Goal: Transaction & Acquisition: Purchase product/service

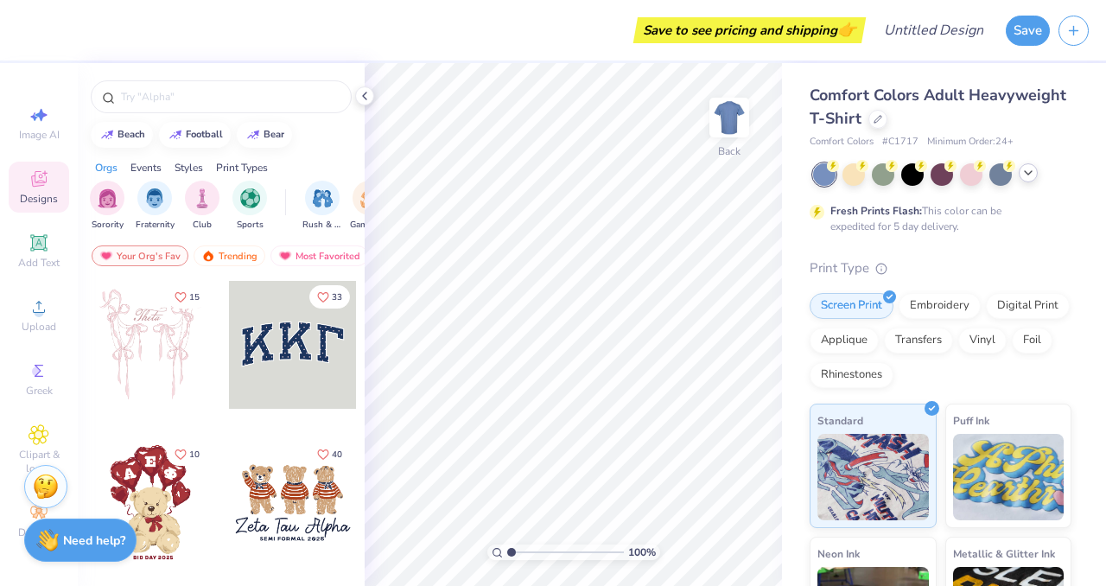
click at [1034, 169] on icon at bounding box center [1028, 173] width 14 height 14
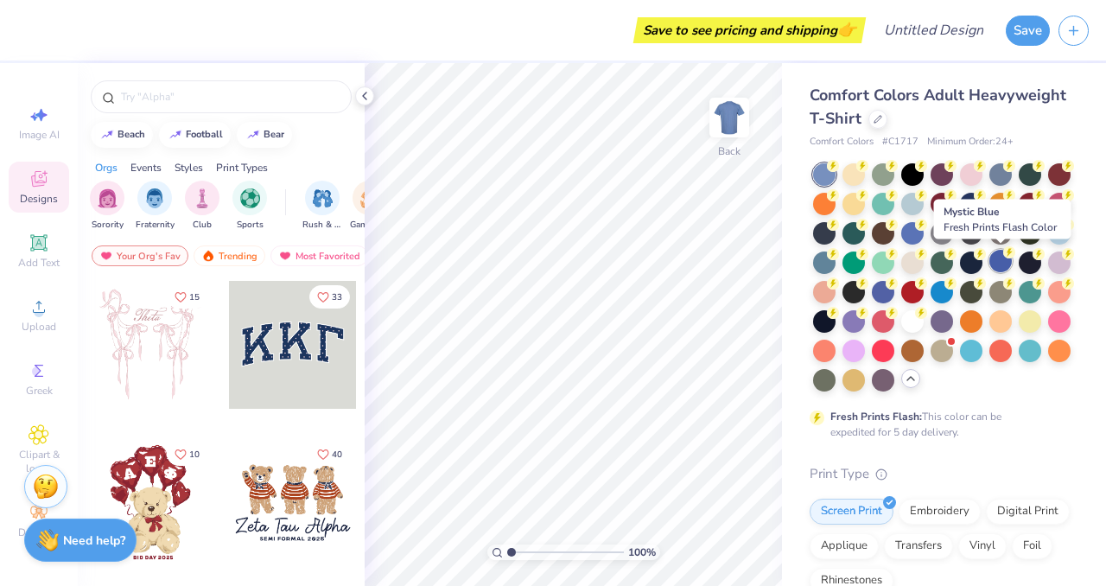
click at [1003, 256] on icon at bounding box center [1009, 252] width 12 height 12
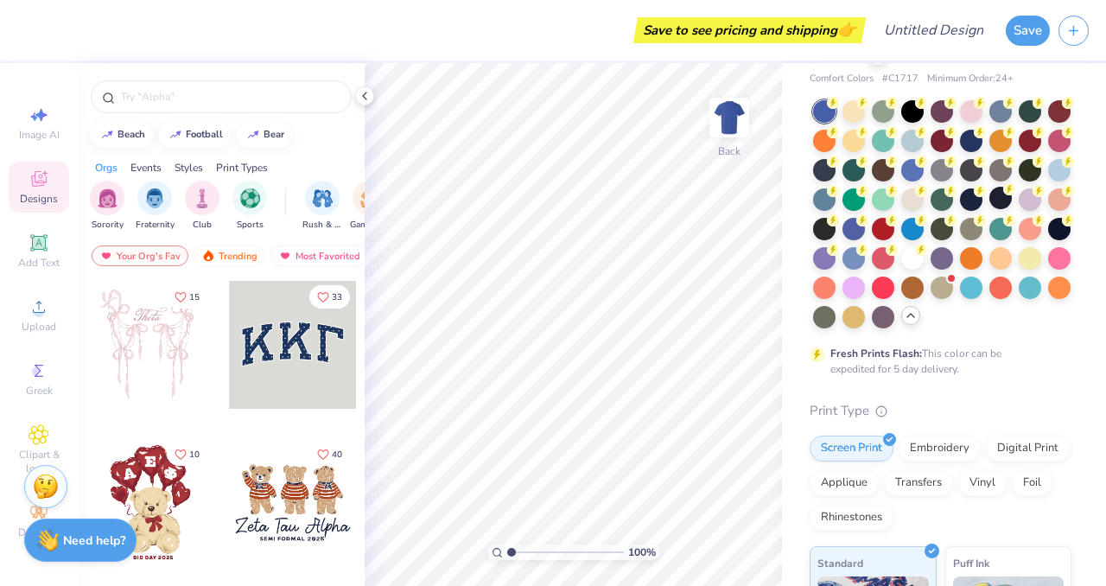
scroll to position [61, 0]
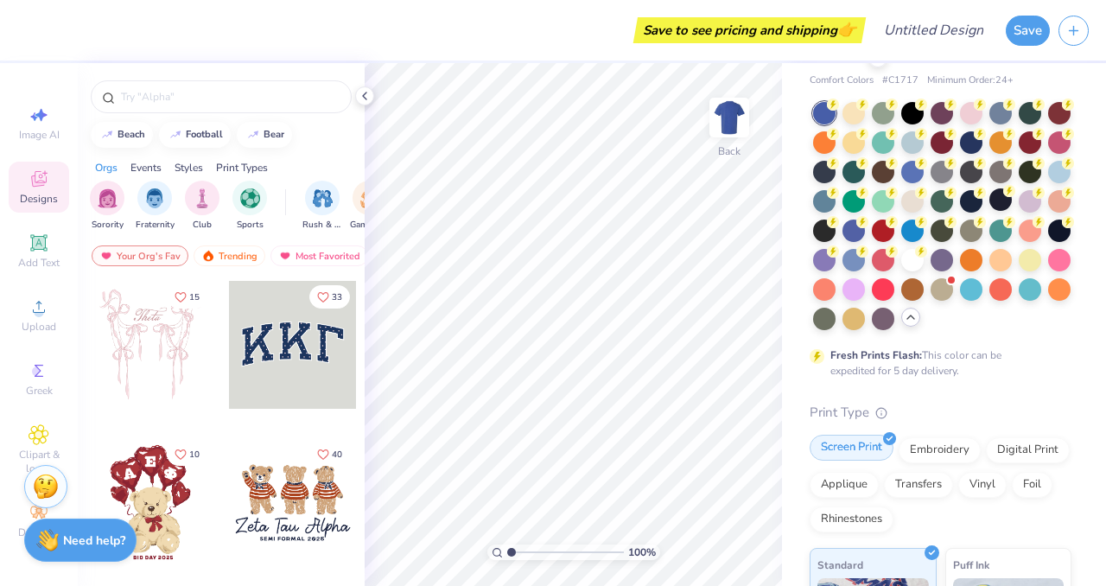
click at [865, 445] on div "Screen Print" at bounding box center [852, 448] width 84 height 26
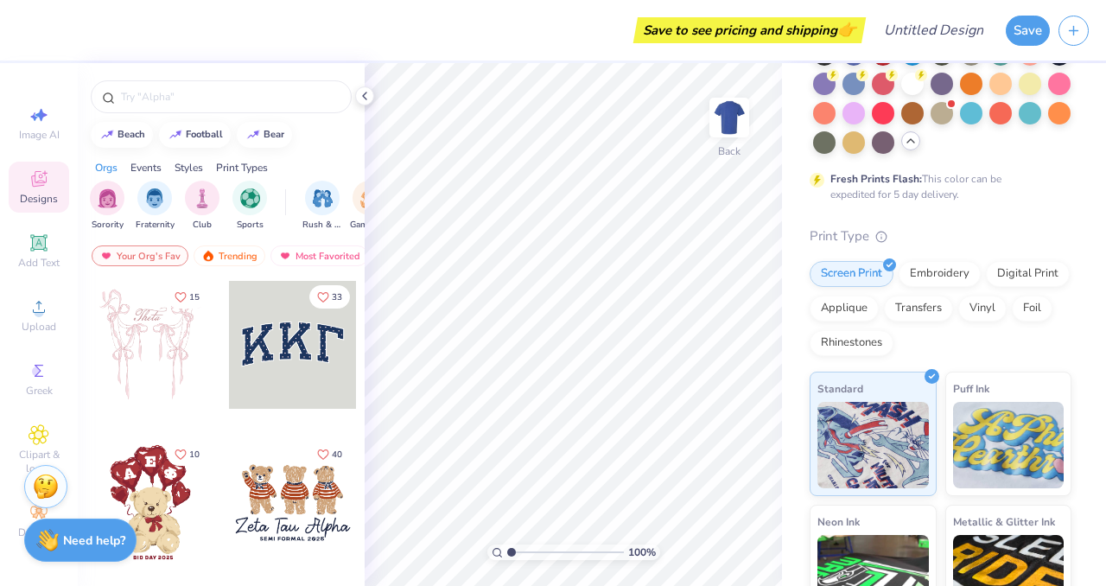
scroll to position [236, 0]
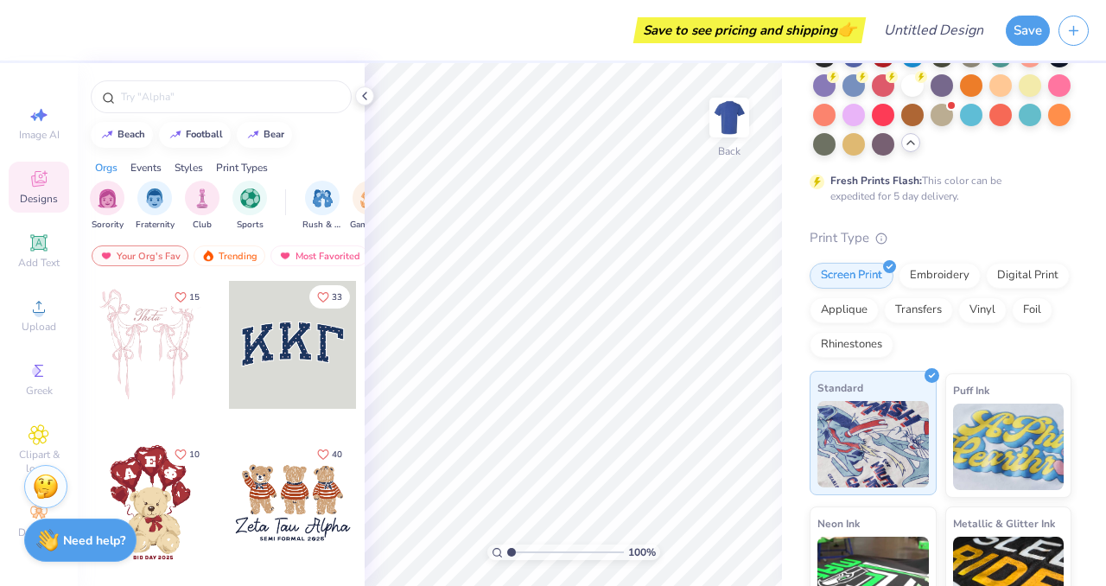
click at [907, 409] on img at bounding box center [873, 444] width 111 height 86
click at [126, 159] on div "Orgs Events Styles Print Types" at bounding box center [221, 163] width 287 height 24
click at [112, 164] on div "Orgs" at bounding box center [106, 168] width 22 height 16
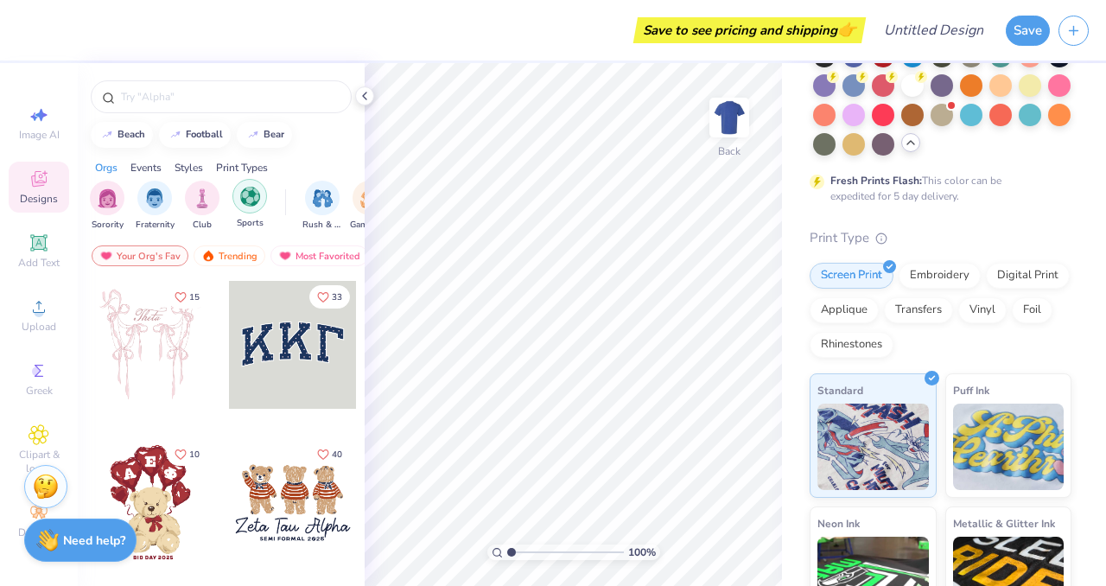
click at [241, 207] on div "filter for Sports" at bounding box center [249, 196] width 35 height 35
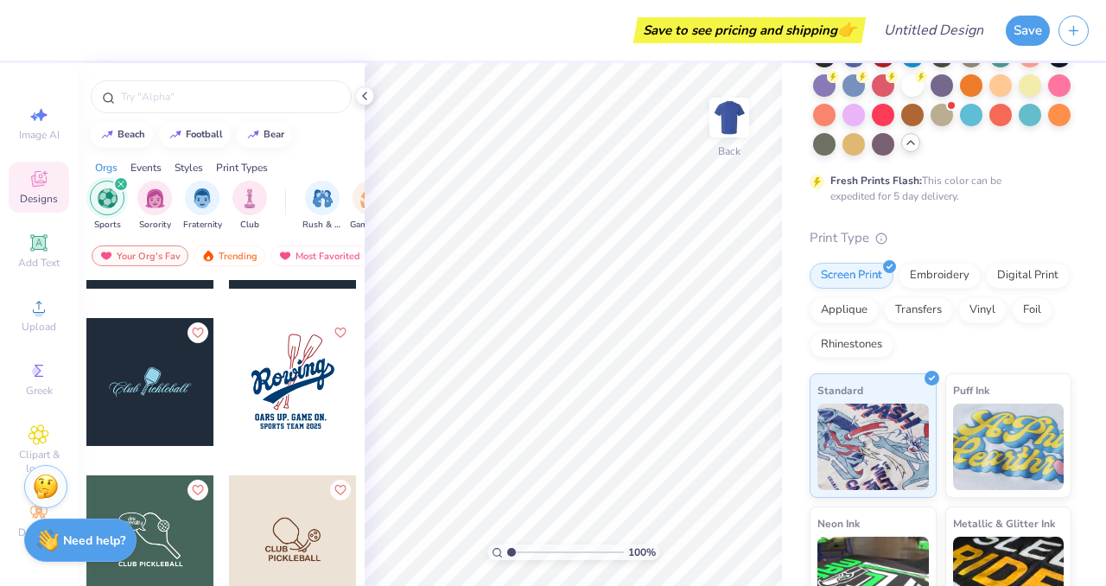
scroll to position [1066, 0]
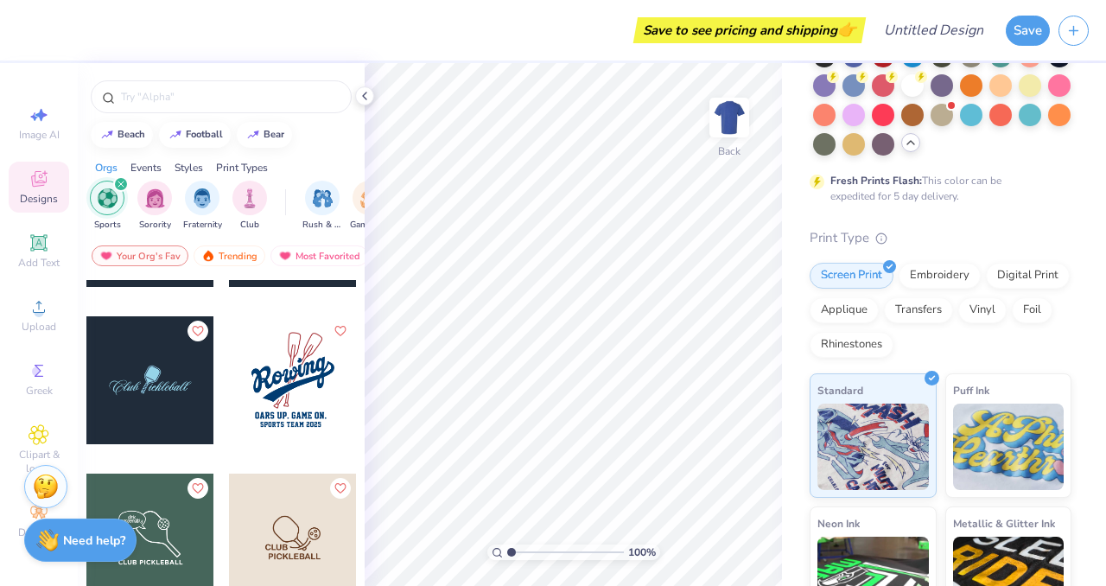
click at [220, 77] on div at bounding box center [221, 92] width 287 height 59
click at [221, 88] on input "text" at bounding box center [229, 96] width 221 height 17
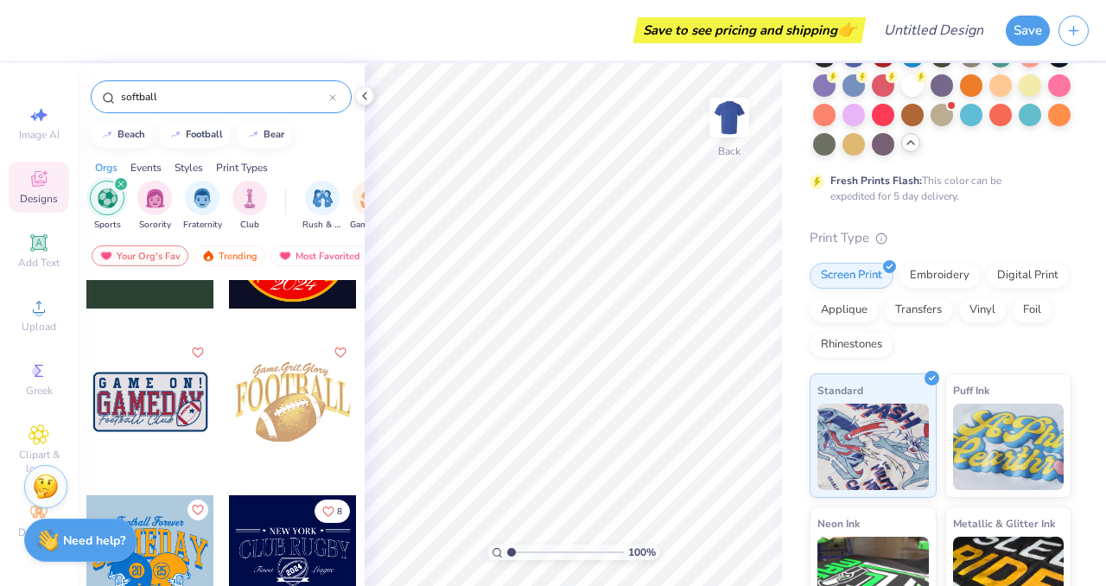
scroll to position [101, 0]
drag, startPoint x: 191, startPoint y: 88, endPoint x: 80, endPoint y: 94, distance: 111.6
click at [81, 96] on div "softball" at bounding box center [221, 92] width 287 height 59
click at [150, 93] on input "softball" at bounding box center [224, 96] width 210 height 17
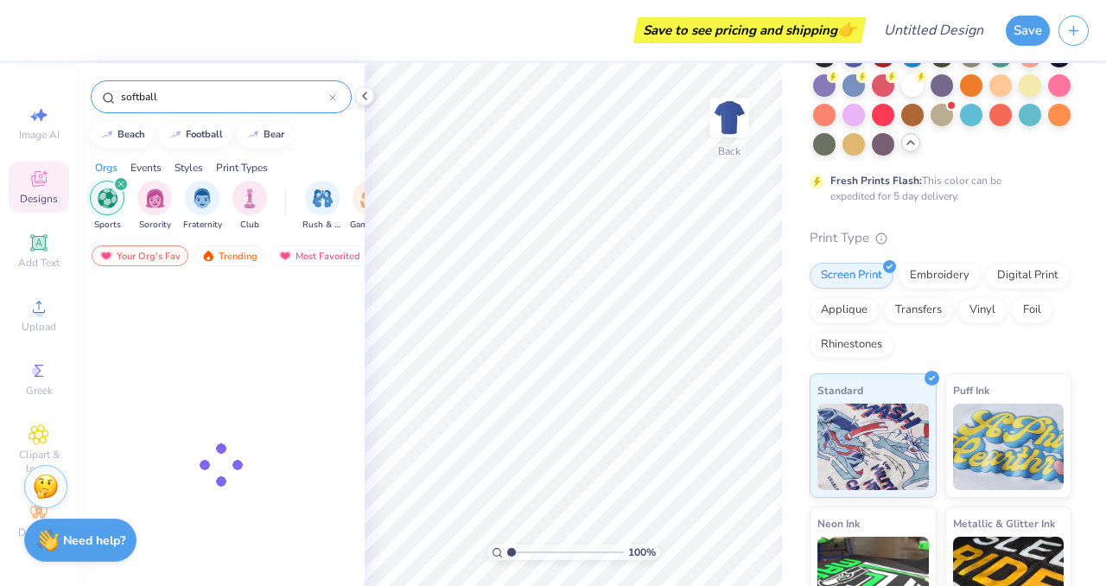
click at [150, 93] on input "softball" at bounding box center [224, 96] width 210 height 17
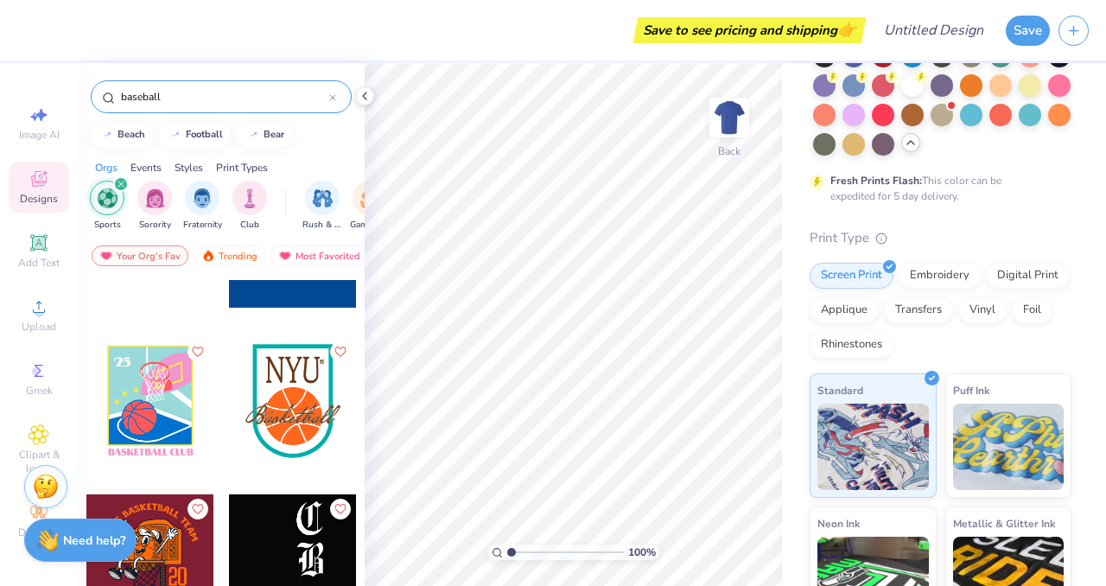
scroll to position [0, 6]
click at [203, 167] on div "Styles" at bounding box center [189, 168] width 29 height 16
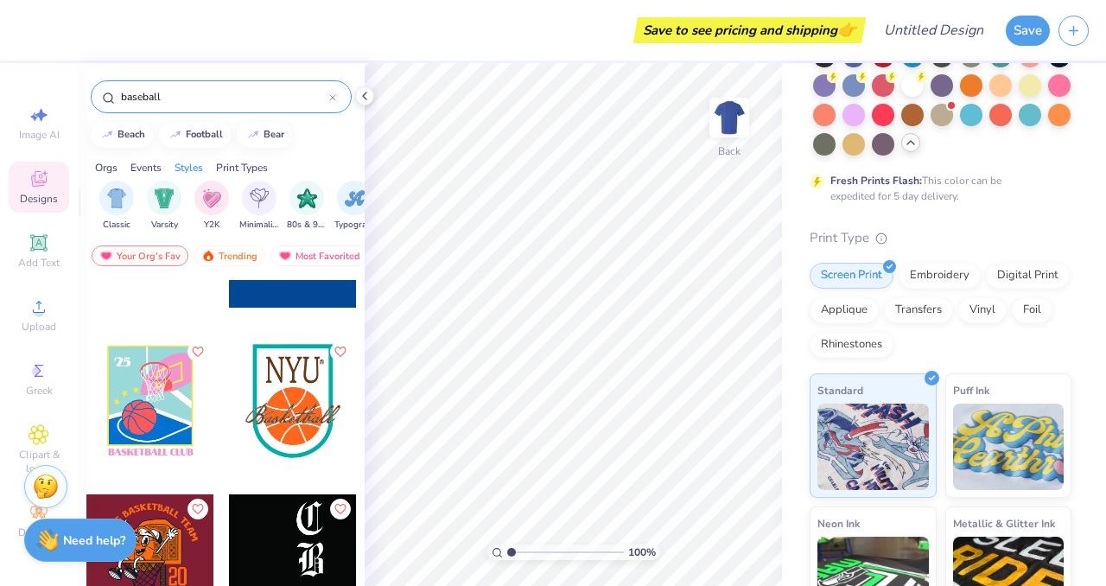
scroll to position [0, 906]
click at [137, 220] on div "Varsity" at bounding box center [154, 204] width 35 height 51
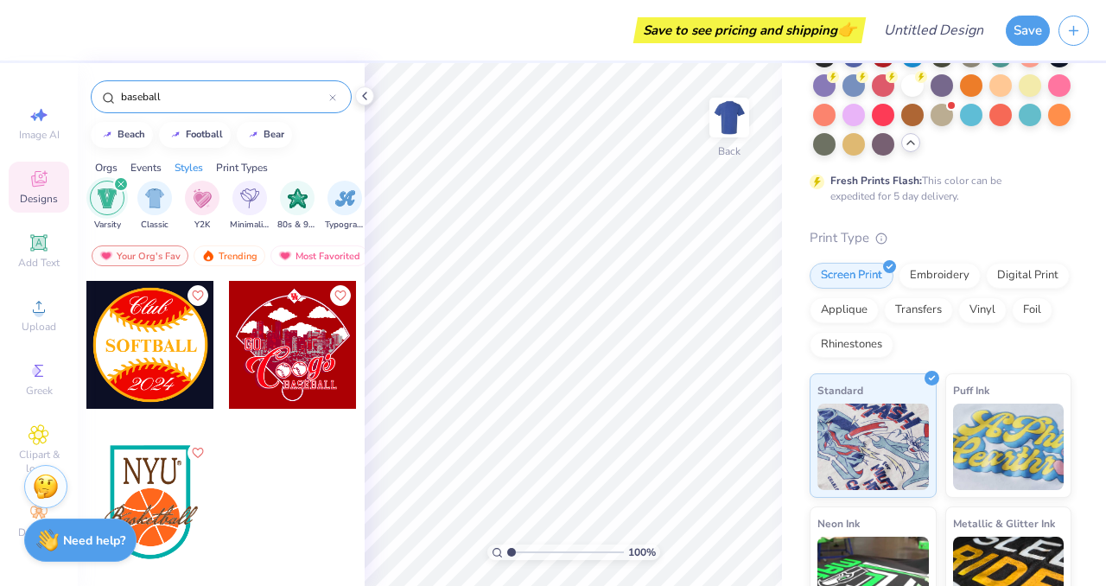
click at [213, 78] on div "baseball" at bounding box center [221, 92] width 287 height 59
click at [214, 85] on div "baseball" at bounding box center [221, 96] width 261 height 33
click at [215, 99] on input "baseball" at bounding box center [224, 96] width 210 height 17
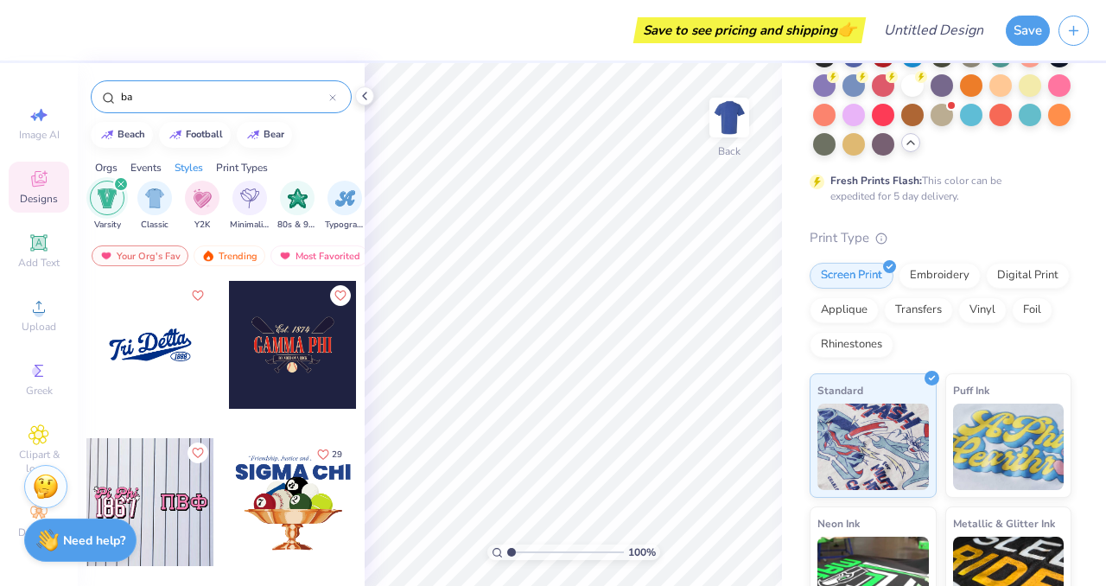
type input "b"
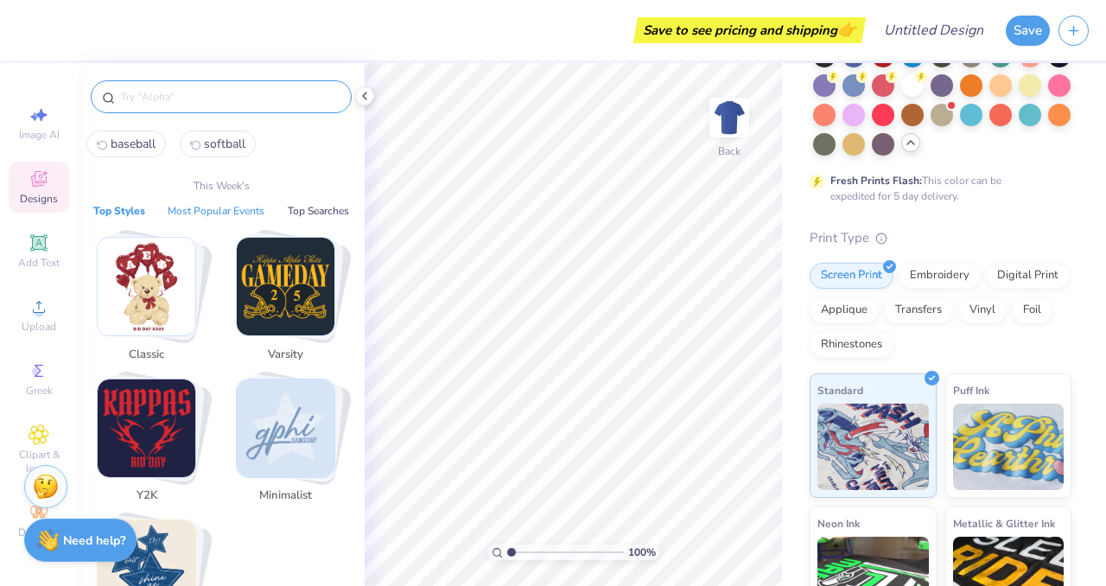
click at [226, 215] on button "Most Popular Events" at bounding box center [215, 210] width 107 height 17
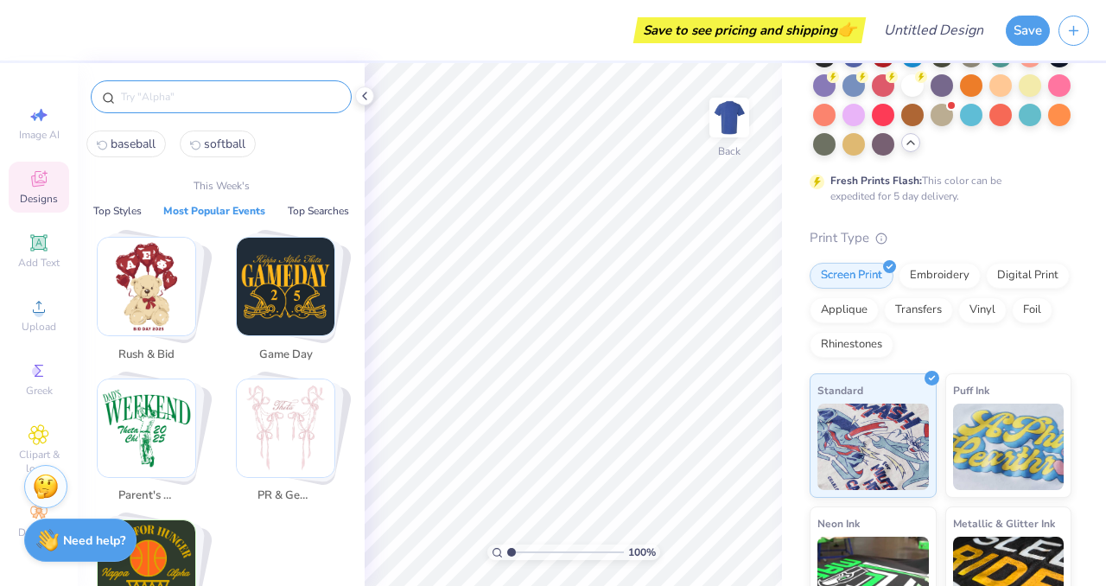
click at [190, 150] on button "softball" at bounding box center [218, 143] width 76 height 27
type input "softball"
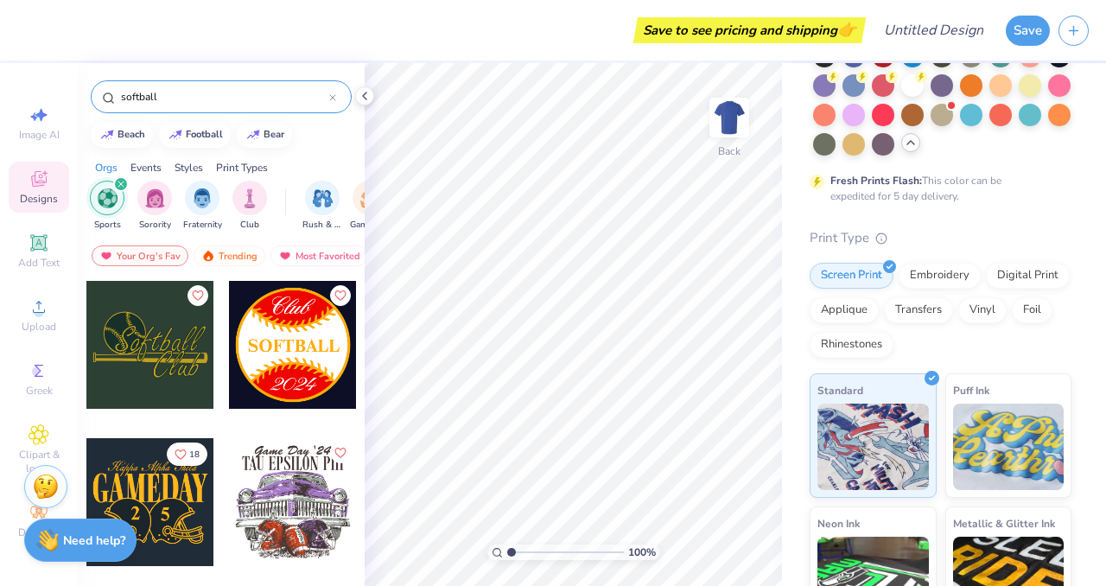
click at [118, 183] on icon "filter for Sports" at bounding box center [121, 184] width 7 height 7
click at [256, 205] on img "filter for Sports" at bounding box center [250, 197] width 20 height 20
click at [337, 94] on div "softball" at bounding box center [221, 96] width 261 height 33
click at [334, 94] on icon at bounding box center [332, 97] width 7 height 7
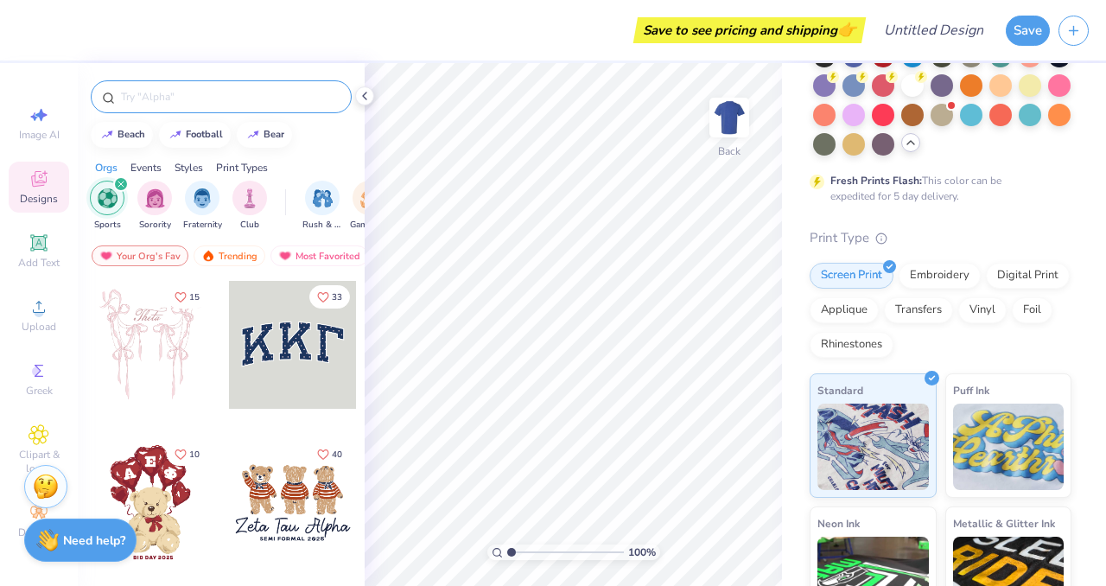
click at [107, 215] on div "Sports" at bounding box center [107, 206] width 35 height 51
click at [232, 206] on div "Sports" at bounding box center [249, 204] width 35 height 51
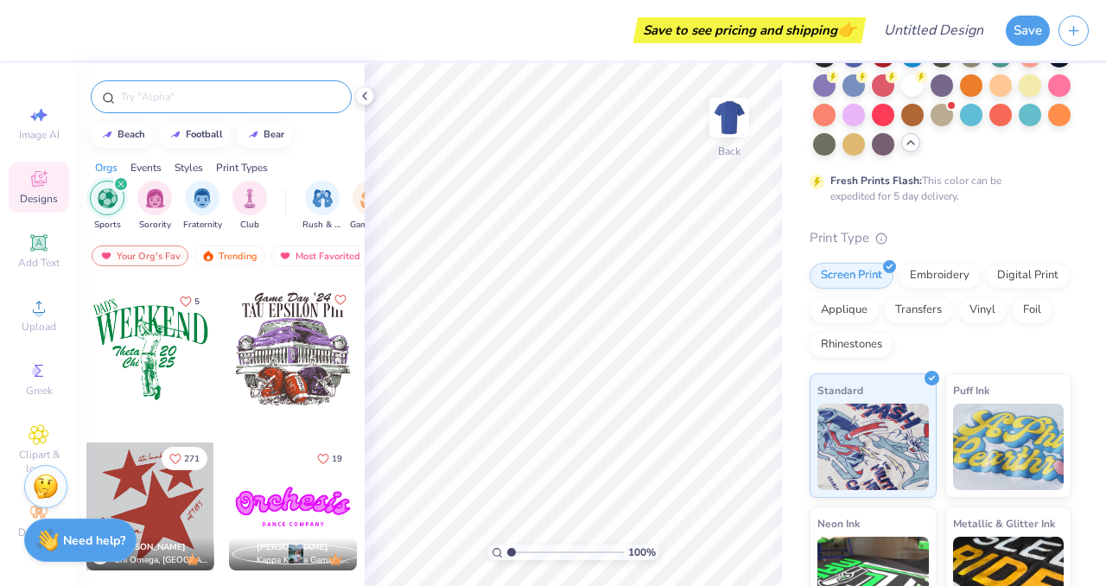
scroll to position [953, 0]
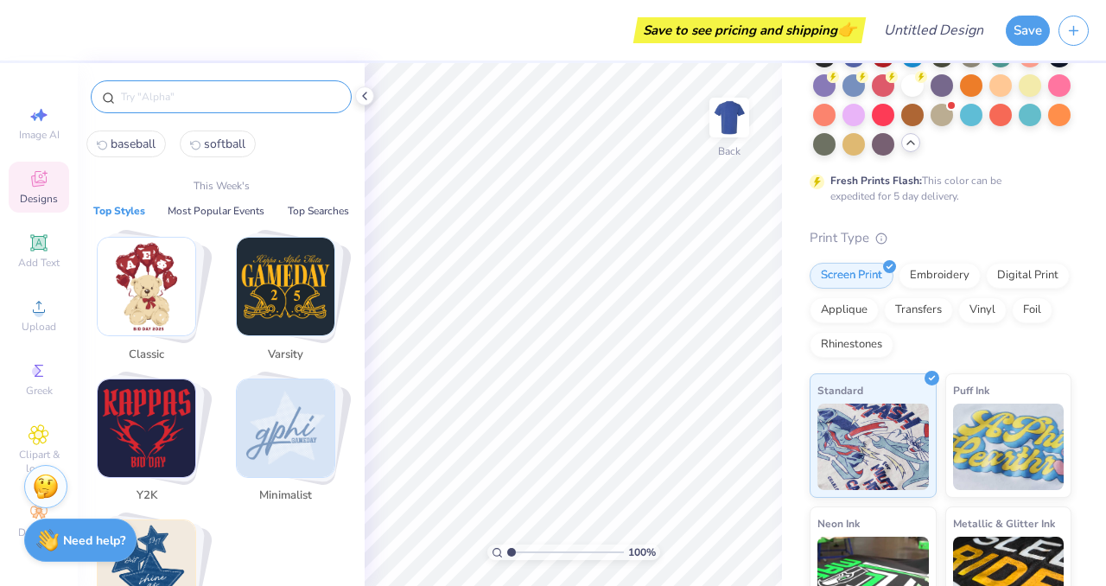
click at [220, 98] on input "text" at bounding box center [229, 96] width 221 height 17
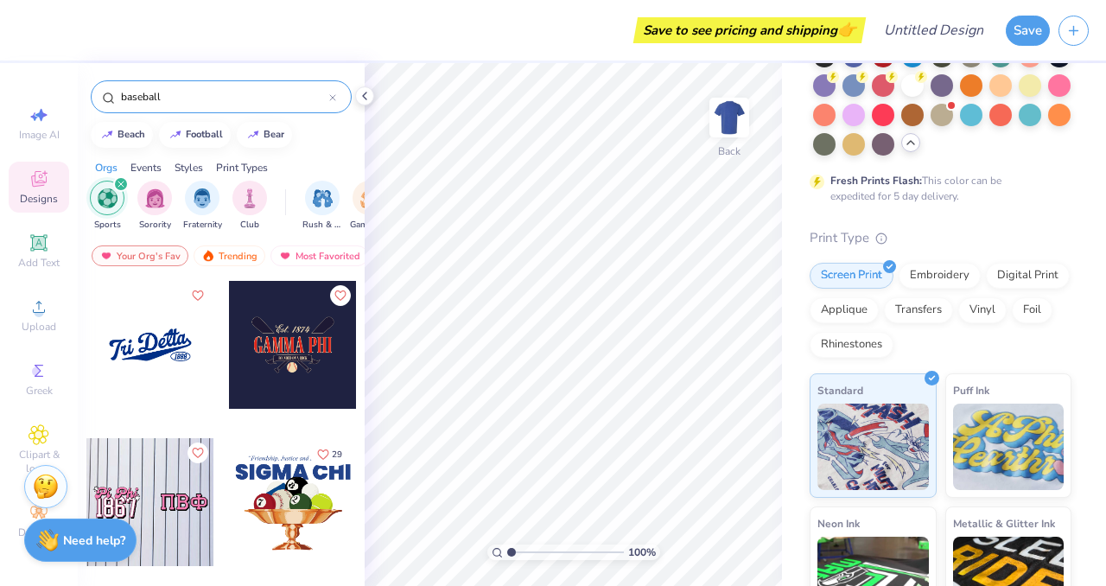
type input "baseball"
click at [125, 181] on div "filter for Sports" at bounding box center [121, 184] width 16 height 16
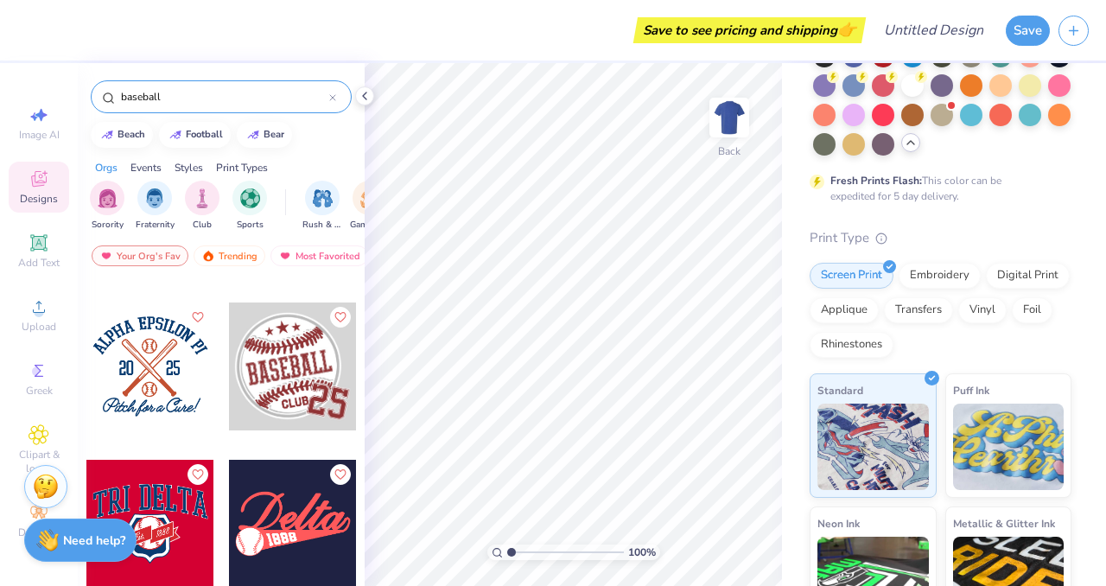
scroll to position [607, 0]
click at [141, 385] on div at bounding box center [150, 367] width 128 height 128
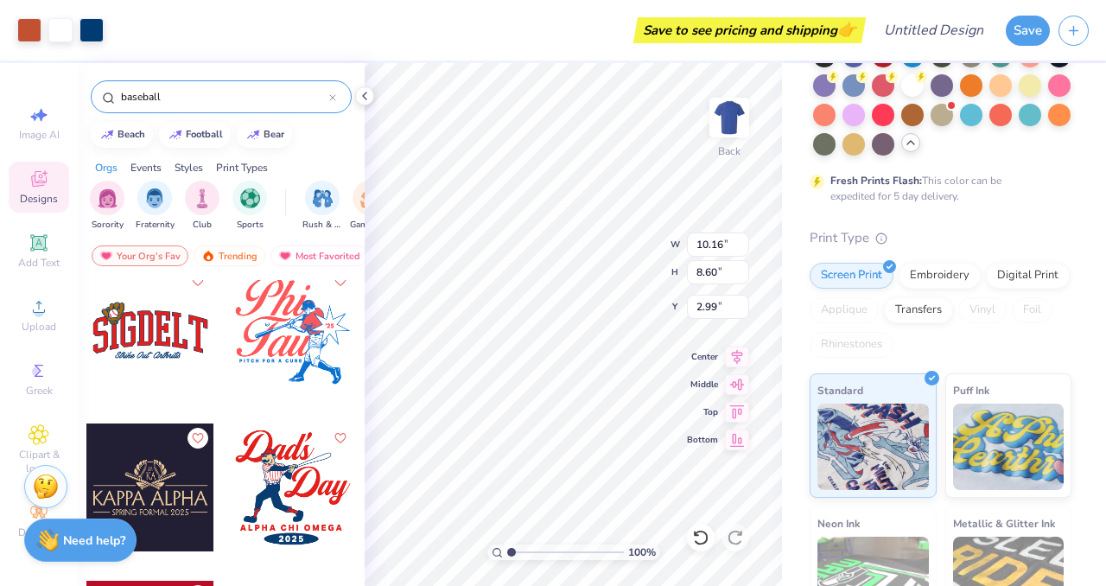
scroll to position [1429, 0]
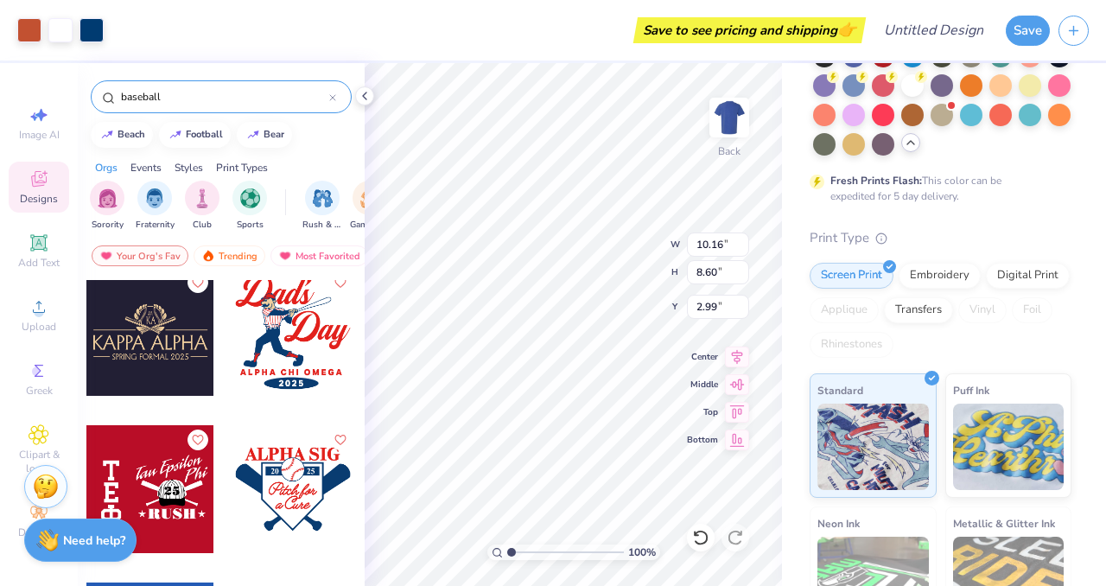
click at [309, 481] on div at bounding box center [293, 489] width 128 height 128
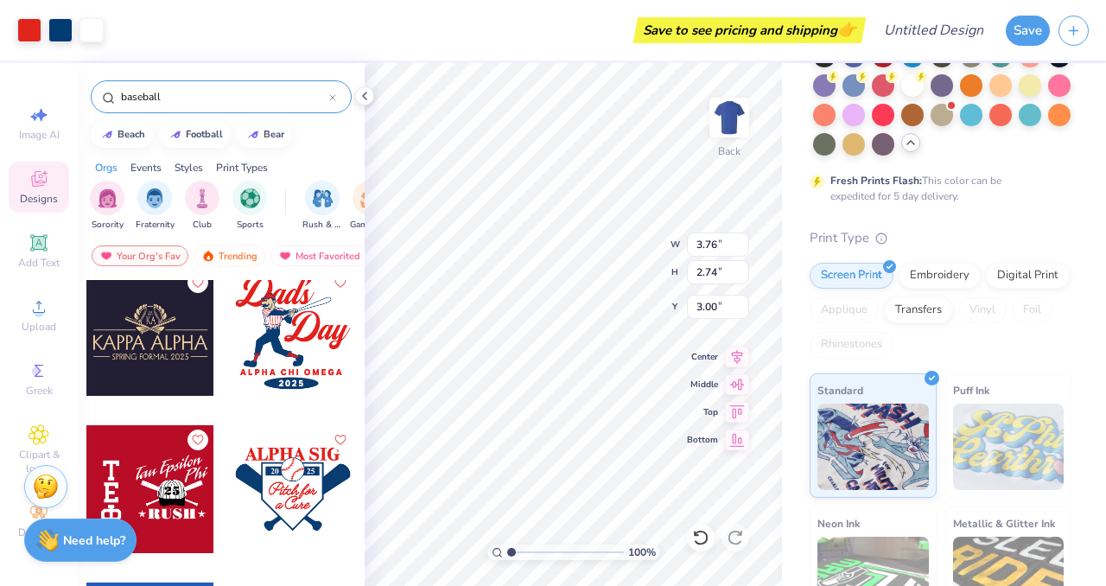
type input "3.76"
type input "2.74"
type input "3.00"
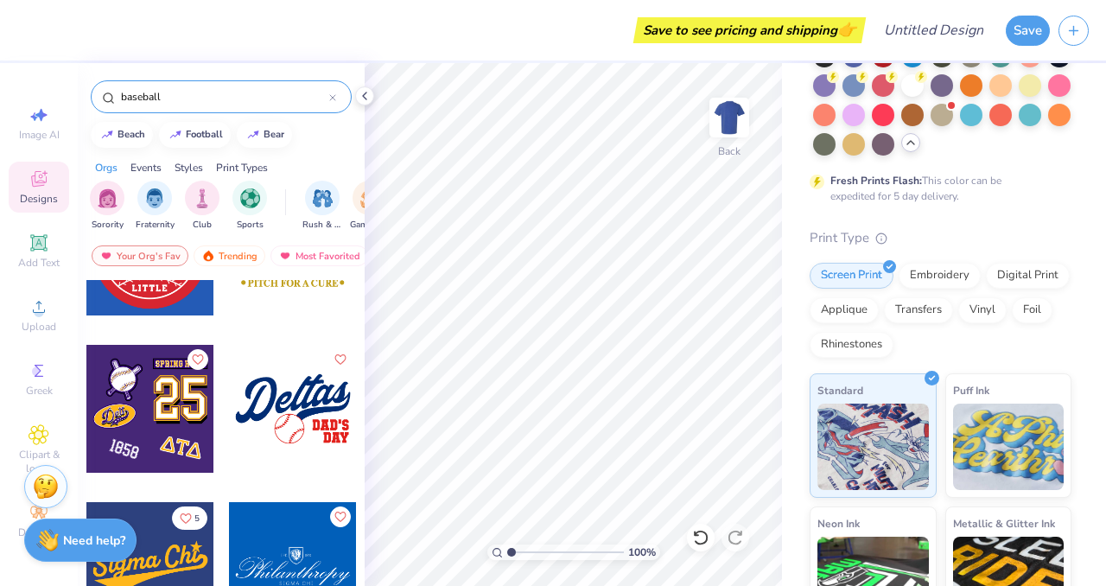
scroll to position [1820, 0]
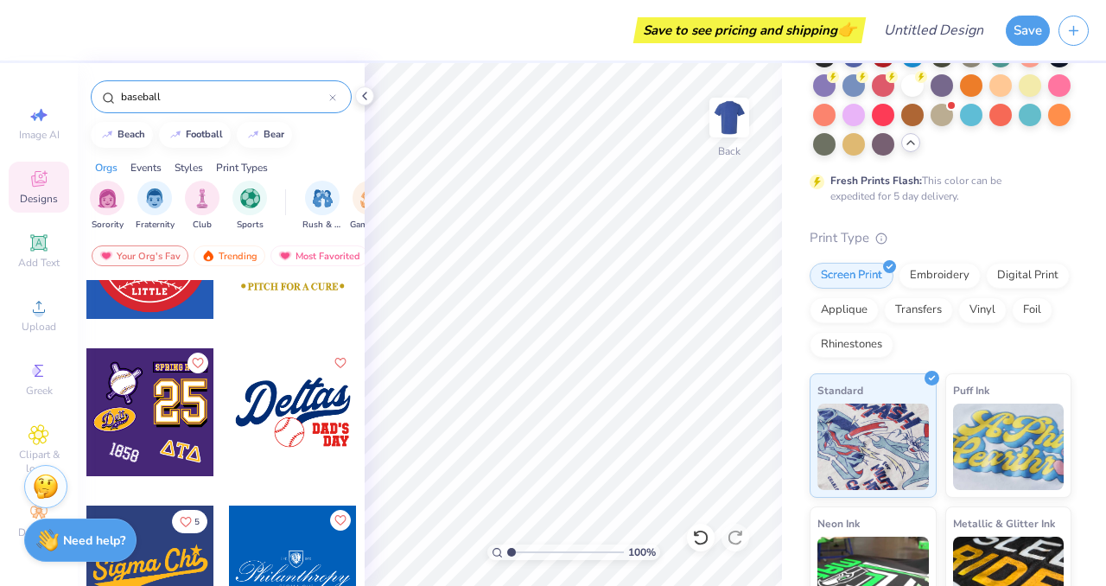
click at [276, 406] on div at bounding box center [293, 412] width 128 height 128
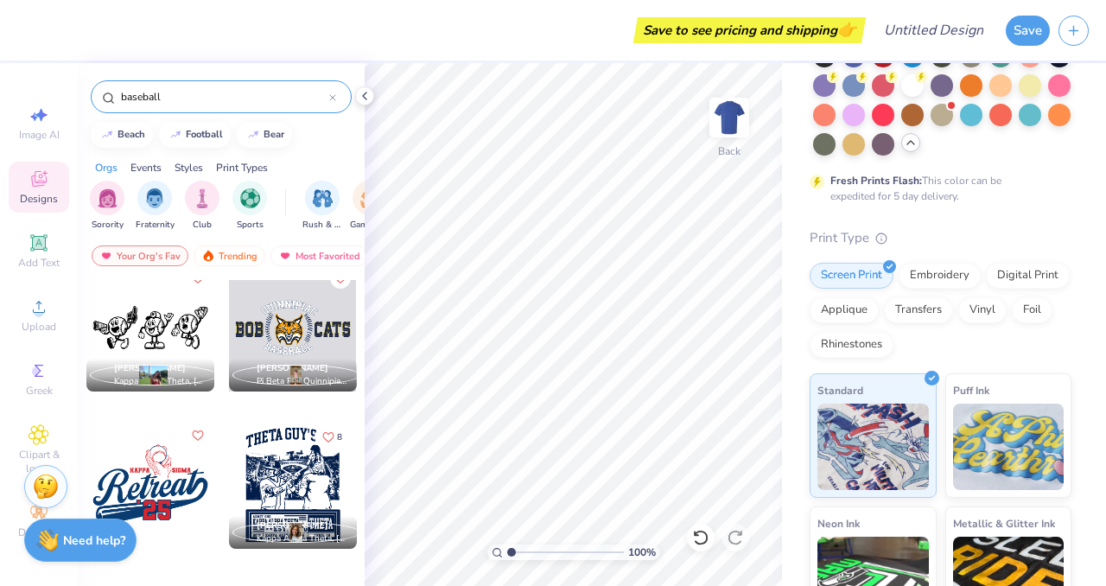
scroll to position [2532, 0]
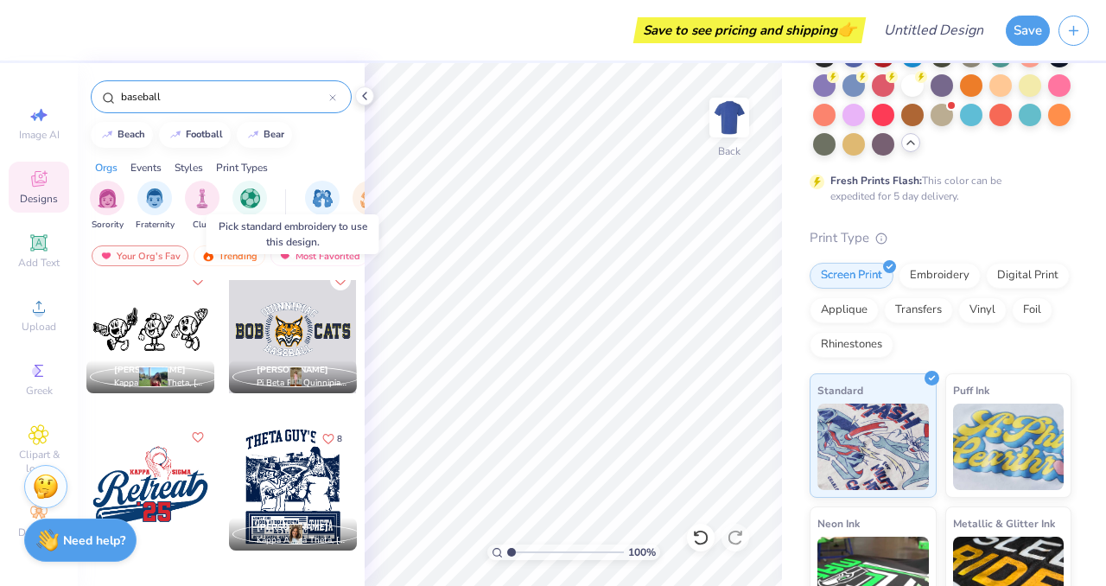
click at [305, 341] on div at bounding box center [293, 329] width 128 height 128
click at [318, 320] on div at bounding box center [293, 329] width 128 height 128
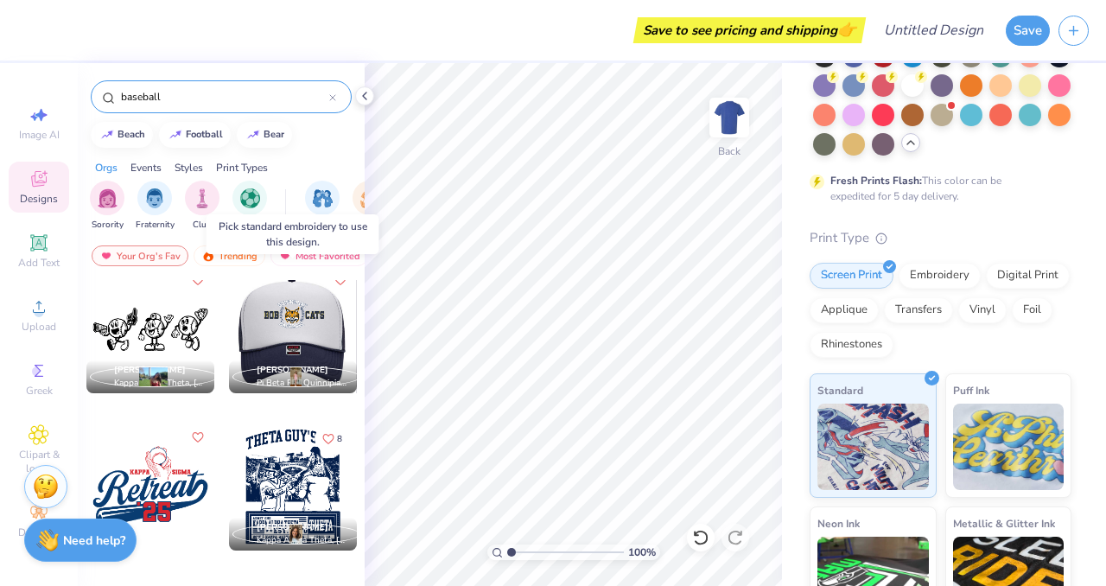
click at [229, 321] on div at bounding box center [165, 329] width 128 height 128
click at [319, 330] on div at bounding box center [292, 329] width 128 height 128
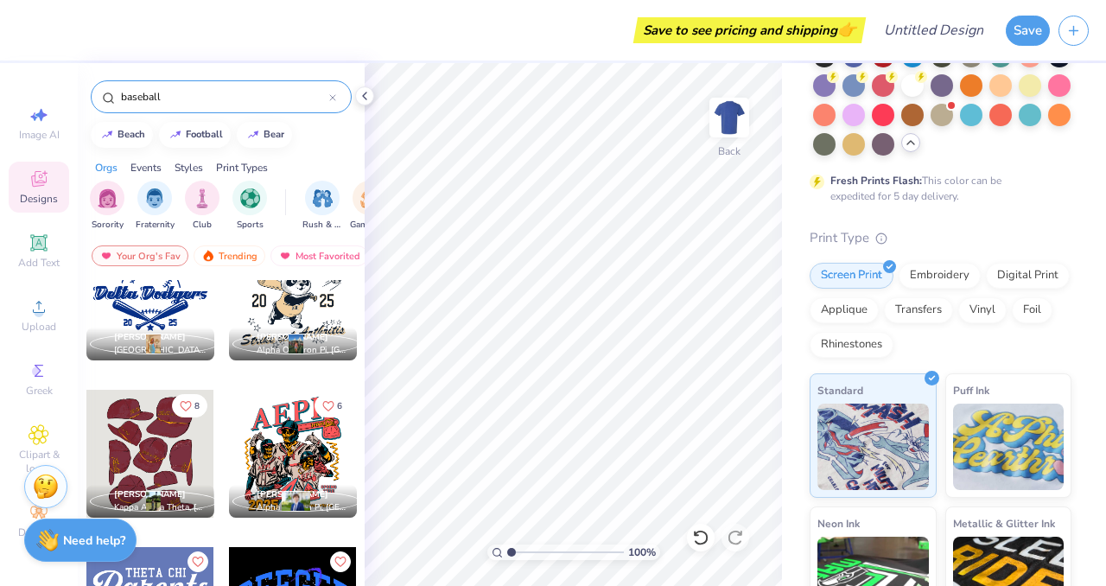
scroll to position [2885, 0]
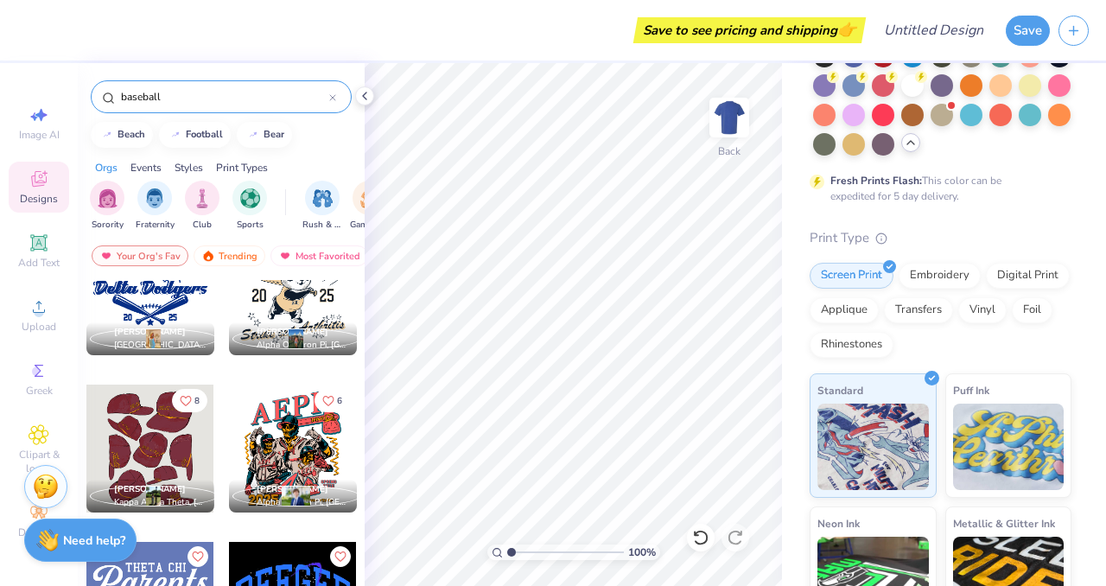
click at [137, 92] on input "baseball" at bounding box center [224, 96] width 210 height 17
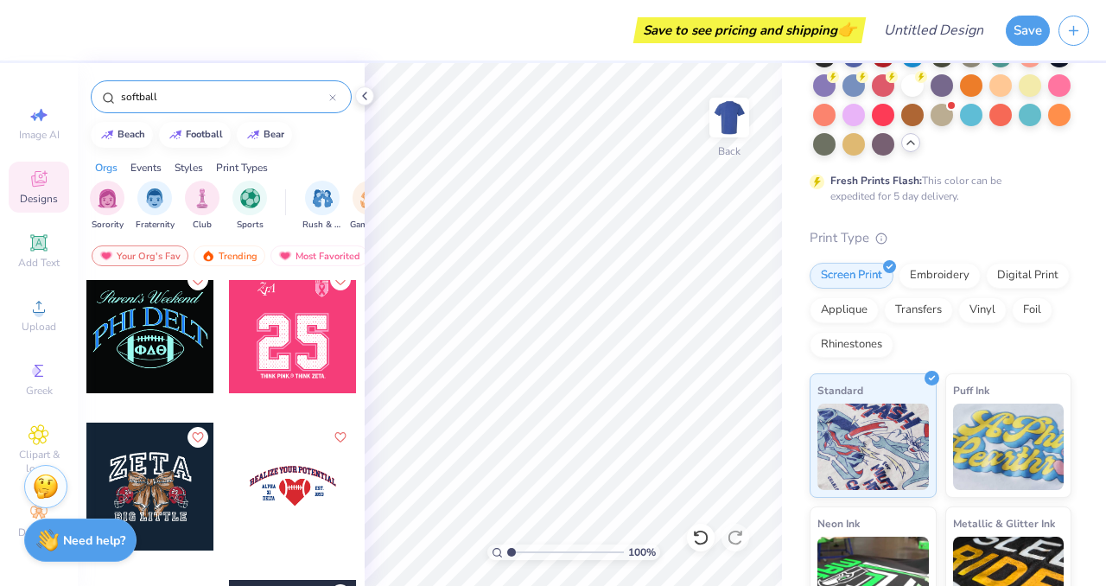
scroll to position [958, 0]
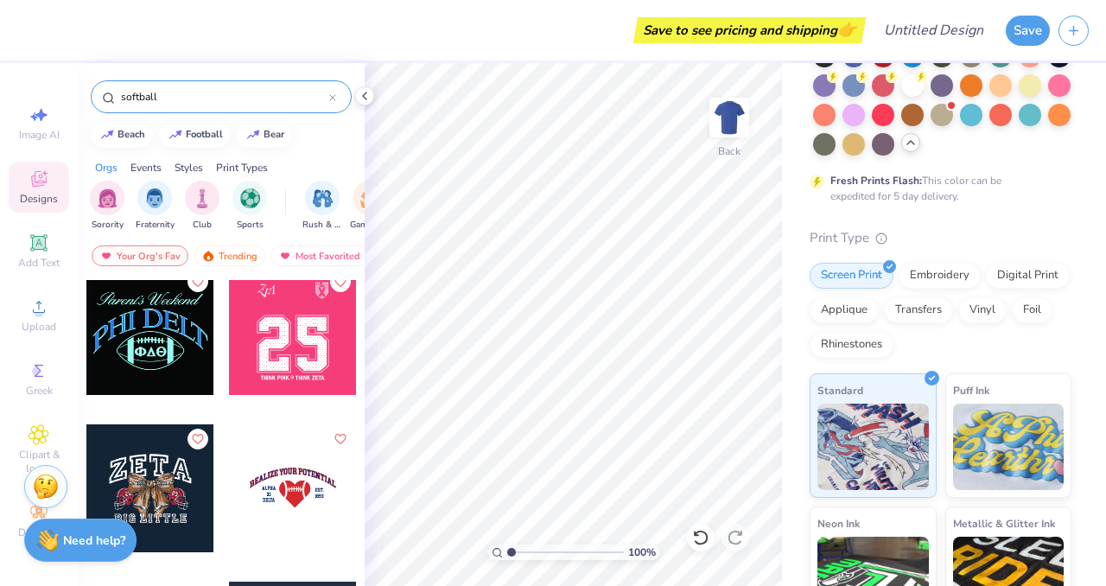
click at [182, 101] on input "softball" at bounding box center [224, 96] width 210 height 17
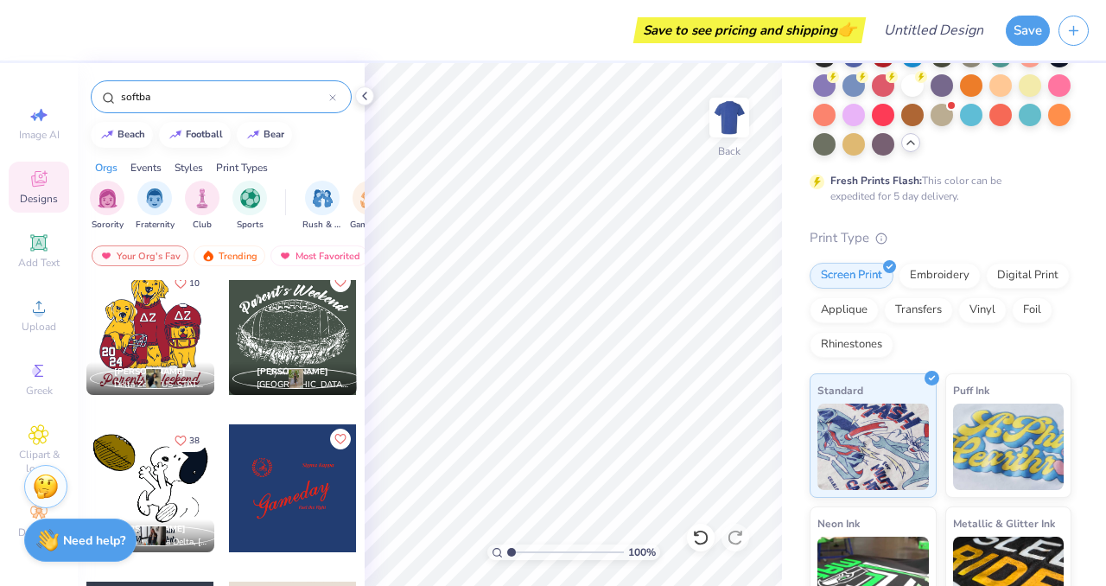
scroll to position [1085, 0]
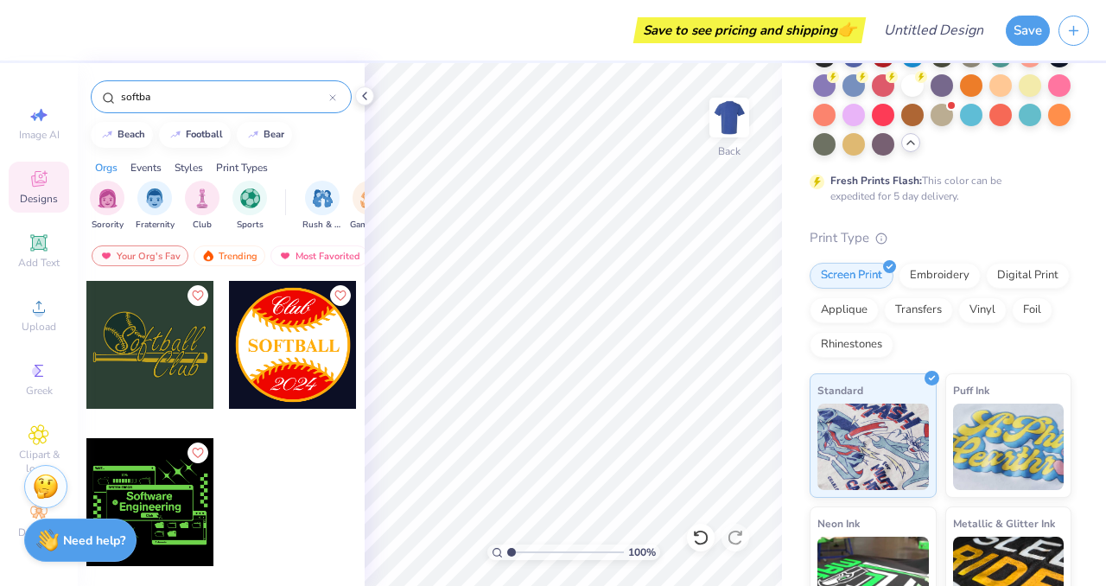
click at [184, 107] on div "softba" at bounding box center [221, 96] width 261 height 33
click at [184, 102] on input "softba" at bounding box center [224, 96] width 210 height 17
type input "s"
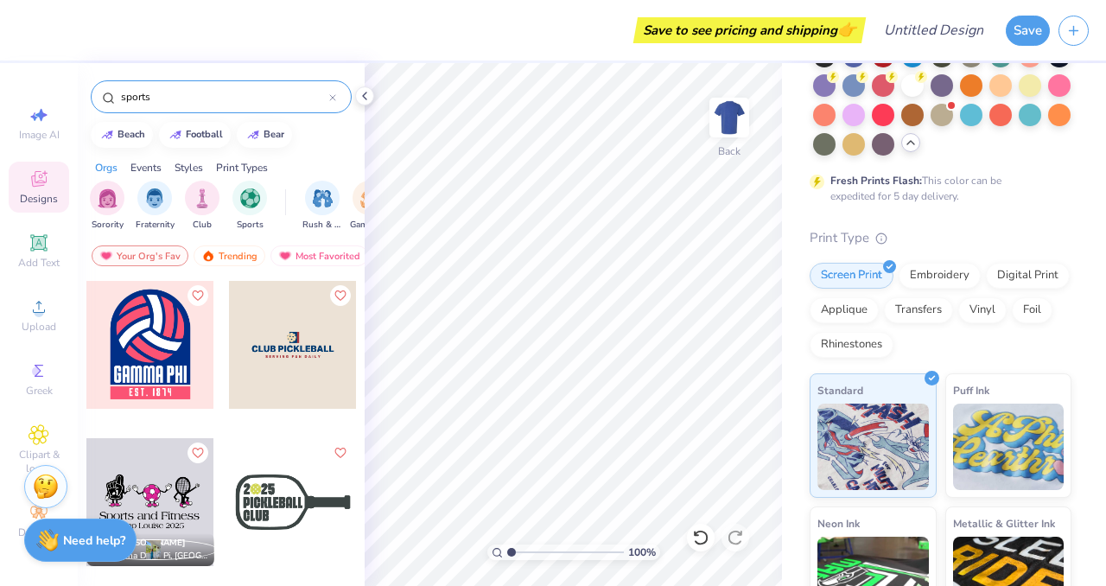
type input "sports"
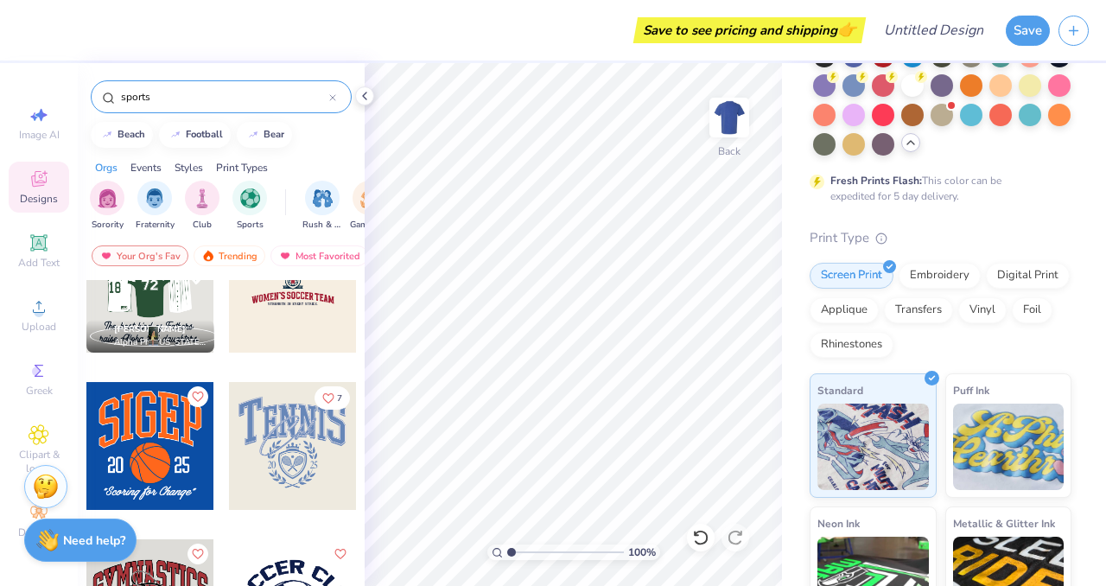
scroll to position [212, 0]
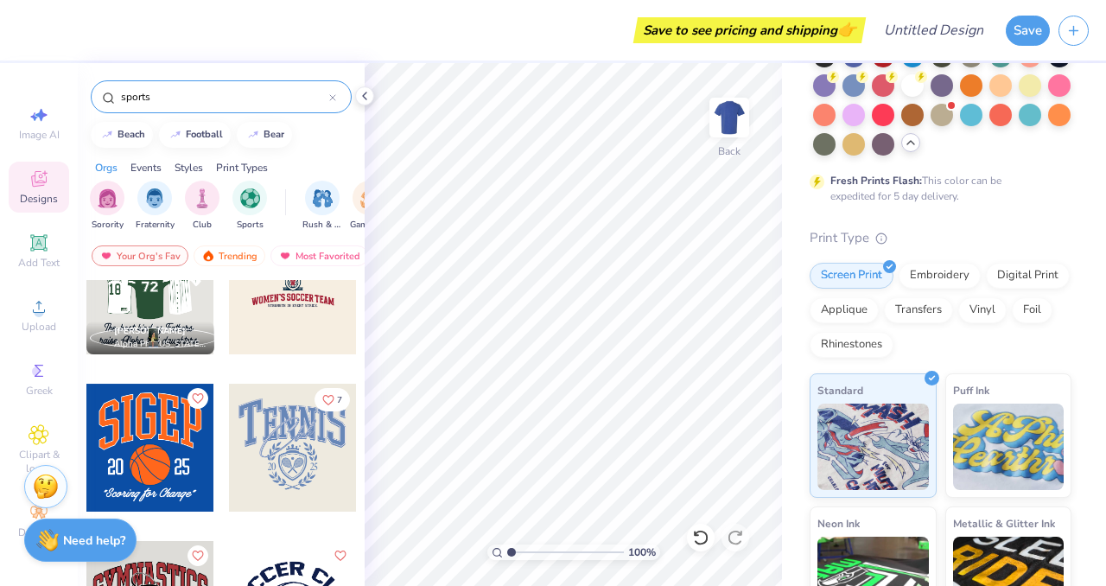
click at [171, 463] on div at bounding box center [150, 448] width 128 height 128
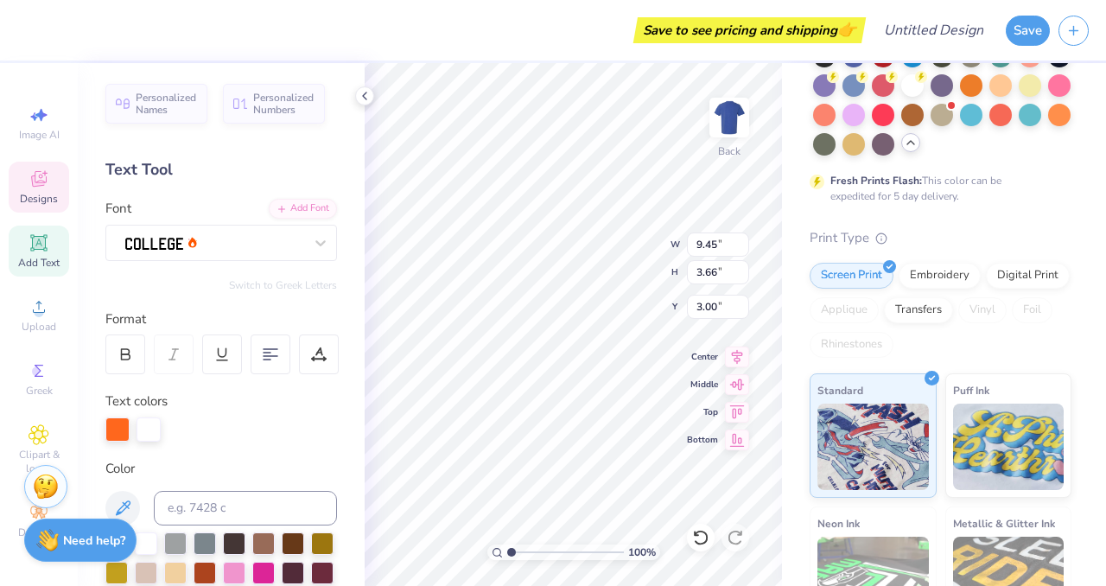
scroll to position [0, 0]
type textarea "S"
type textarea "sharks"
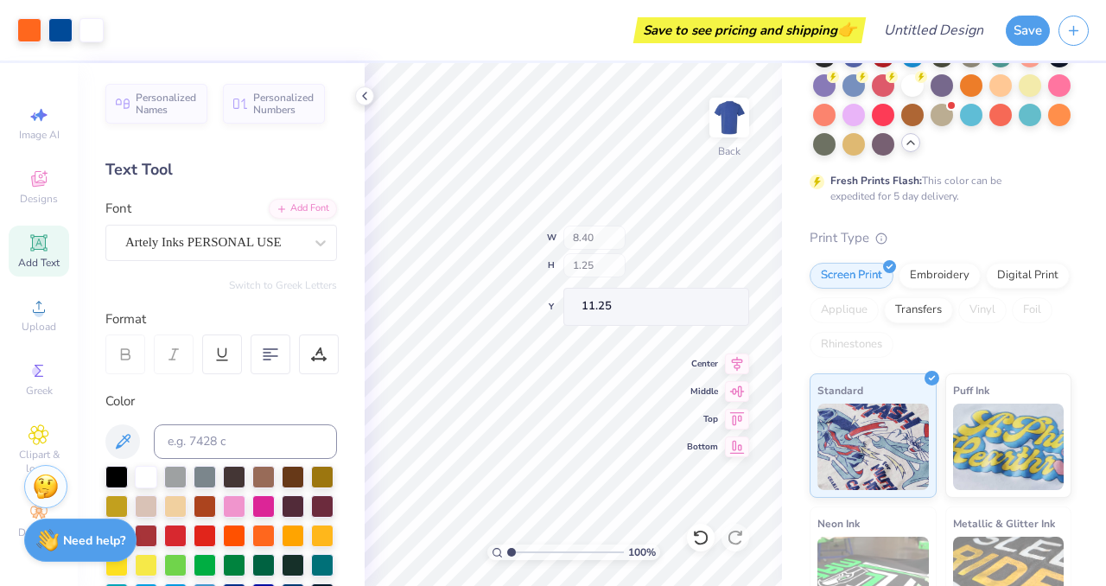
type input "8.40"
type input "1.25"
type input "11.25"
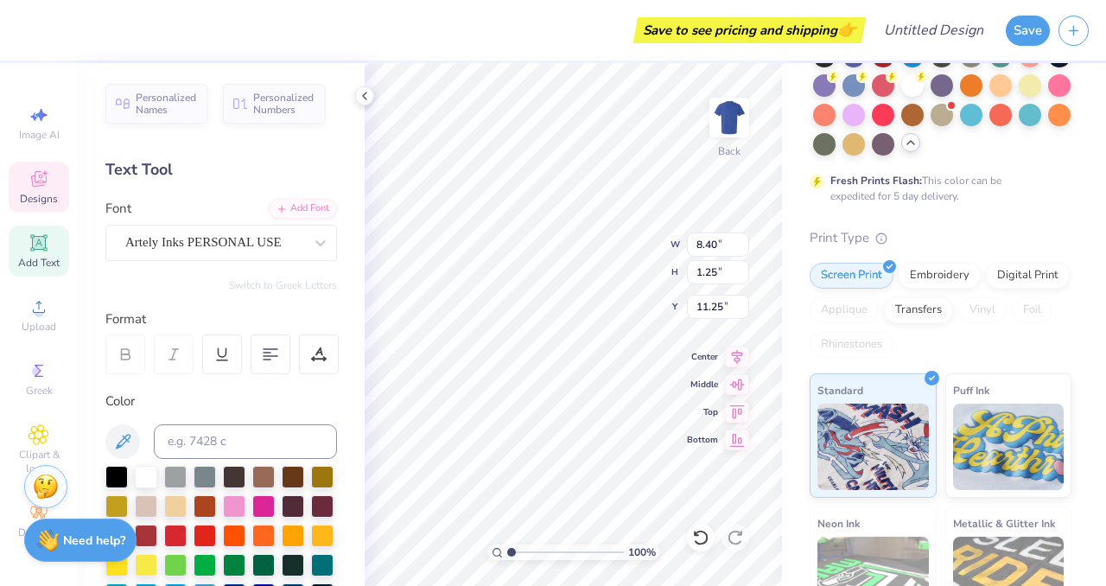
type textarea ""Club Softball"
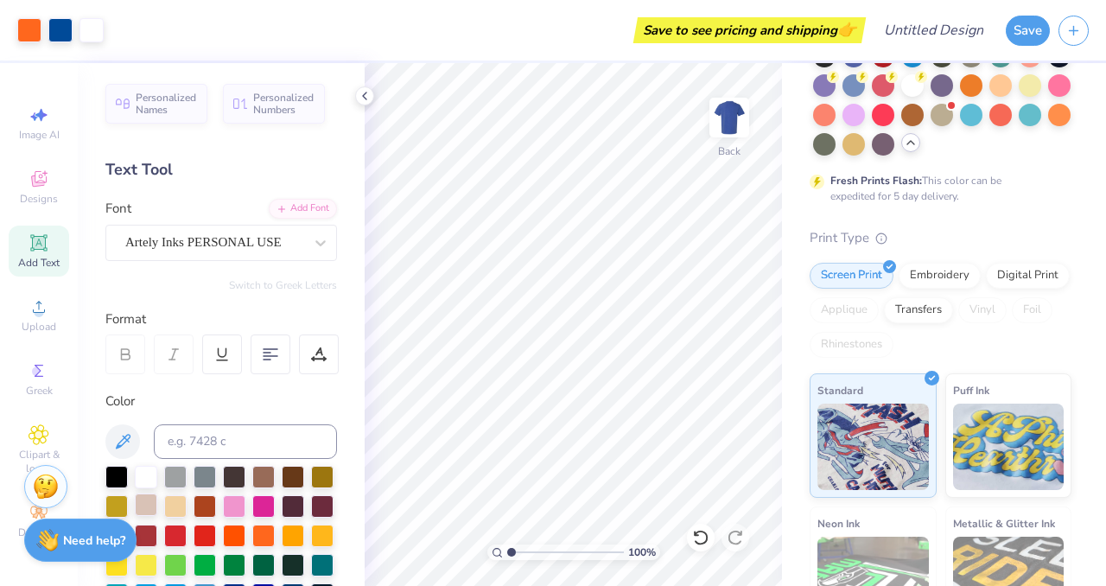
scroll to position [97, 0]
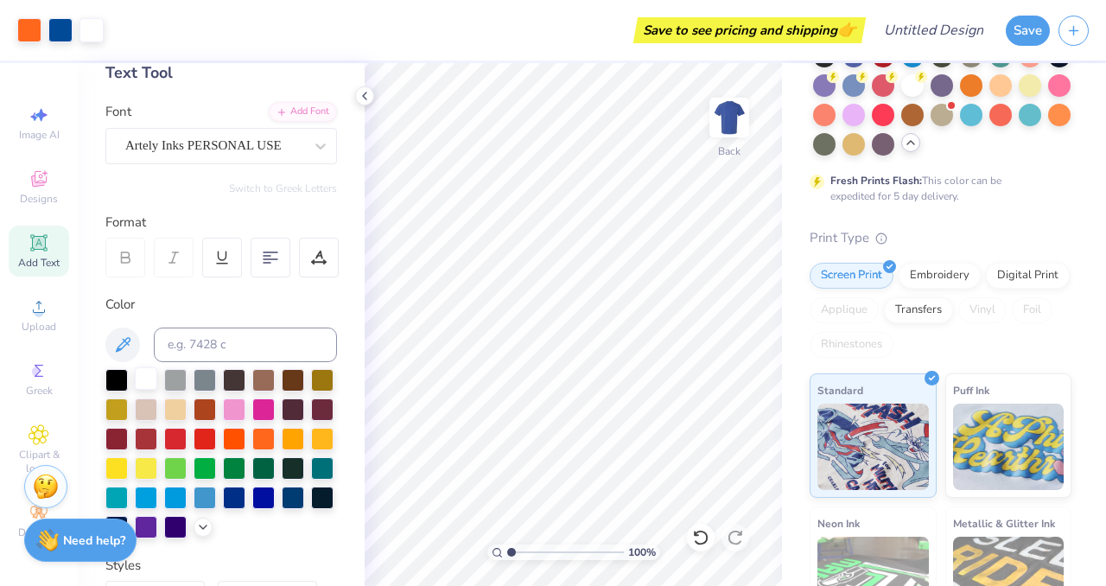
click at [148, 382] on div at bounding box center [146, 378] width 22 height 22
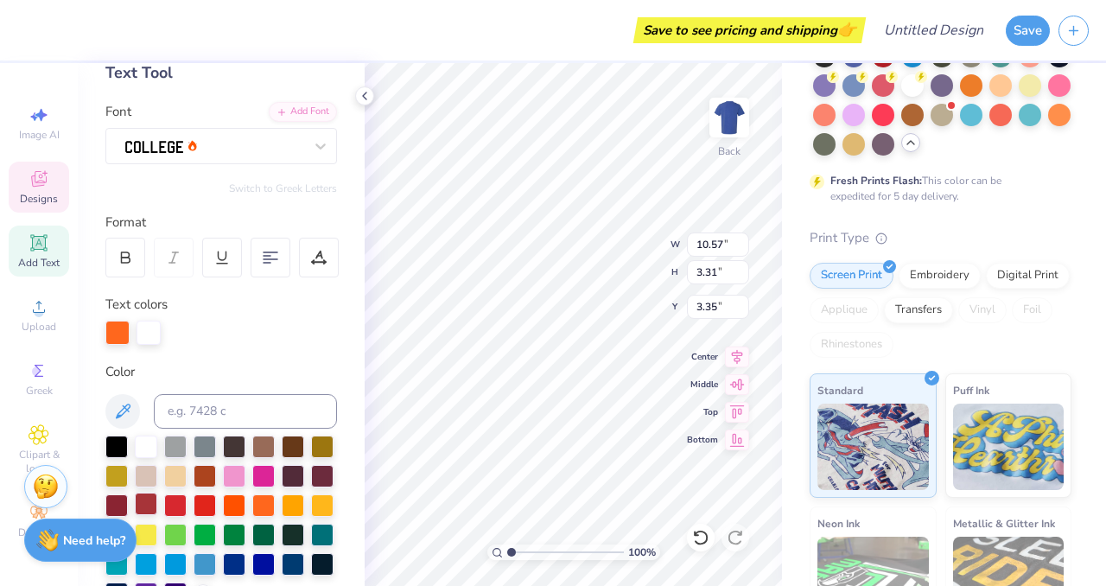
click at [151, 442] on div at bounding box center [146, 447] width 22 height 22
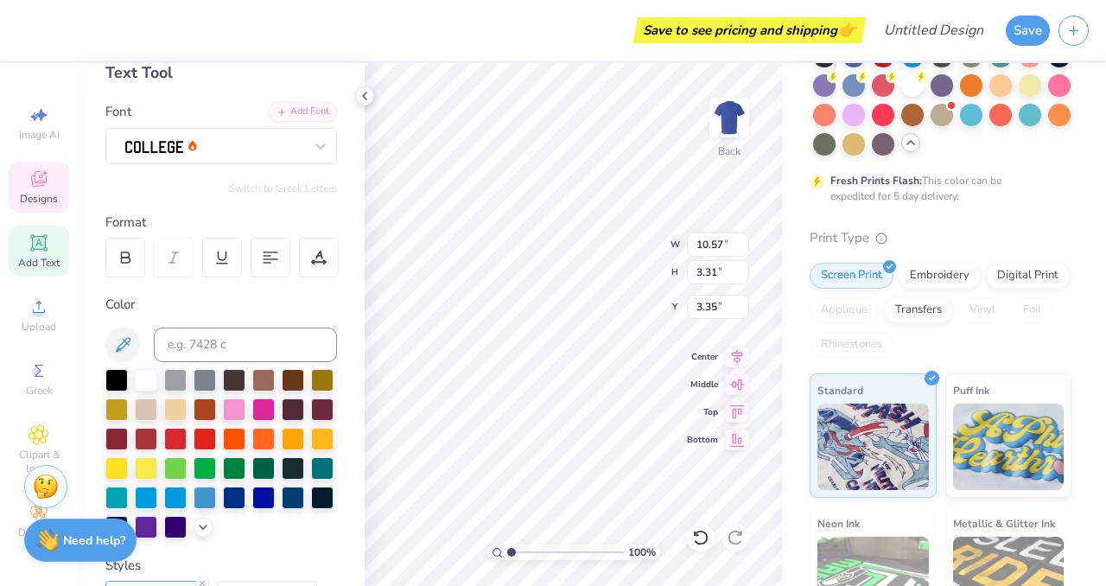
click at [704, 59] on div "Save to see pricing and shipping 👉" at bounding box center [444, 30] width 836 height 60
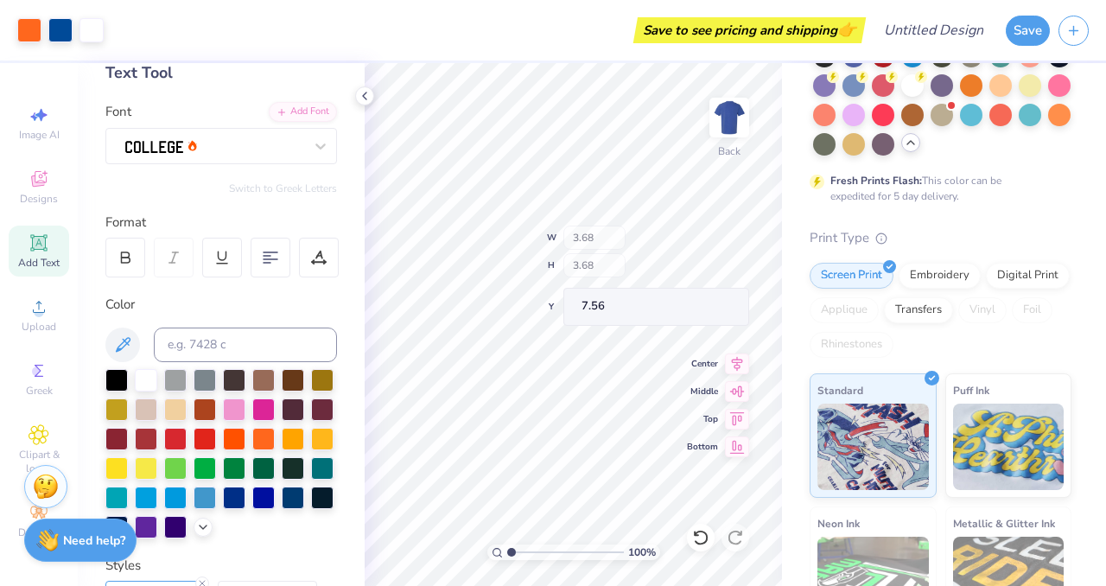
scroll to position [0, 0]
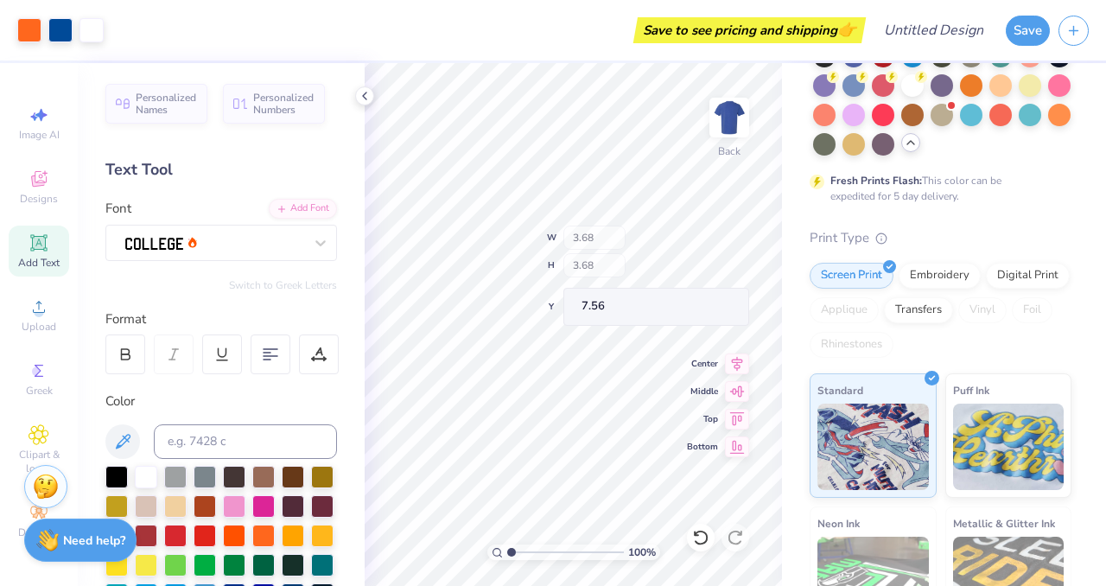
click at [351, 412] on div "Personalized Names Personalized Numbers Text Tool Add Font Font Switch to Greek…" at bounding box center [221, 324] width 287 height 523
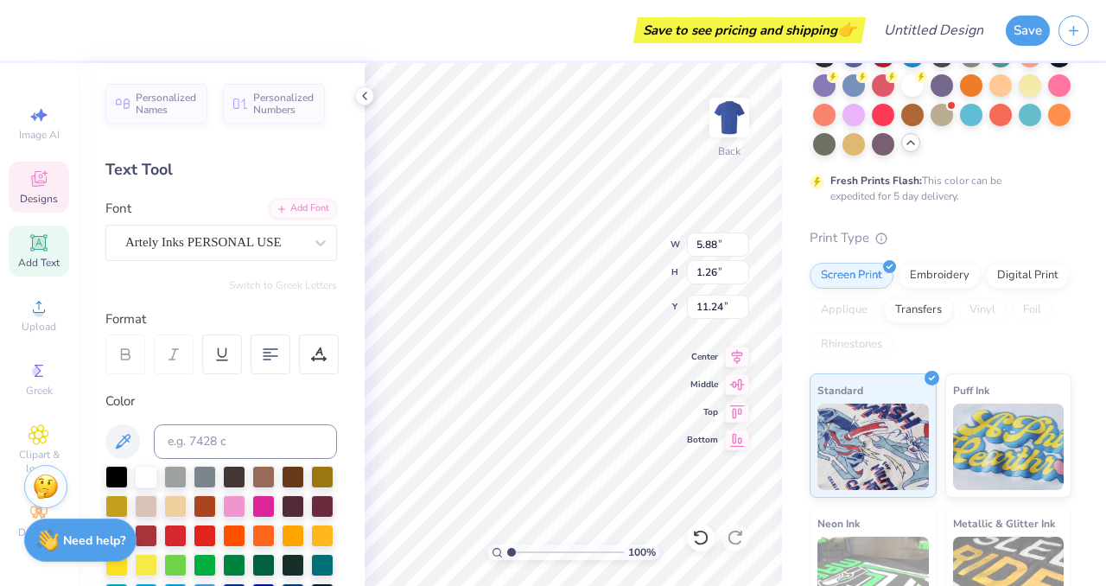
type input "11.24"
type textarea "Club Softball"
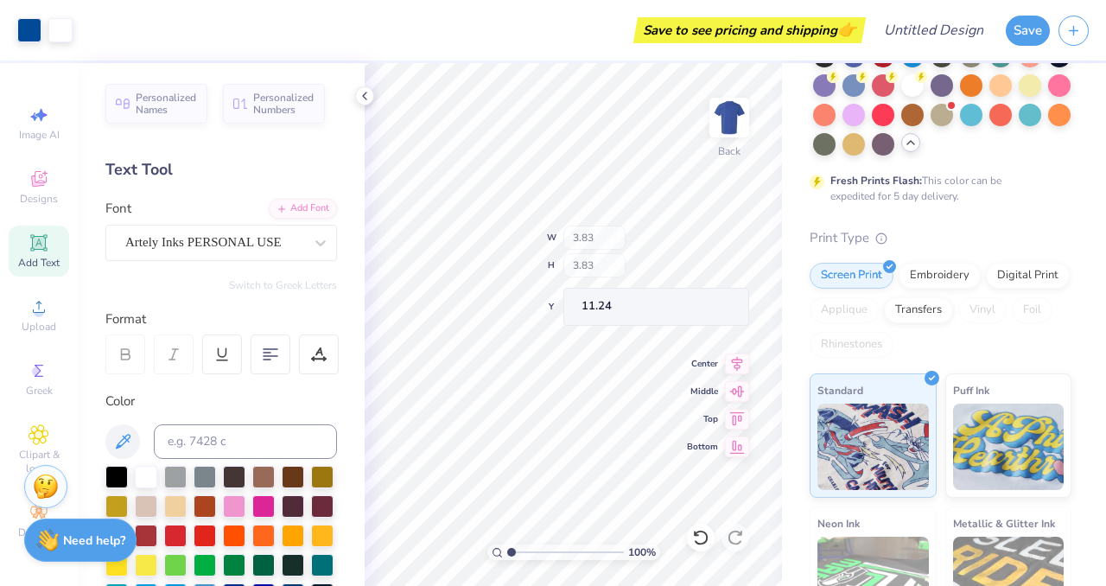
type input "3.83"
type input "7.30"
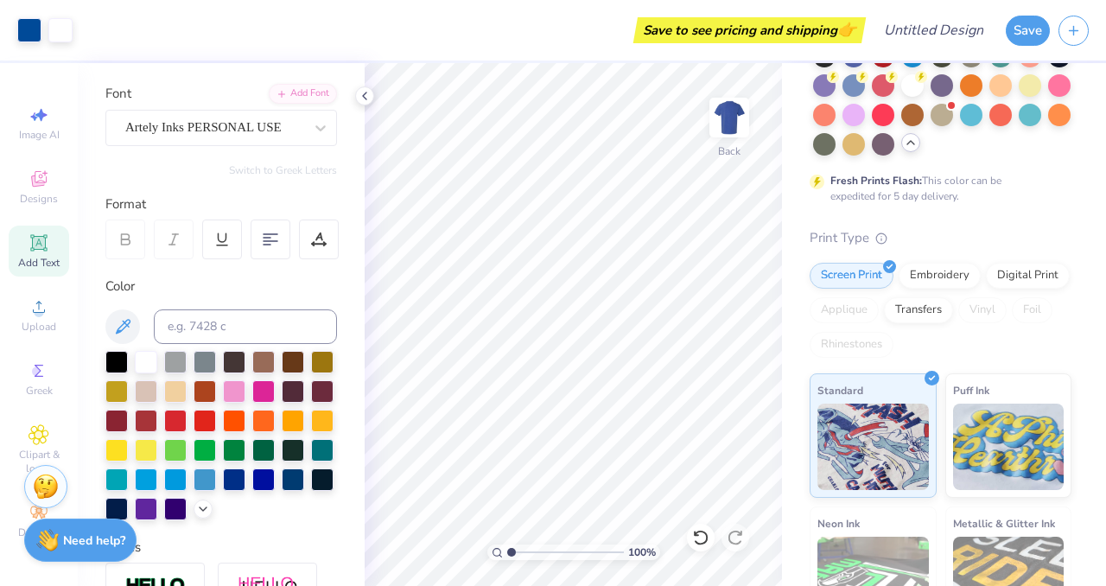
scroll to position [136, 0]
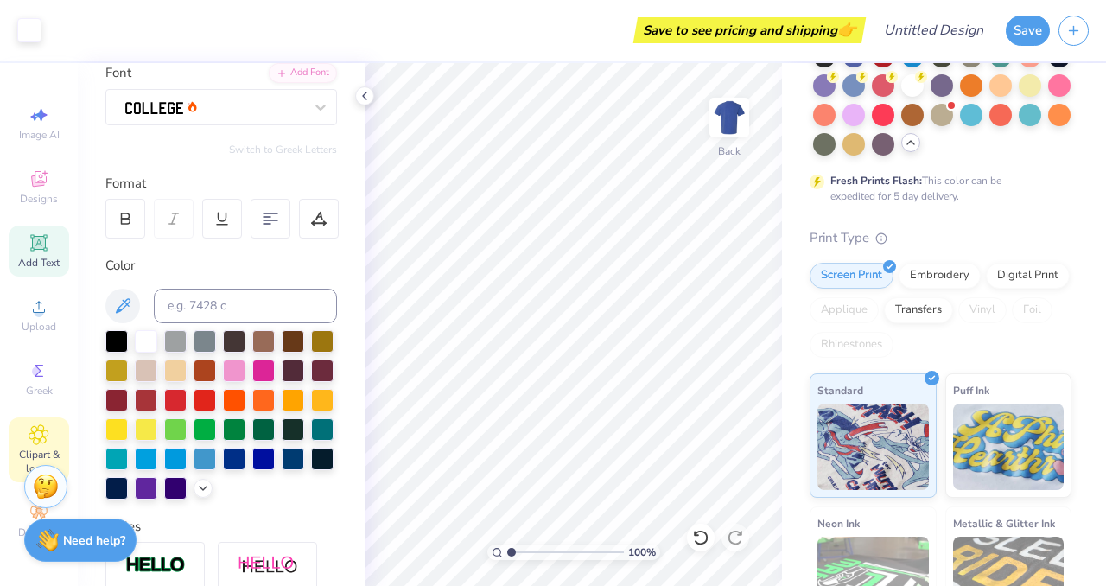
click at [34, 442] on icon at bounding box center [39, 434] width 20 height 21
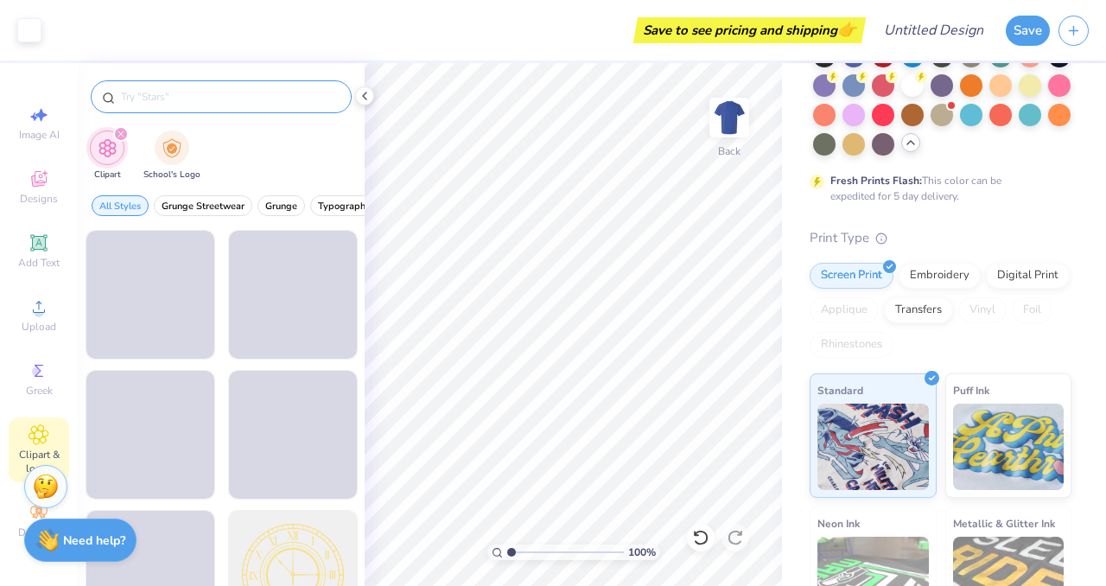
click at [172, 100] on input "text" at bounding box center [229, 96] width 221 height 17
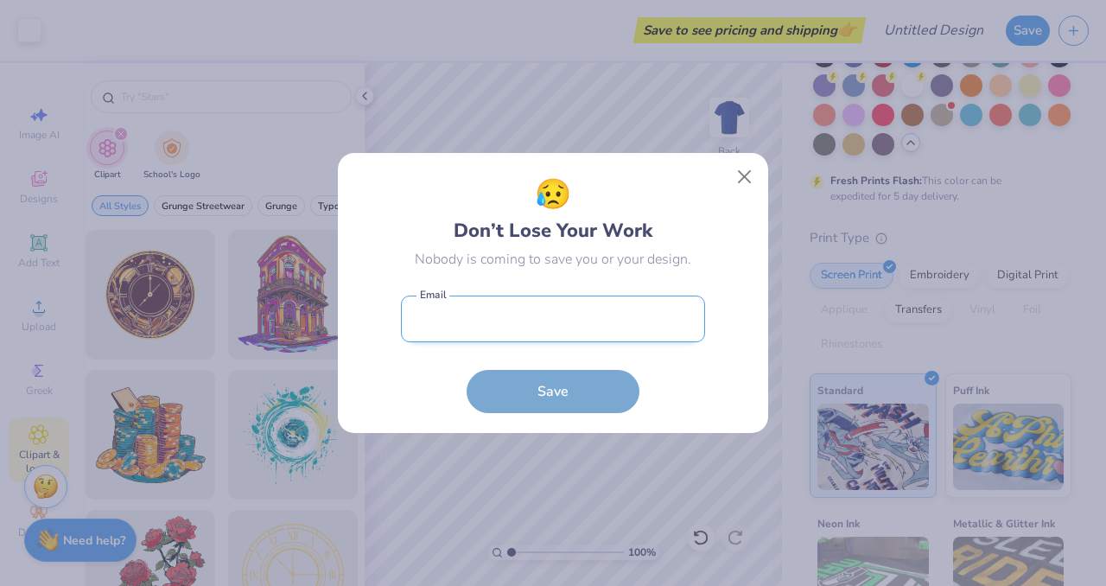
click at [442, 318] on input "email" at bounding box center [553, 320] width 304 height 48
type input "ag4039@mynsu.nova.edu"
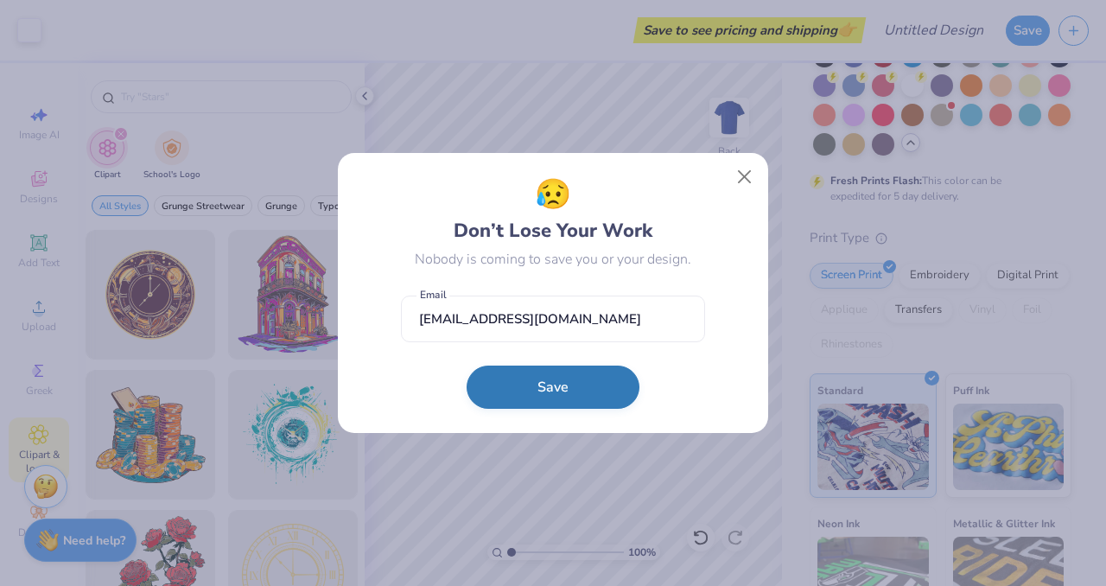
click at [587, 385] on button "Save" at bounding box center [553, 387] width 173 height 43
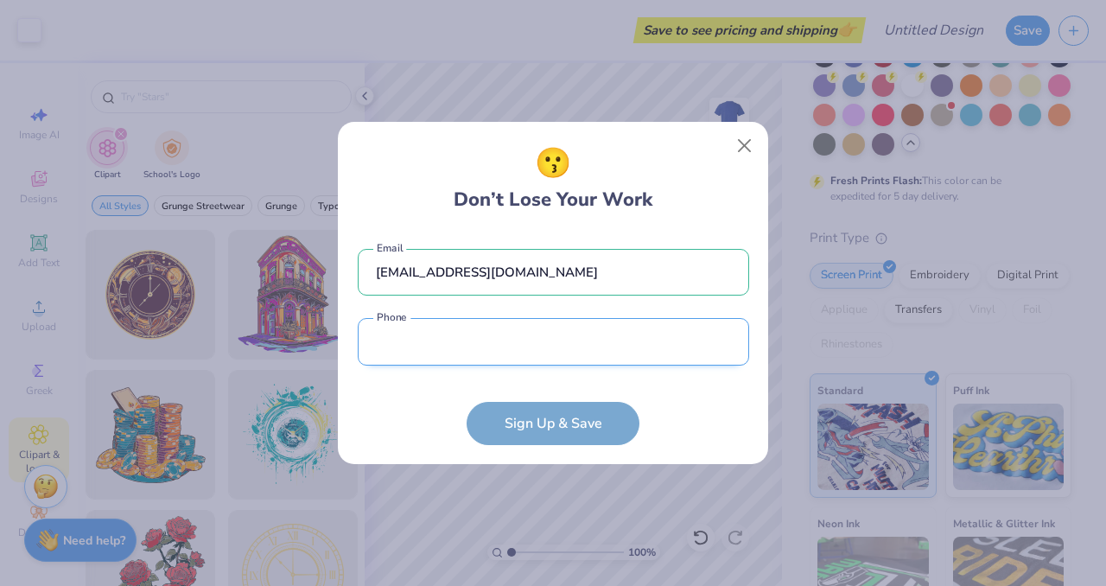
click at [559, 364] on input "tel" at bounding box center [553, 342] width 391 height 48
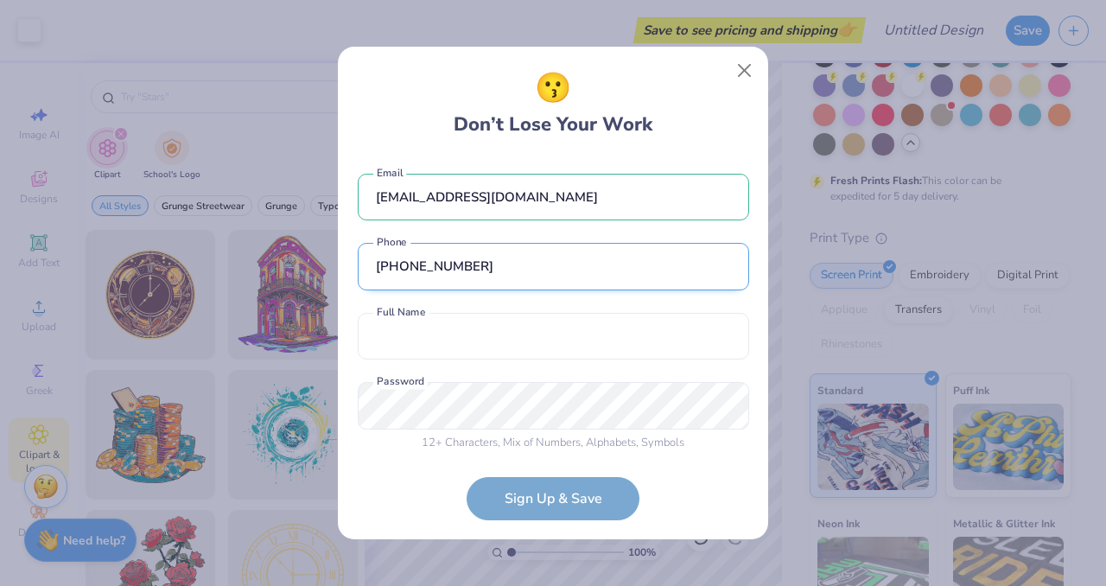
scroll to position [10, 0]
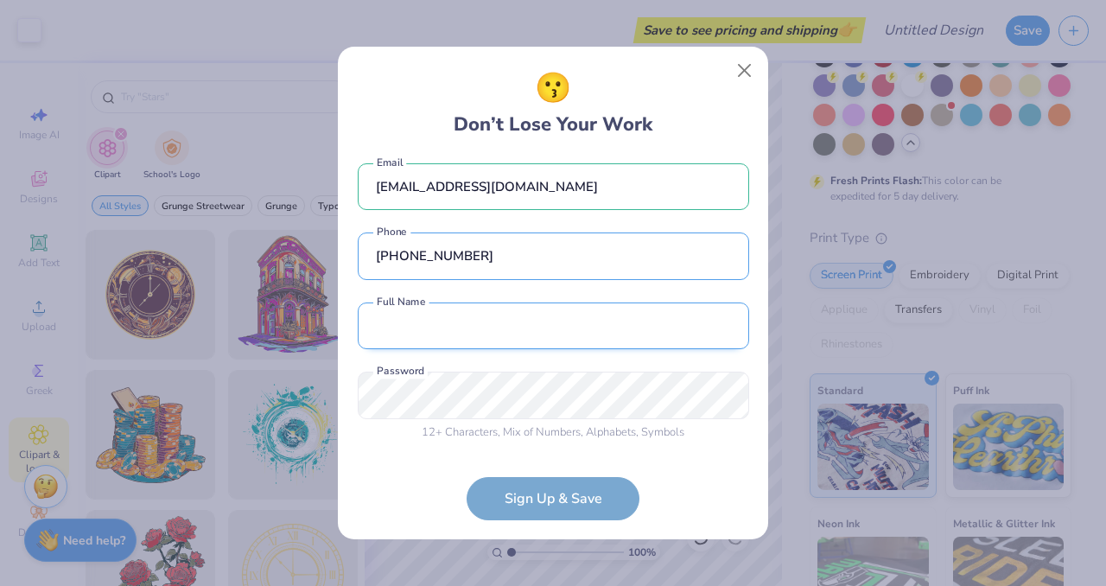
type input "(516) 220-5650"
click at [512, 340] on input "text" at bounding box center [553, 326] width 391 height 48
type input "Ava Giuliano"
type input "(516) 220-5650"
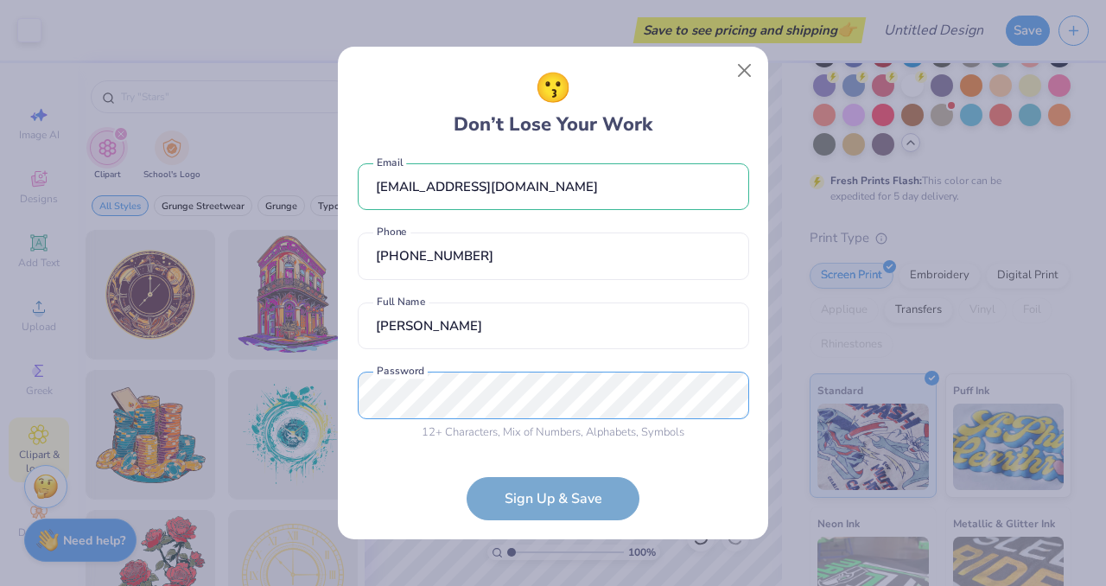
click at [310, 385] on div "😗 Don’t Lose Your Work ag4039@mynsu.nova.edu Email (516) 220-5650 Phone Ava Giu…" at bounding box center [553, 293] width 1106 height 586
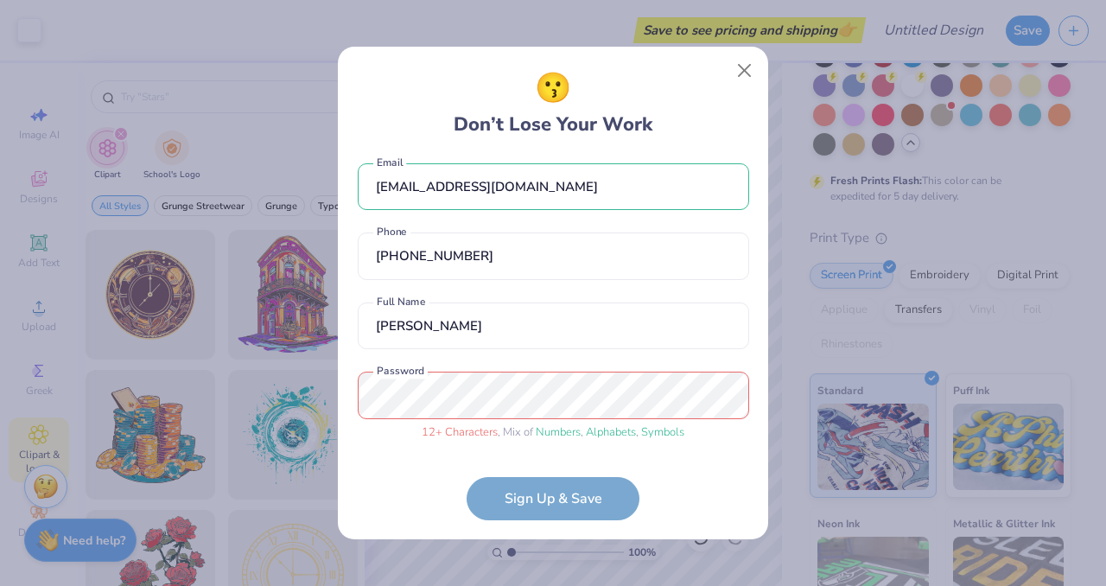
click at [559, 453] on form "ag4039@mynsu.nova.edu Email (516) 220-5650 Phone Ava Giuliano Full Name 12 + Ch…" at bounding box center [553, 338] width 391 height 364
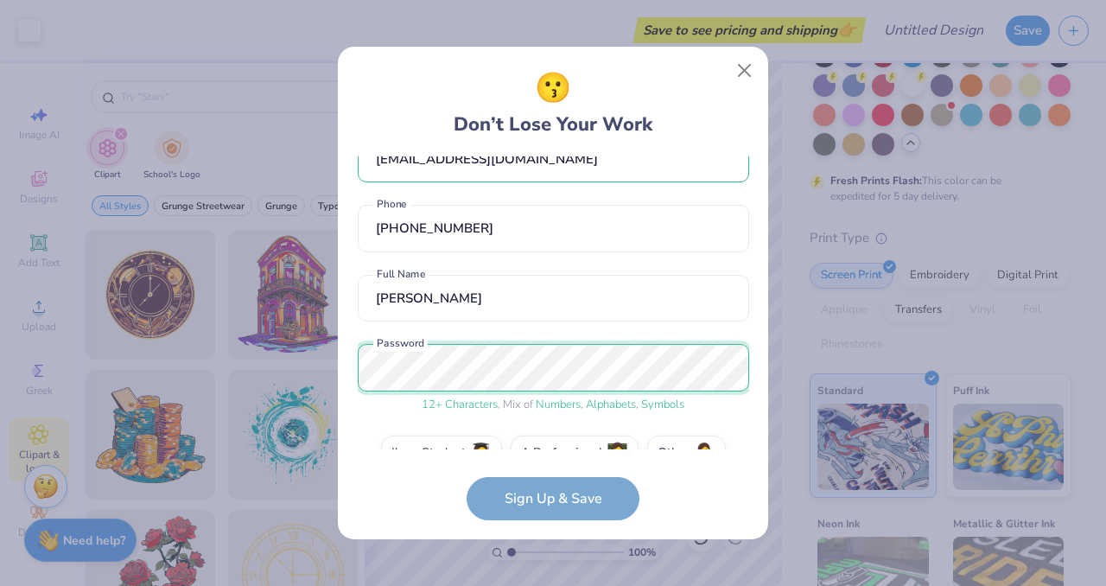
scroll to position [76, 0]
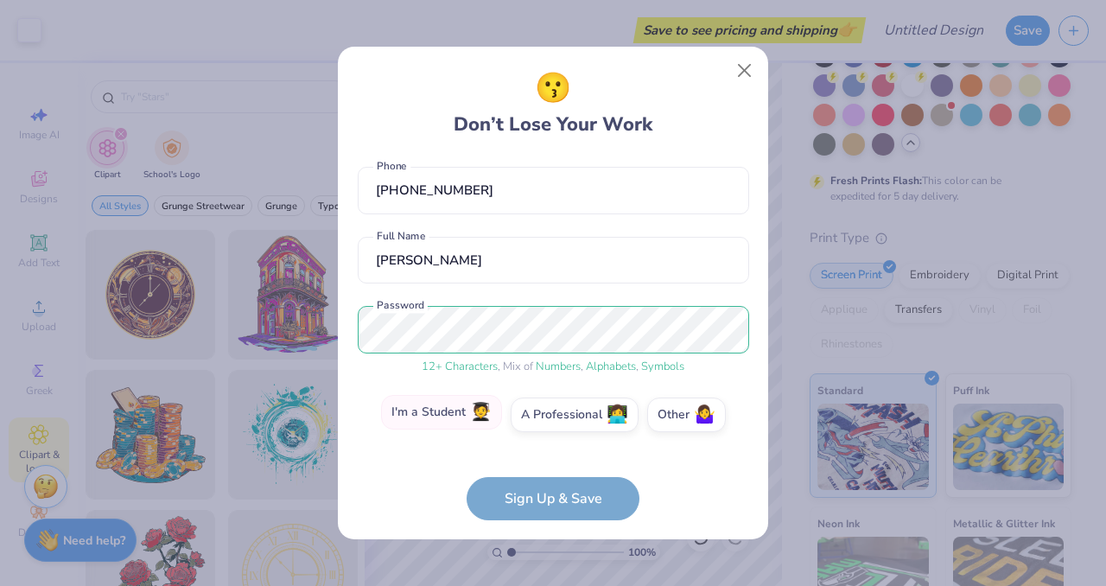
click at [441, 421] on label "I'm a Student 🧑‍🎓" at bounding box center [441, 412] width 121 height 35
click at [548, 490] on input "I'm a Student 🧑‍🎓" at bounding box center [553, 495] width 11 height 11
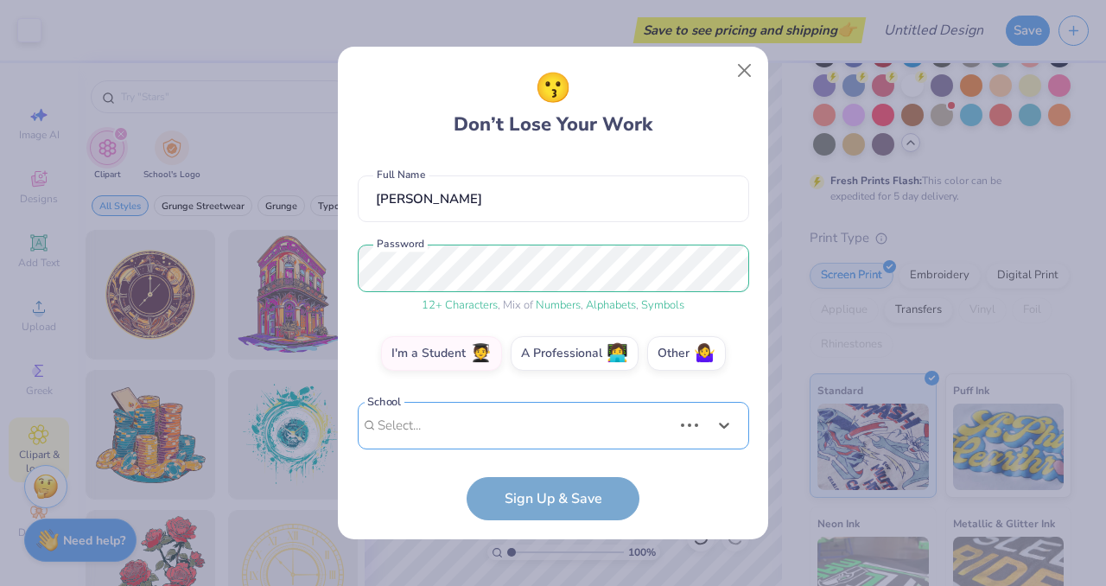
click at [474, 433] on div "Use Up and Down to choose options, press Enter to select the currently focused …" at bounding box center [553, 451] width 391 height 99
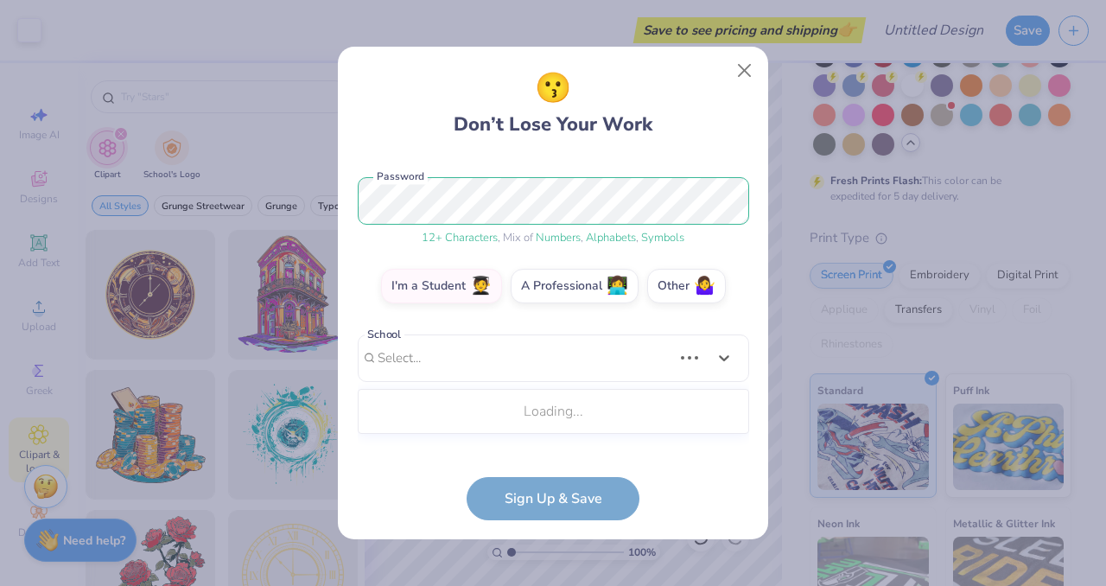
scroll to position [405, 0]
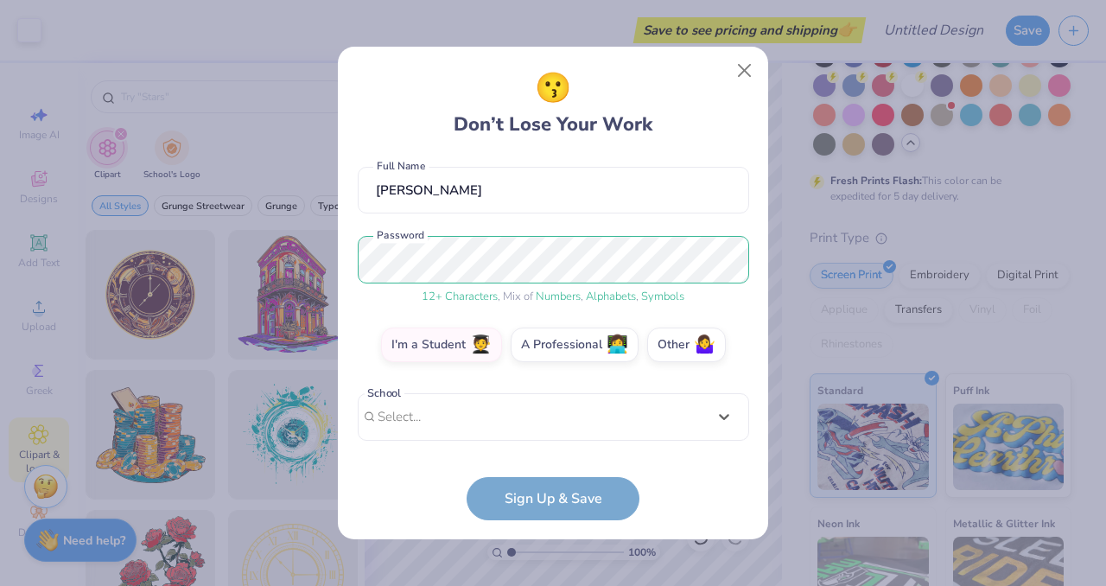
click at [571, 163] on div "ag4039@mynsu.nova.edu Email (516) 220-5650 Phone Ava Giuliano Full Name 12 + Ch…" at bounding box center [553, 302] width 391 height 293
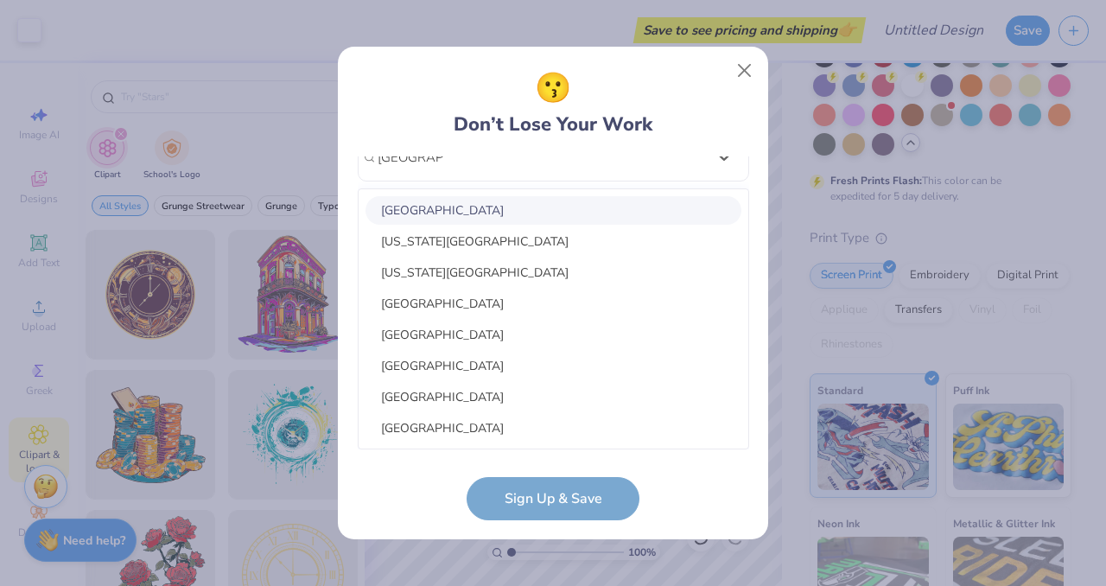
click at [561, 215] on div "Nova Southeastern University" at bounding box center [554, 210] width 376 height 29
type input "nova south"
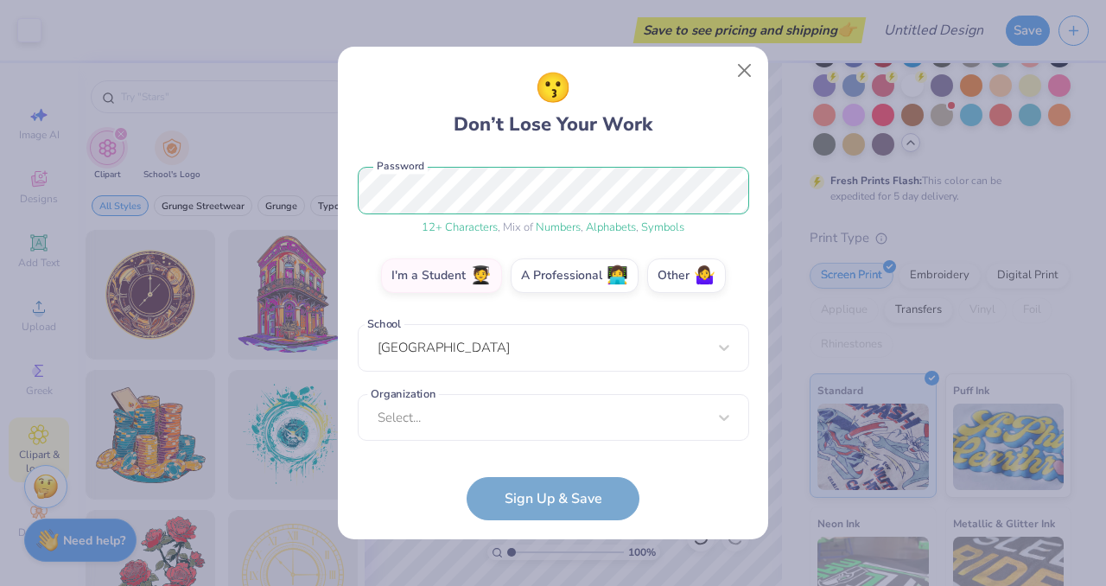
click at [495, 441] on div "ag4039@mynsu.nova.edu Email (516) 220-5650 Phone Ava Giuliano Full Name 12 + Ch…" at bounding box center [553, 302] width 391 height 293
click at [473, 424] on div "option focused, 8 of 15. 15 results available. Use Up and Down to choose option…" at bounding box center [553, 551] width 391 height 315
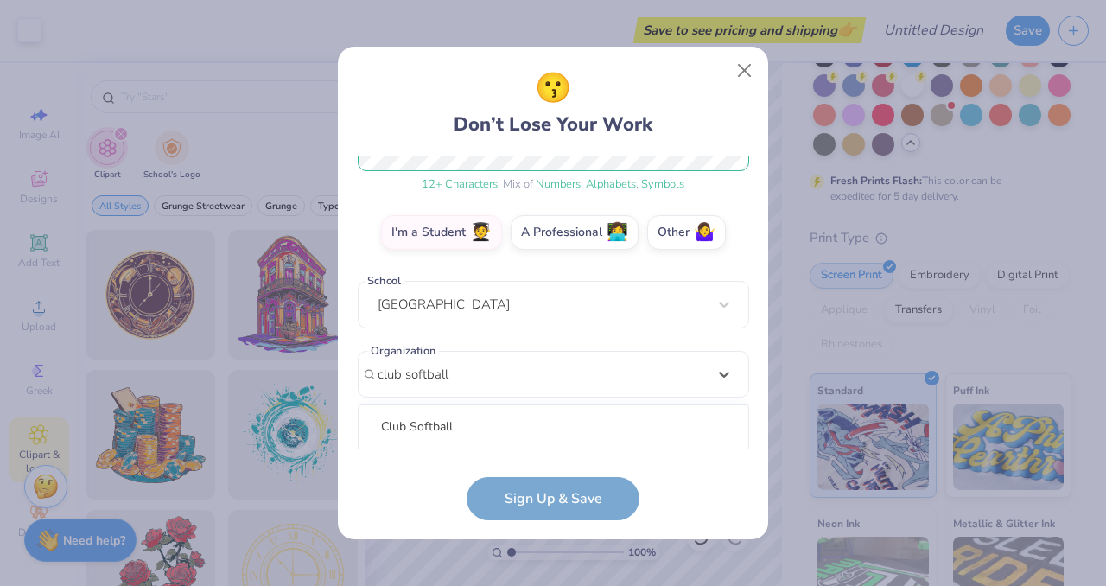
scroll to position [474, 0]
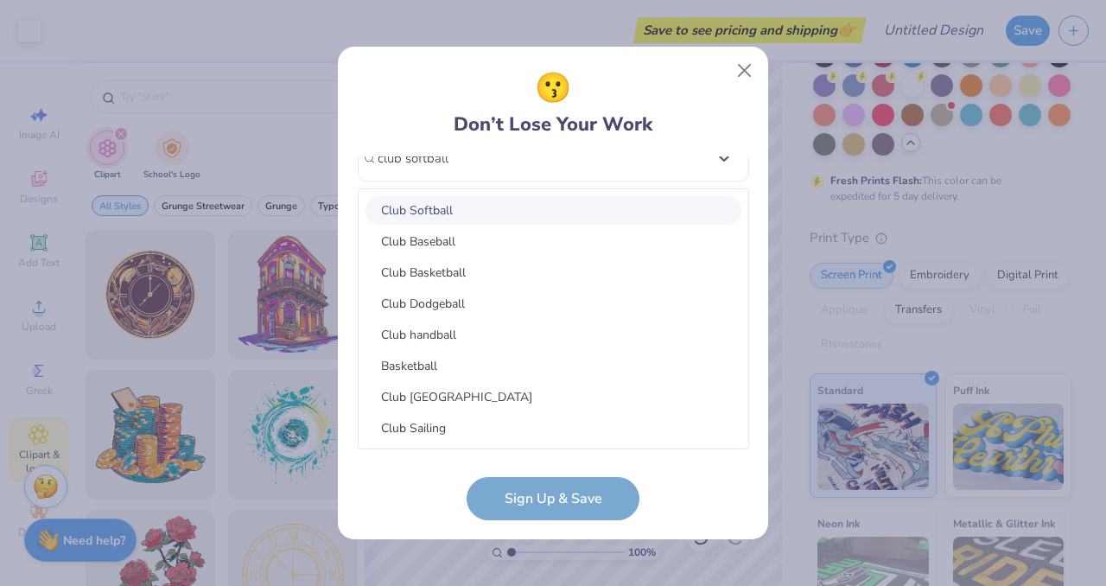
click at [491, 212] on div "Club Softball" at bounding box center [554, 210] width 376 height 29
type input "club softball"
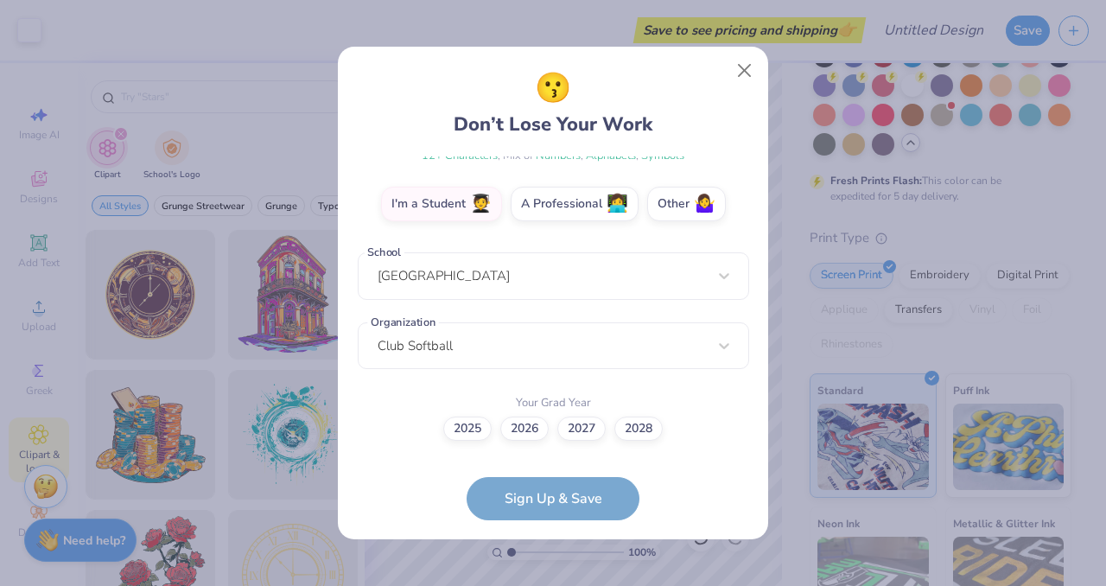
scroll to position [286, 0]
click at [628, 433] on label "2028" at bounding box center [638, 427] width 48 height 24
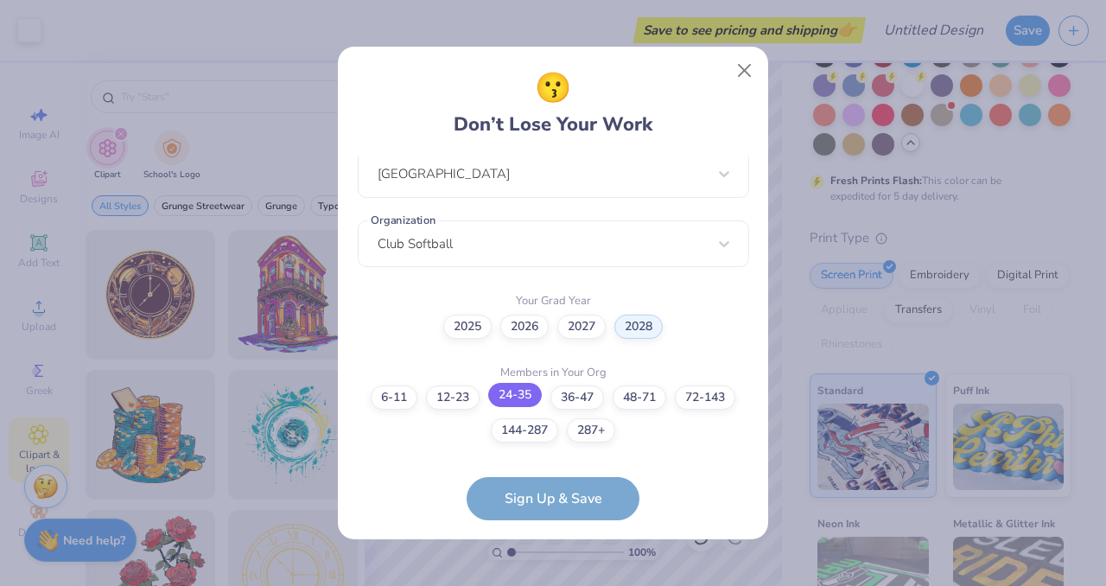
click at [505, 391] on label "24-35" at bounding box center [515, 395] width 54 height 24
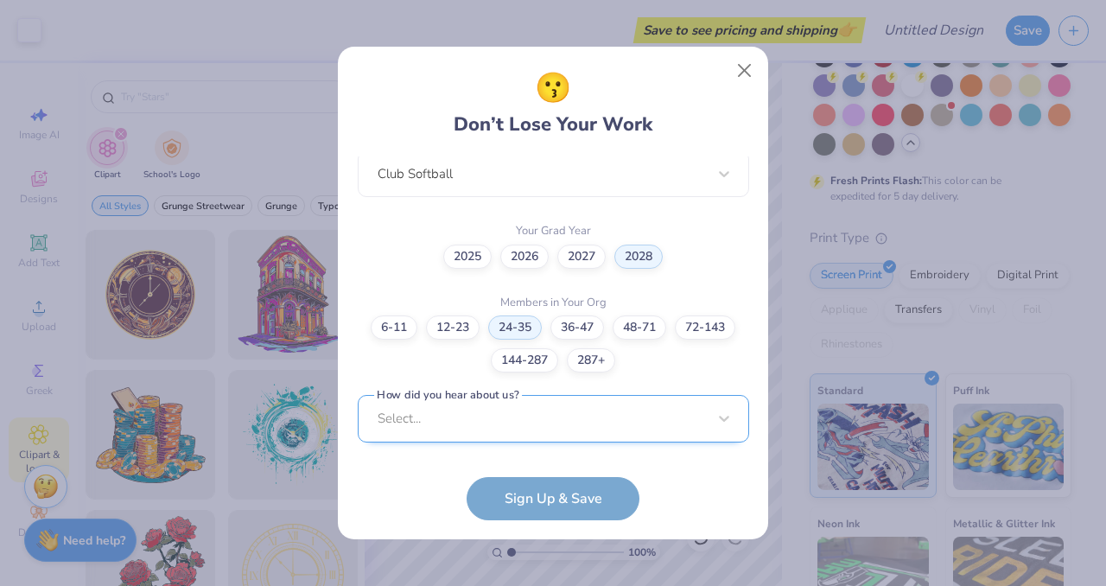
click at [515, 406] on div "Select..." at bounding box center [553, 419] width 391 height 48
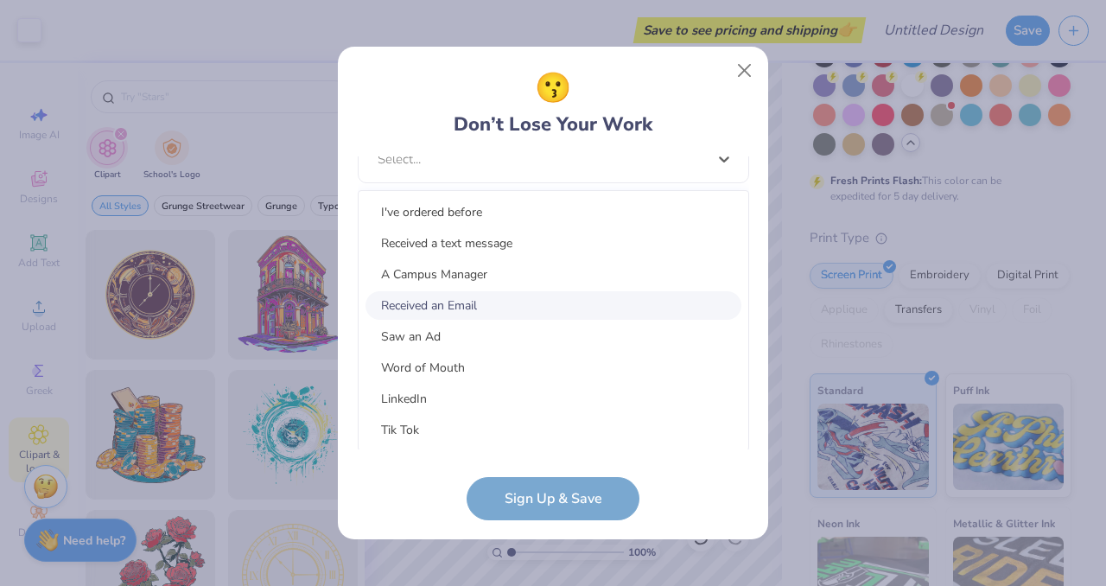
scroll to position [60, 0]
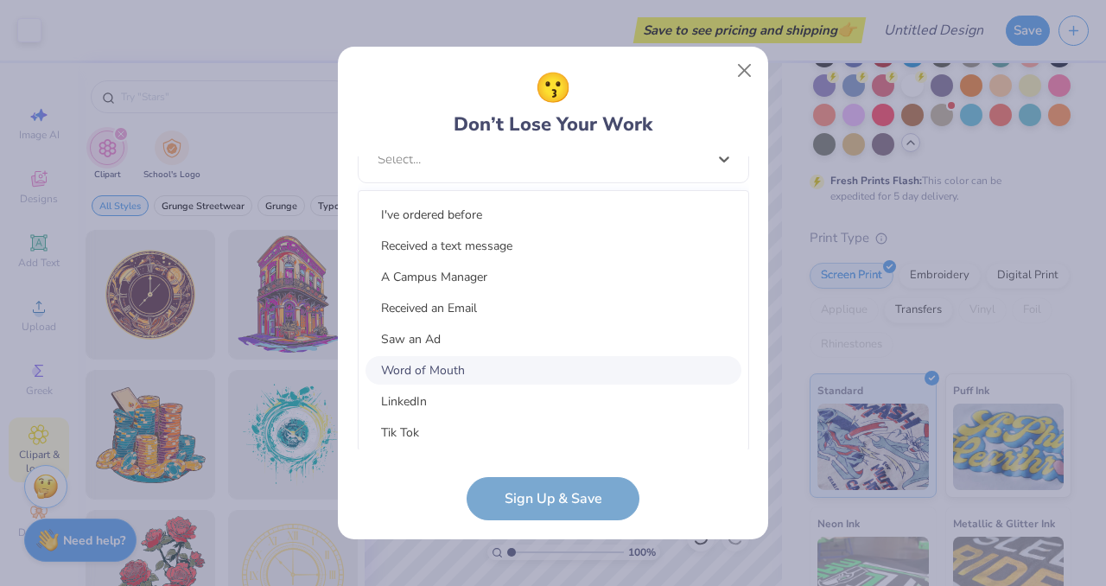
click at [512, 365] on div "Word of Mouth" at bounding box center [554, 370] width 376 height 29
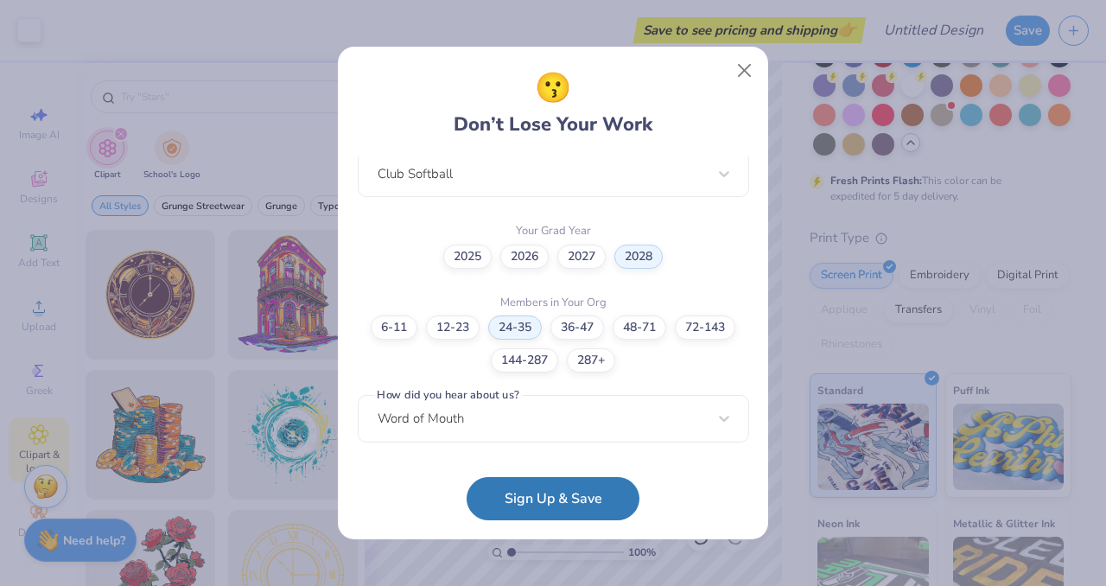
click at [564, 469] on form "ag4039@mynsu.nova.edu Email (516) 220-5650 Phone Ava Giuliano Full Name 12 + Ch…" at bounding box center [553, 338] width 391 height 364
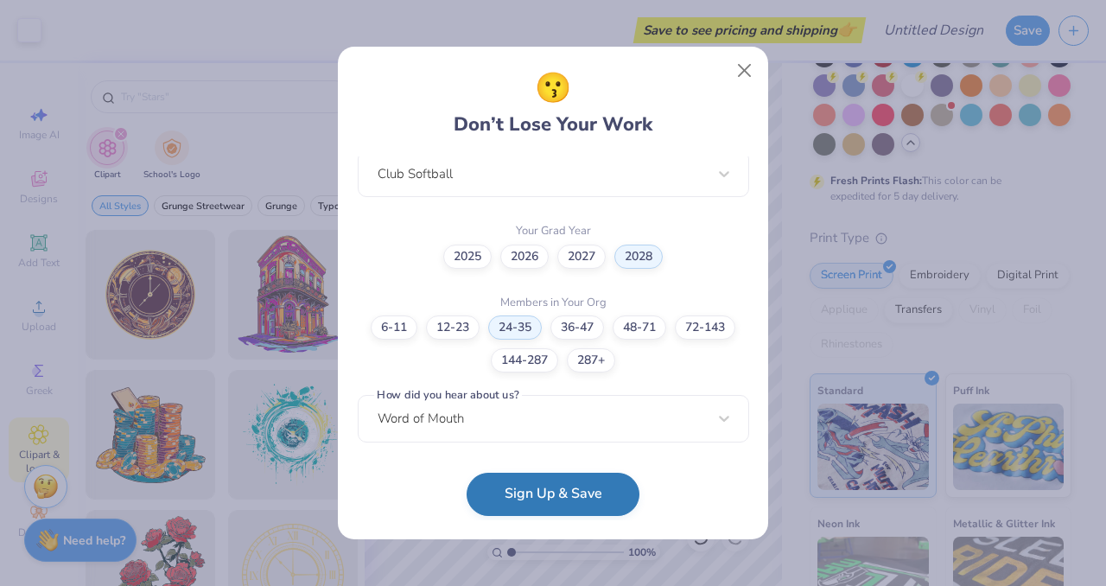
click at [564, 483] on button "Sign Up & Save" at bounding box center [553, 494] width 173 height 43
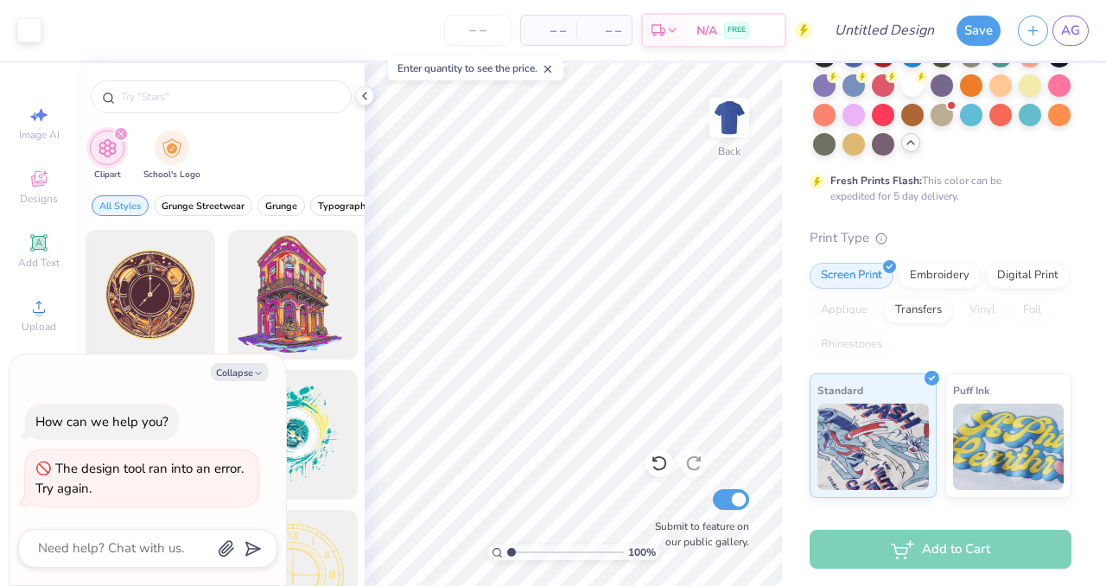
type textarea "x"
click at [223, 90] on input "text" at bounding box center [229, 96] width 221 height 17
type input "softball"
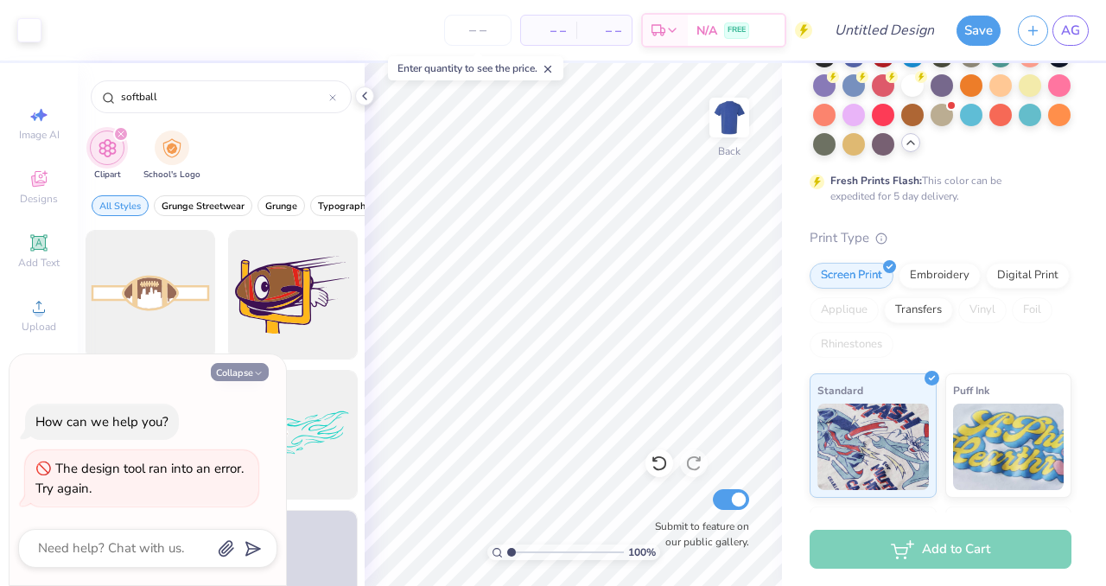
click at [237, 368] on button "Collapse" at bounding box center [240, 372] width 58 height 18
type textarea "x"
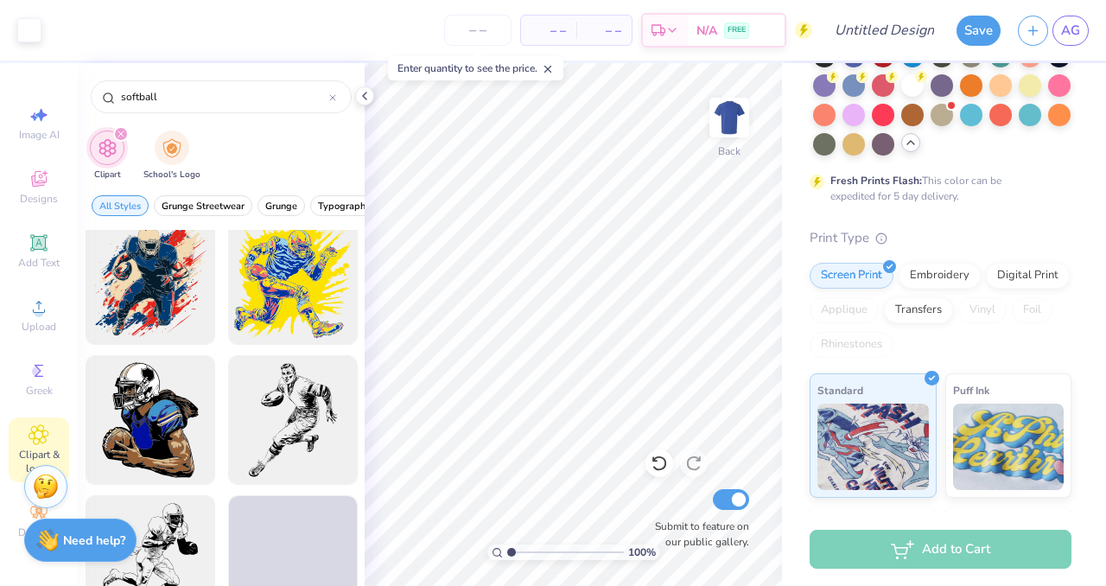
scroll to position [468, 0]
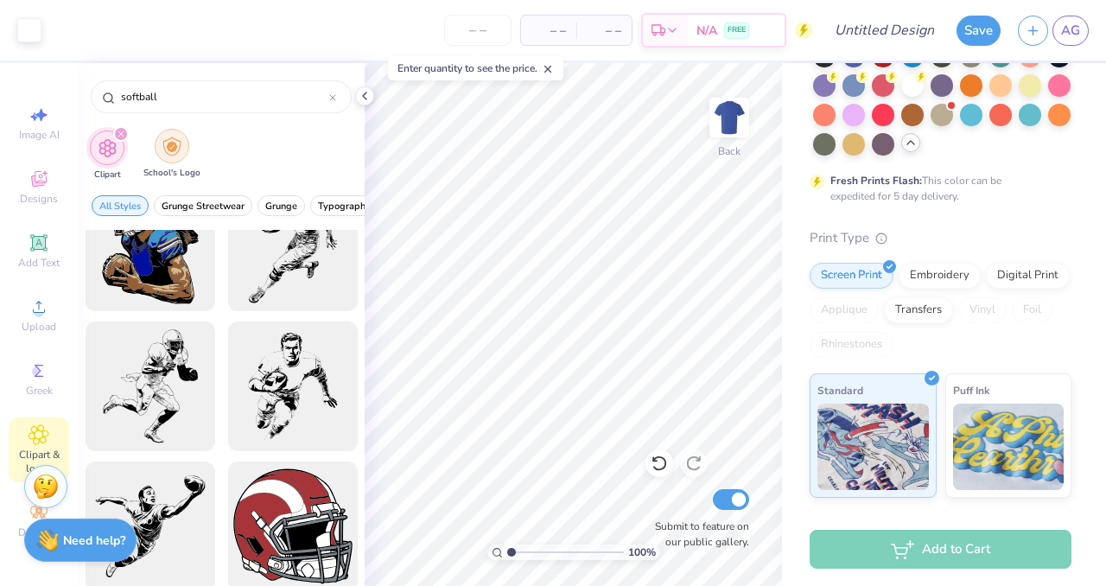
click at [162, 143] on img "filter for School's Logo" at bounding box center [171, 147] width 19 height 20
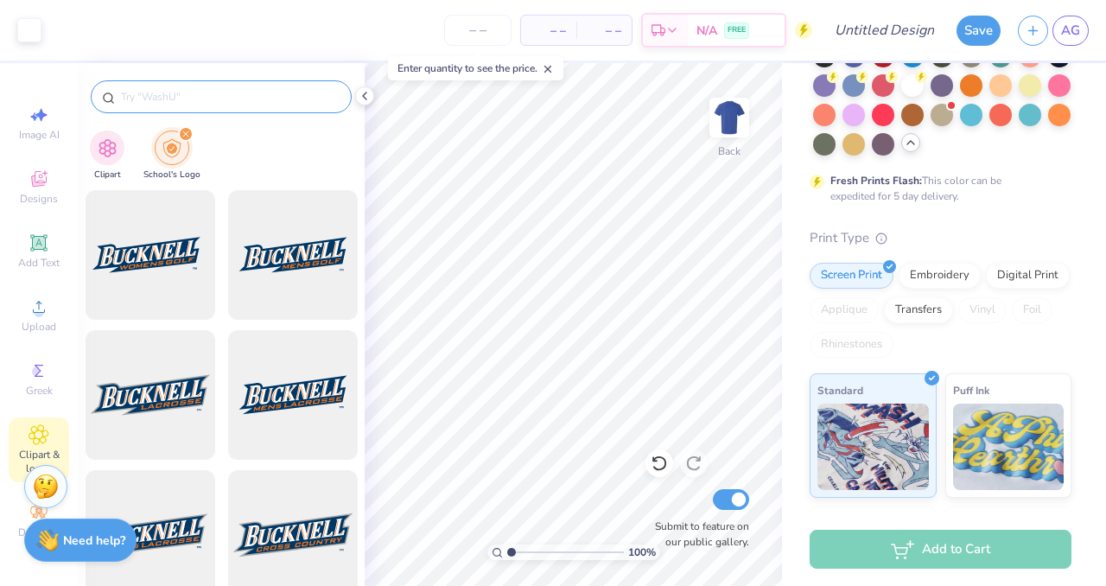
click at [203, 89] on input "text" at bounding box center [229, 96] width 221 height 17
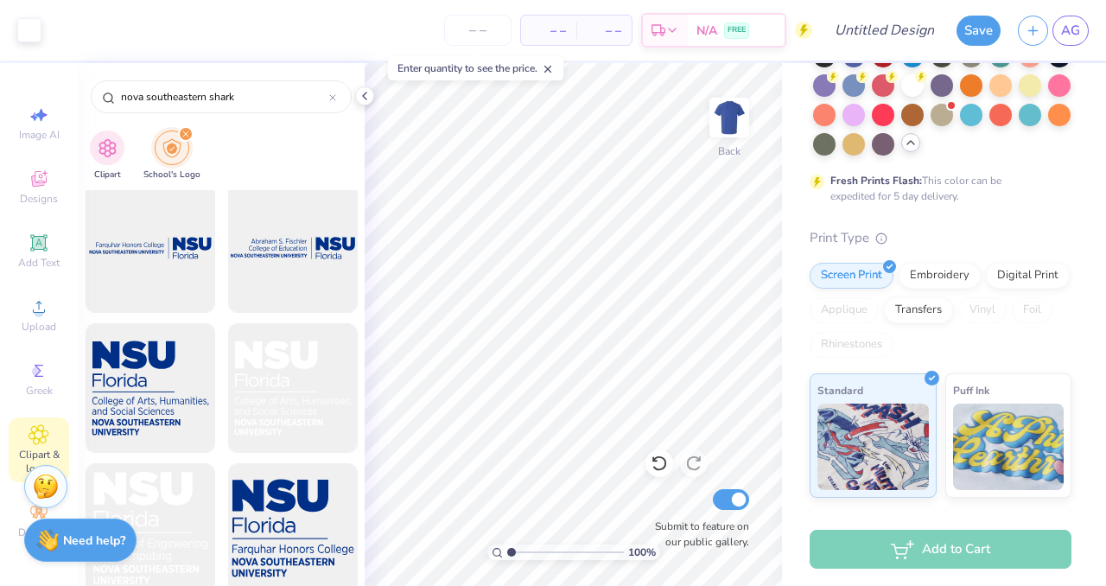
scroll to position [988, 0]
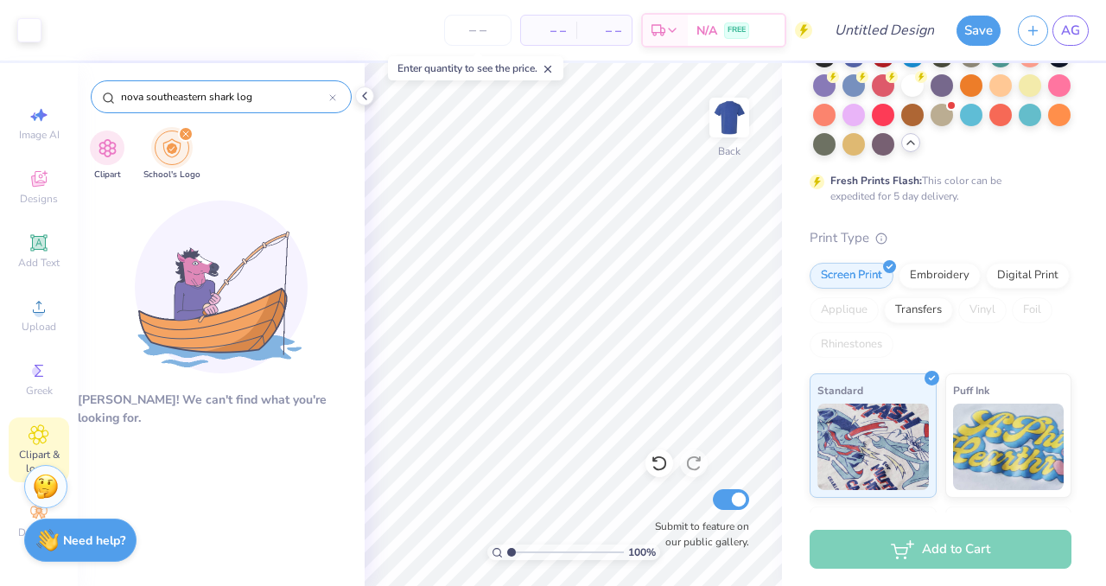
drag, startPoint x: 277, startPoint y: 92, endPoint x: 135, endPoint y: 94, distance: 142.6
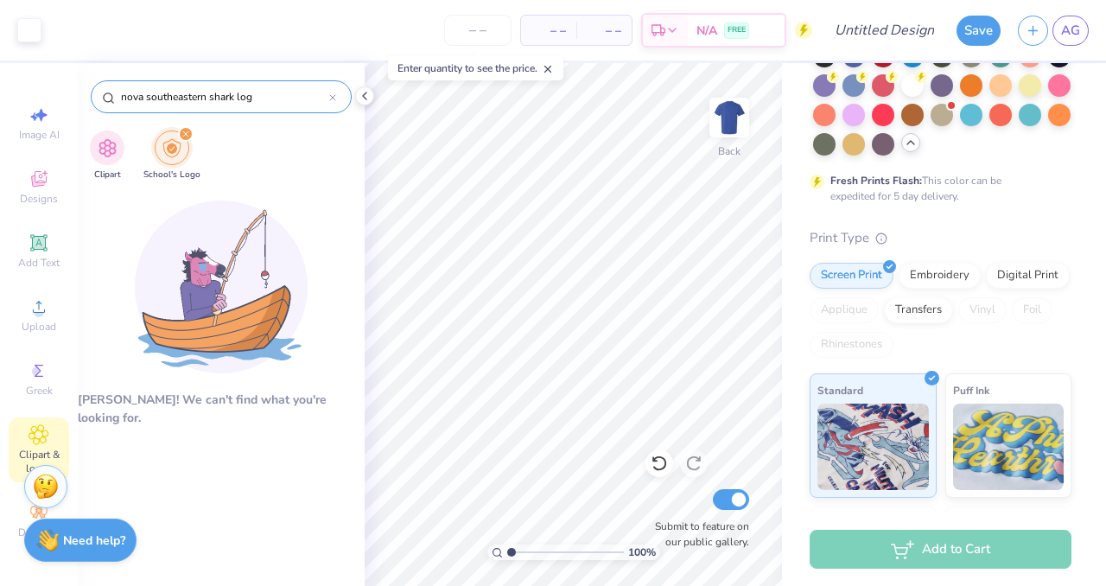
click at [136, 95] on input "nova southeastern shark log" at bounding box center [224, 96] width 210 height 17
type input "n"
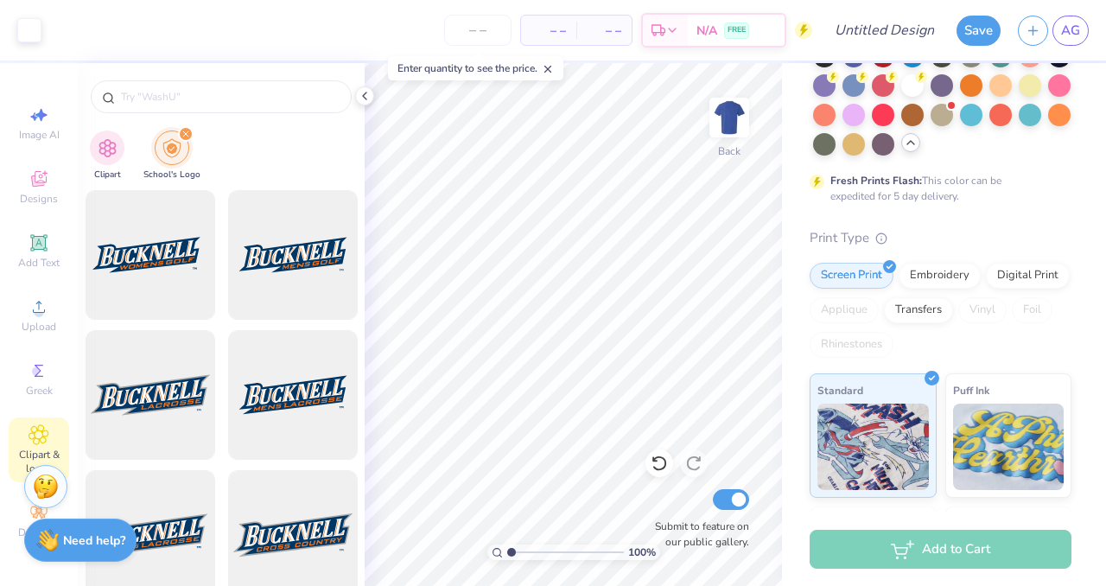
click at [233, 138] on div "Clipart School's Logo" at bounding box center [221, 157] width 287 height 65
click at [48, 318] on div "Upload" at bounding box center [39, 315] width 60 height 51
click at [44, 193] on span "Designs" at bounding box center [39, 199] width 38 height 14
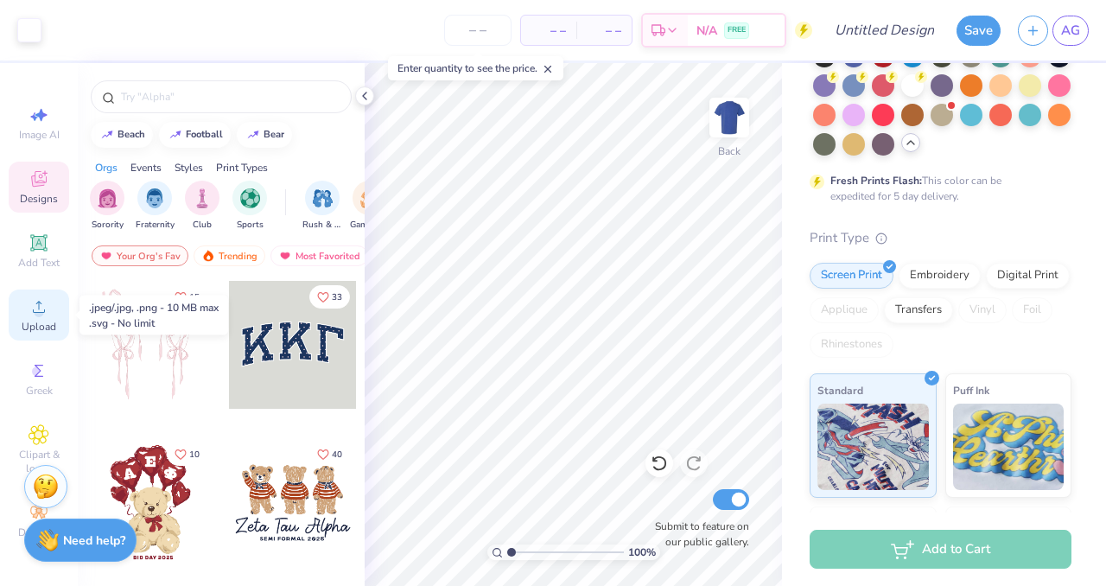
click at [45, 314] on icon at bounding box center [39, 306] width 21 height 21
click at [37, 303] on icon at bounding box center [39, 306] width 21 height 21
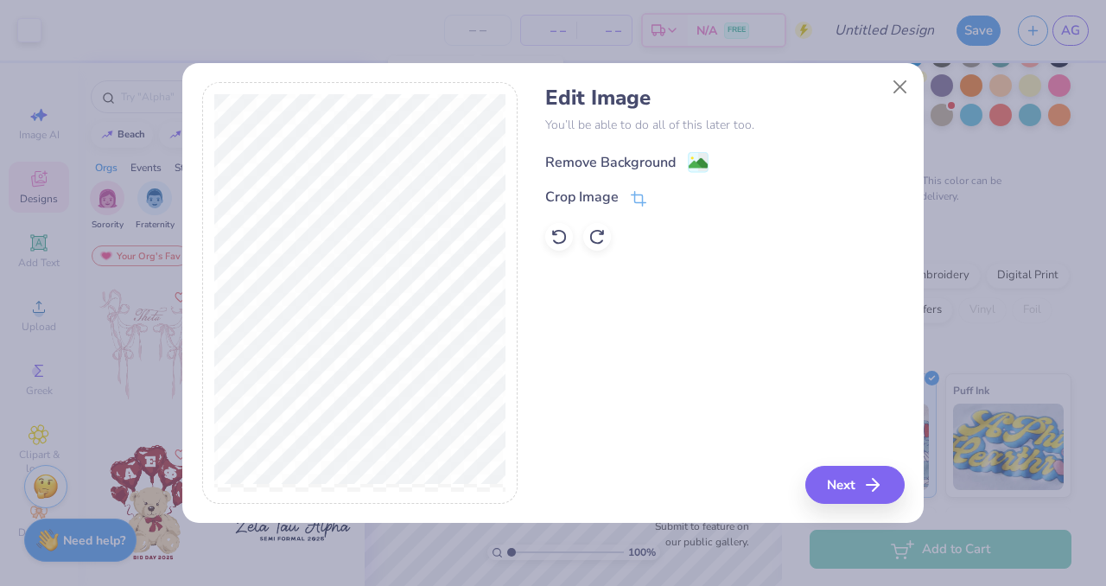
click at [663, 157] on div "Remove Background" at bounding box center [610, 162] width 130 height 21
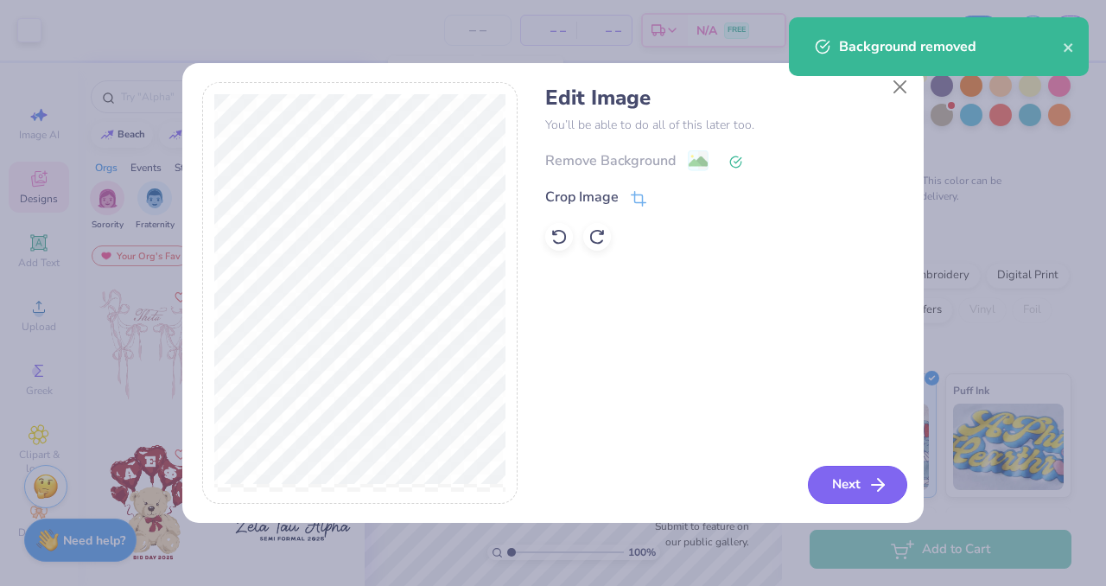
click at [831, 477] on button "Next" at bounding box center [857, 485] width 99 height 38
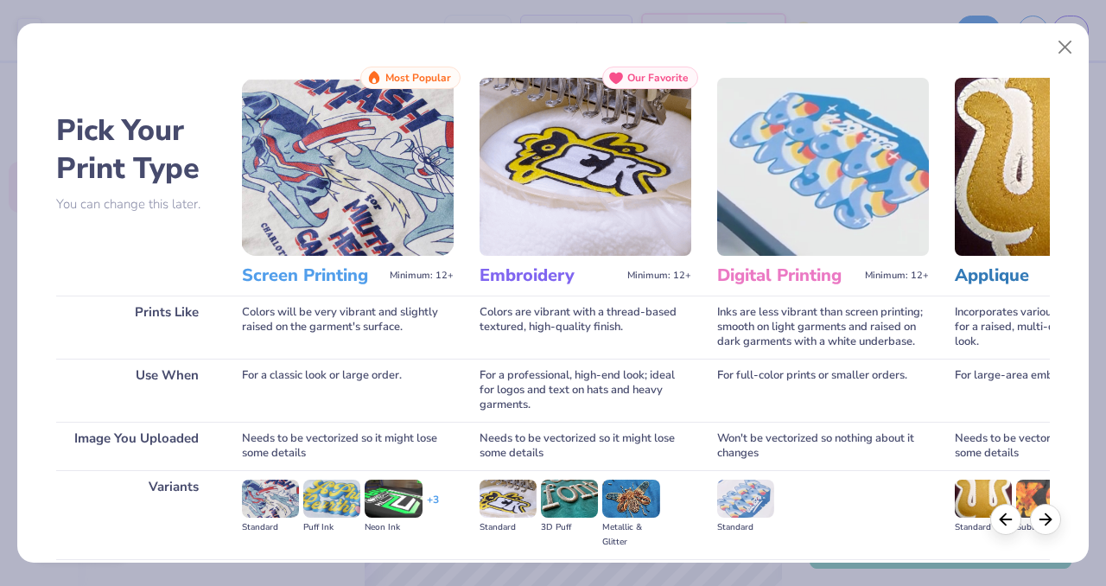
scroll to position [189, 0]
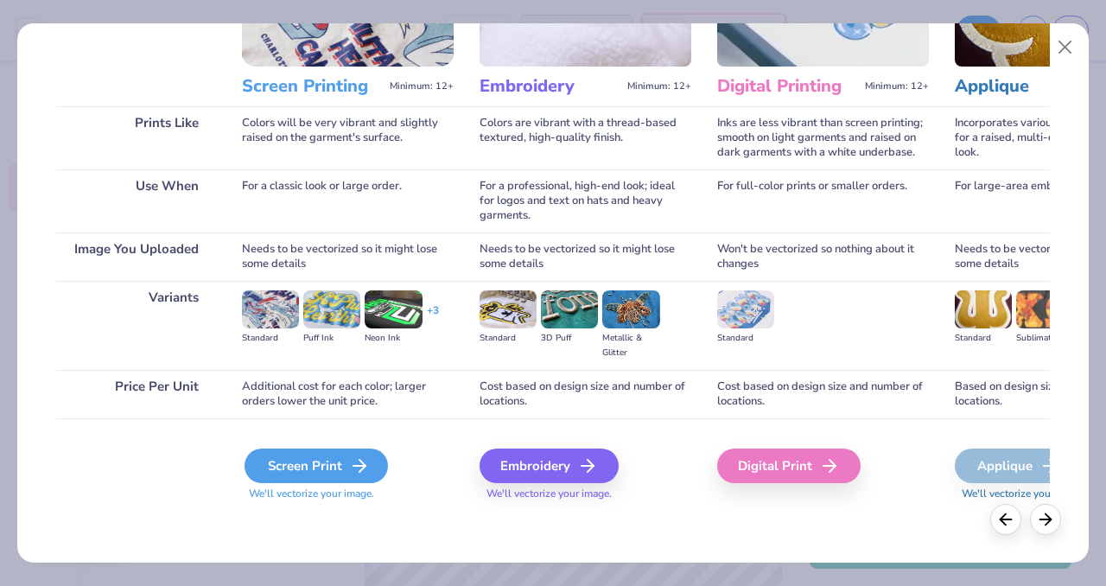
click at [350, 461] on icon at bounding box center [359, 465] width 21 height 21
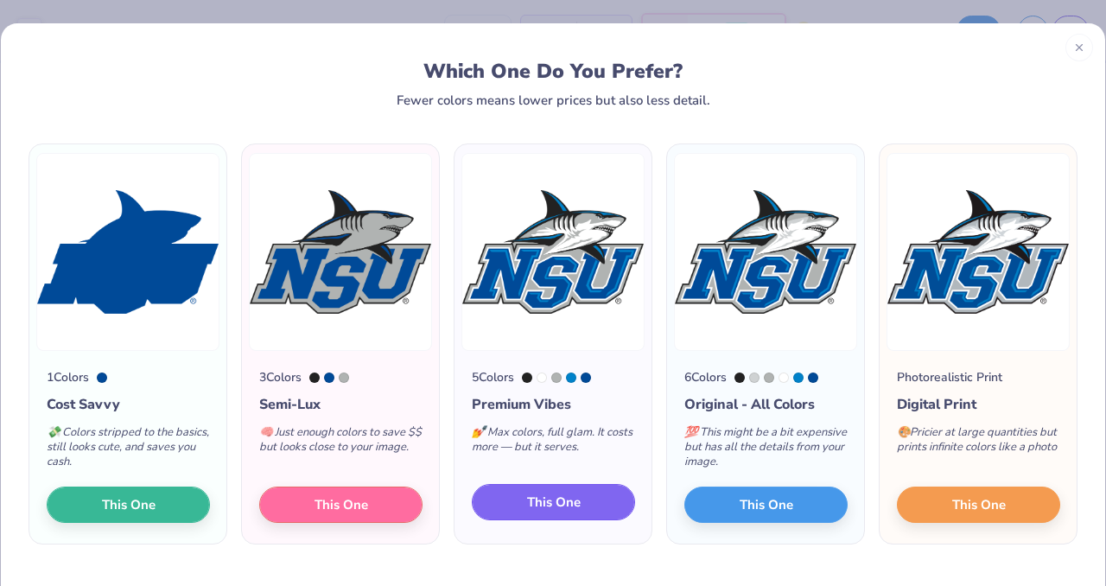
click at [579, 505] on span "This One" at bounding box center [554, 503] width 54 height 20
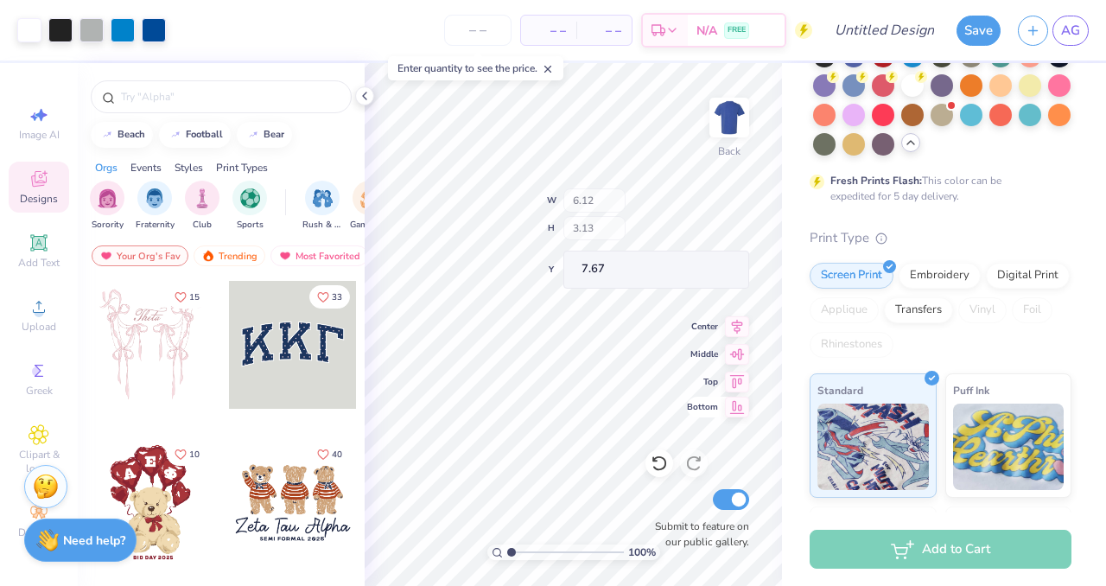
type input "6.12"
type input "3.13"
type input "7.67"
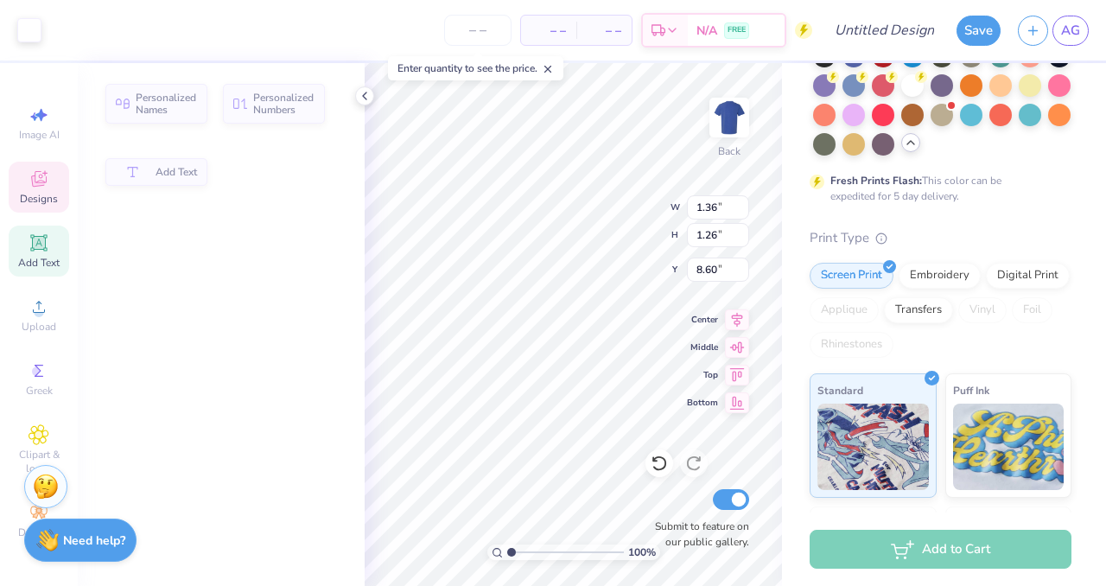
type input "1.36"
type input "1.26"
type input "8.60"
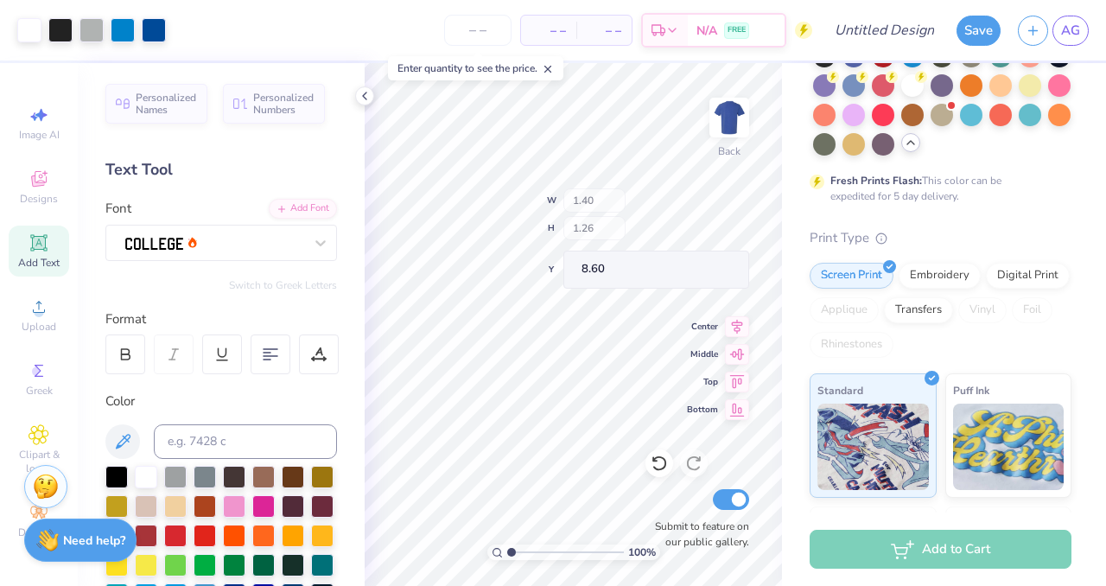
type input "4.60"
type input "3.13"
type input "7.04"
type input "7.65"
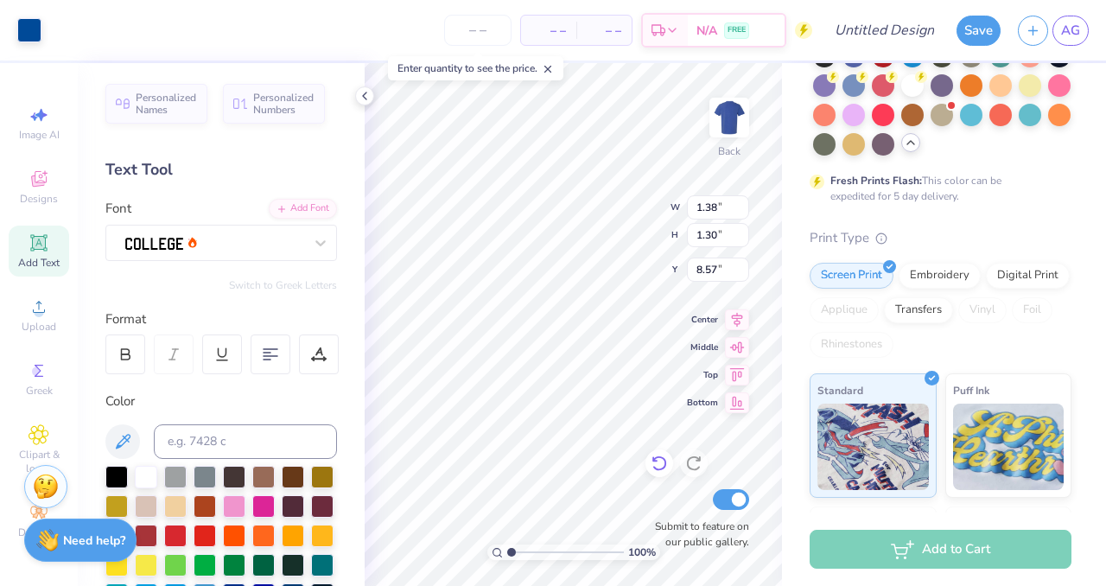
click at [659, 472] on icon at bounding box center [659, 463] width 17 height 17
click at [665, 465] on icon at bounding box center [659, 464] width 15 height 16
type input "4.60"
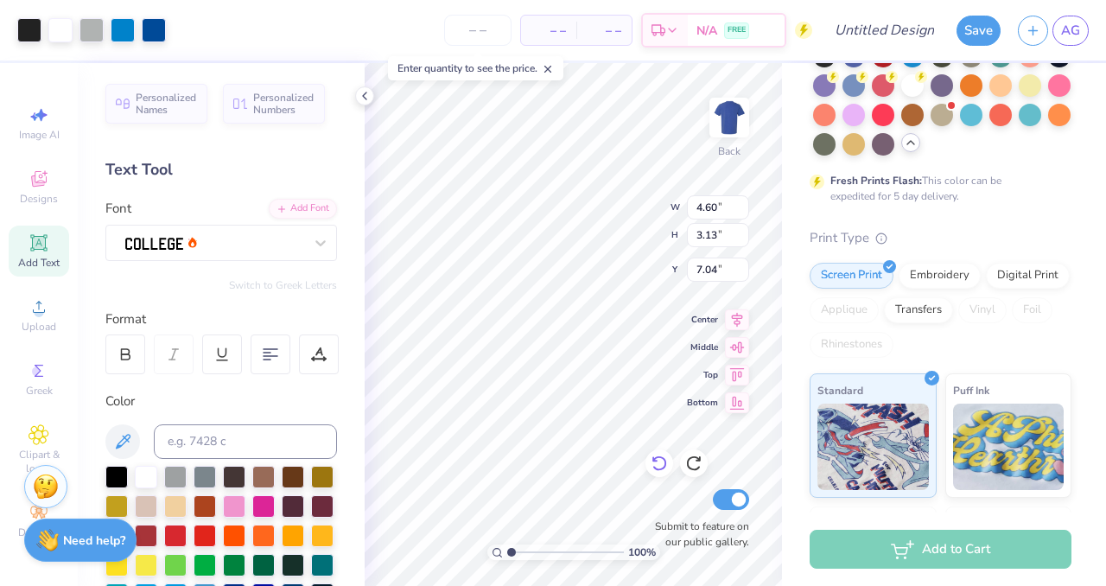
type input "3.13"
type input "7.04"
type input "10.57"
type input "3.31"
type input "3.00"
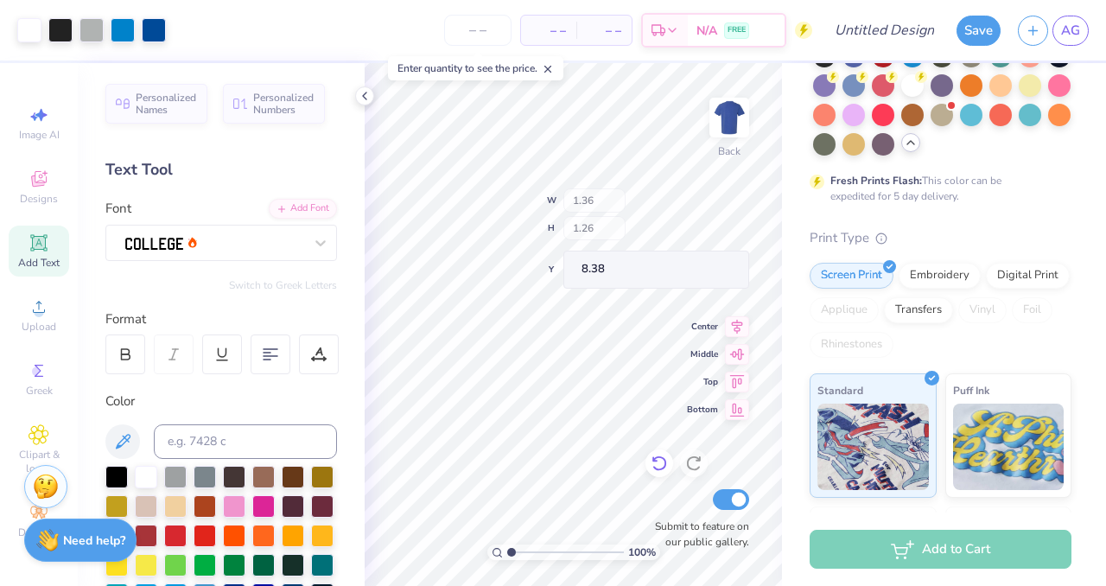
type input "8.38"
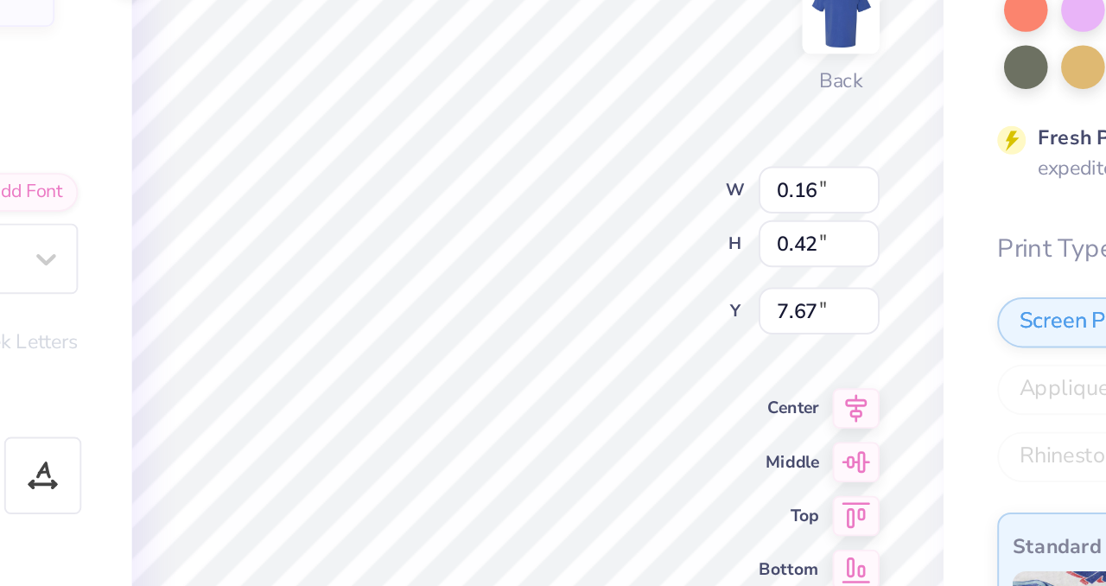
type input "0.16"
type input "0.42"
type input "7.67"
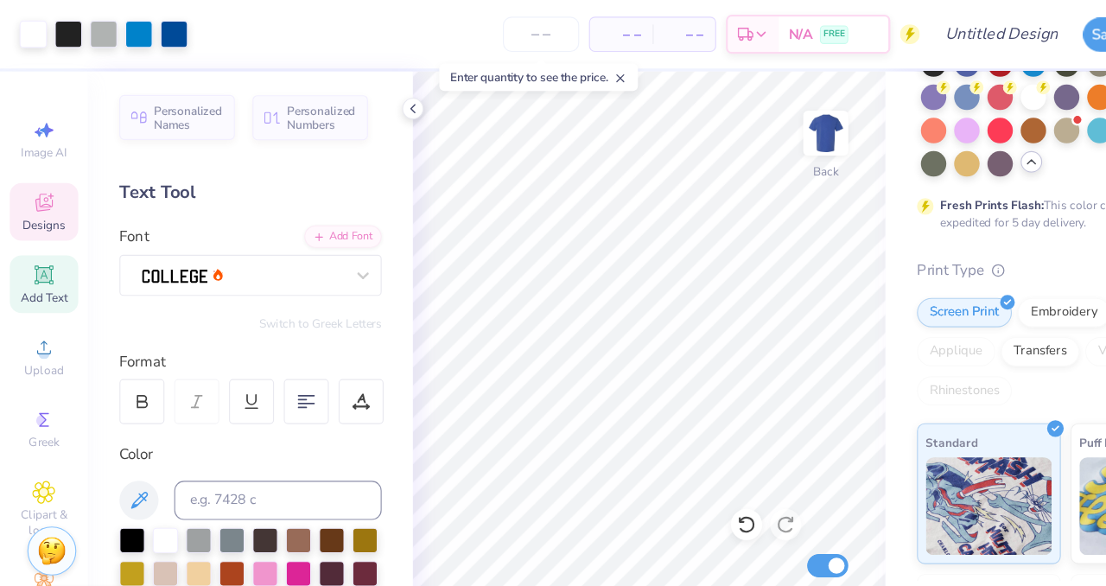
click at [36, 171] on icon at bounding box center [39, 179] width 16 height 16
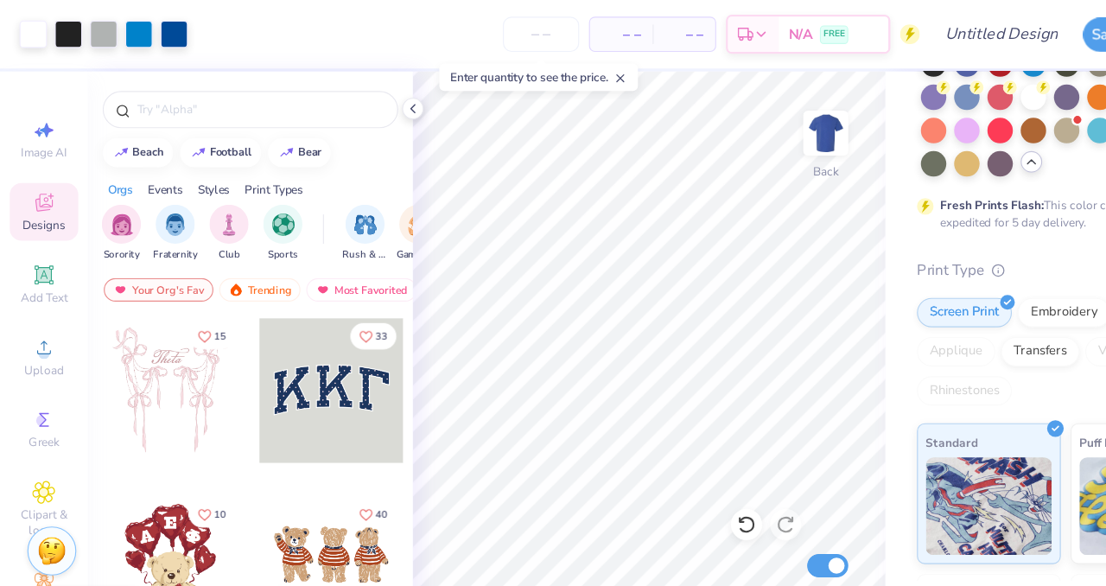
click at [512, 42] on div "– – Per Item – – Total Est. Delivery N/A FREE" at bounding box center [494, 30] width 638 height 60
type input "30"
click at [558, 44] on div "N/A Per Item" at bounding box center [548, 30] width 55 height 29
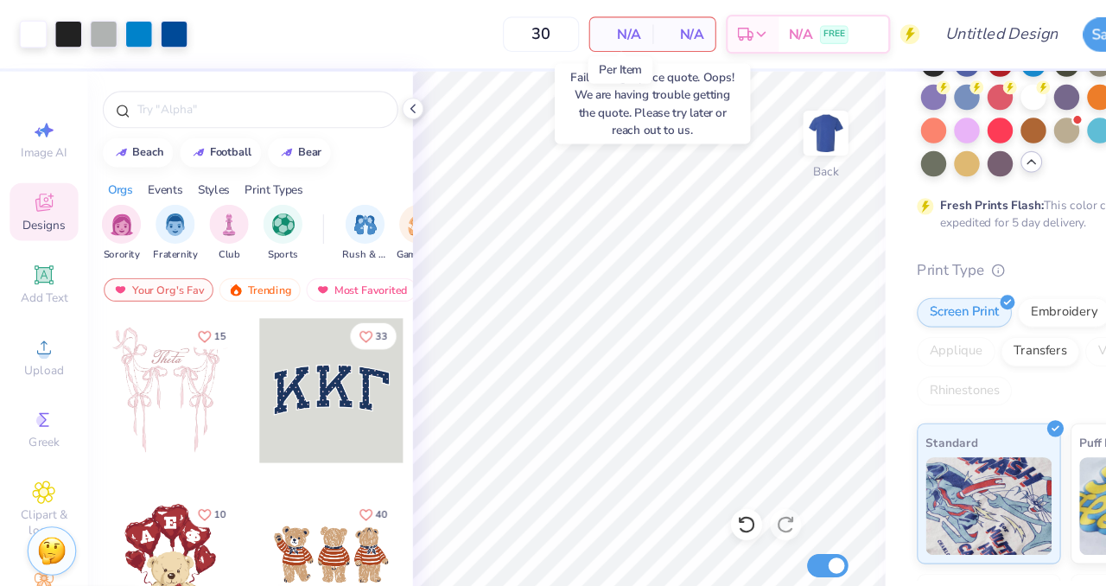
click at [550, 34] on span "N/A" at bounding box center [548, 31] width 35 height 18
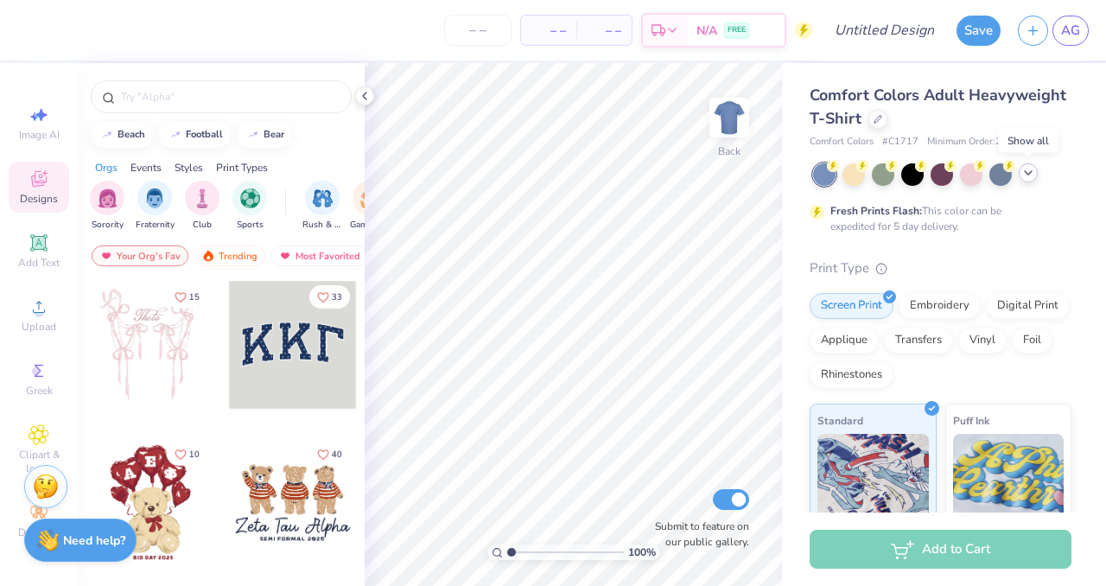
click at [1024, 174] on icon at bounding box center [1028, 173] width 14 height 14
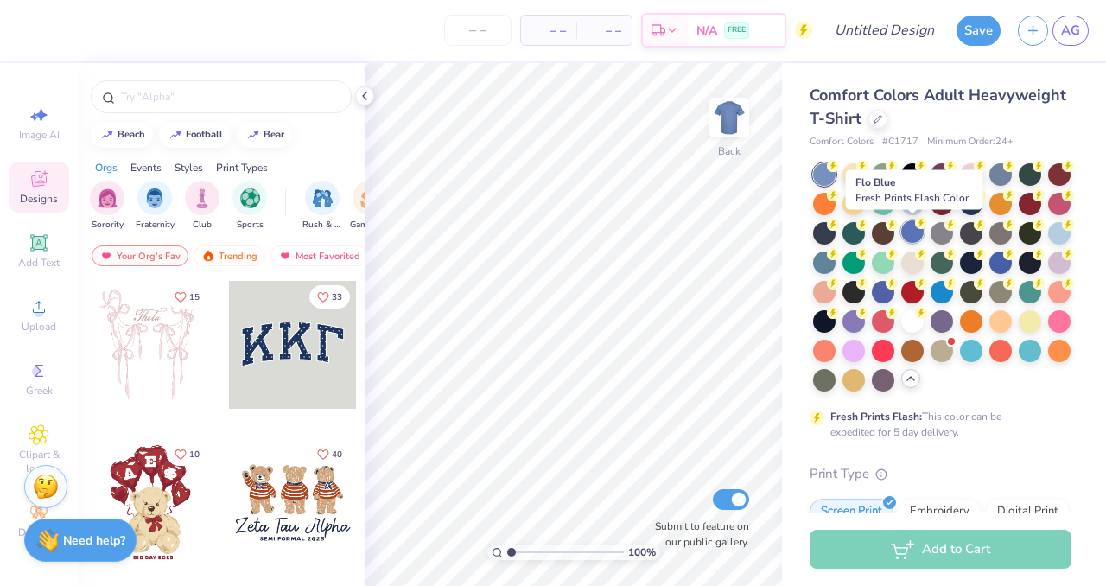
click at [913, 231] on div at bounding box center [912, 231] width 22 height 22
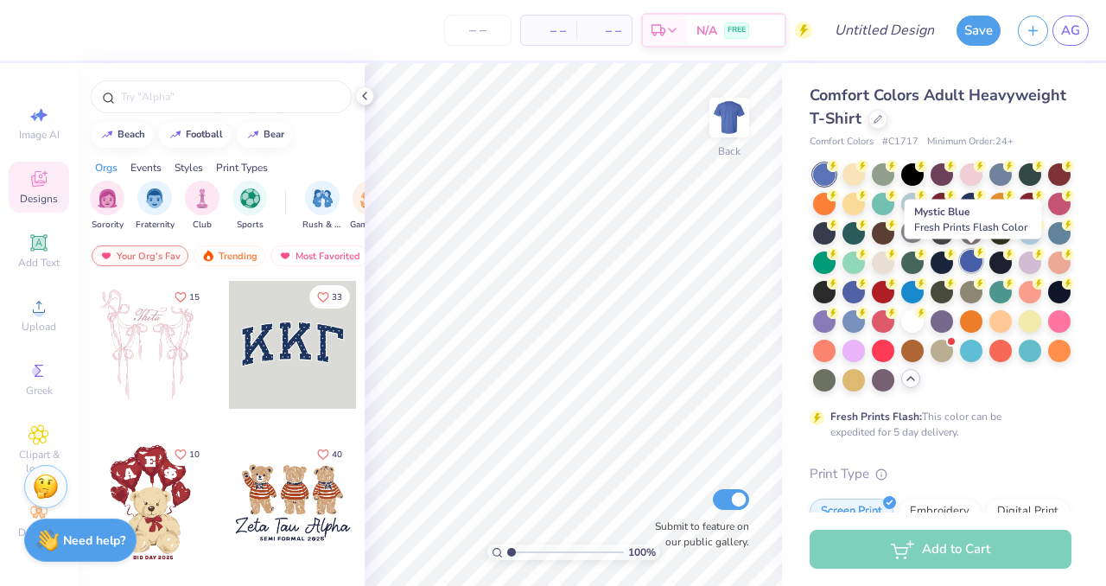
click at [964, 267] on div at bounding box center [971, 261] width 22 height 22
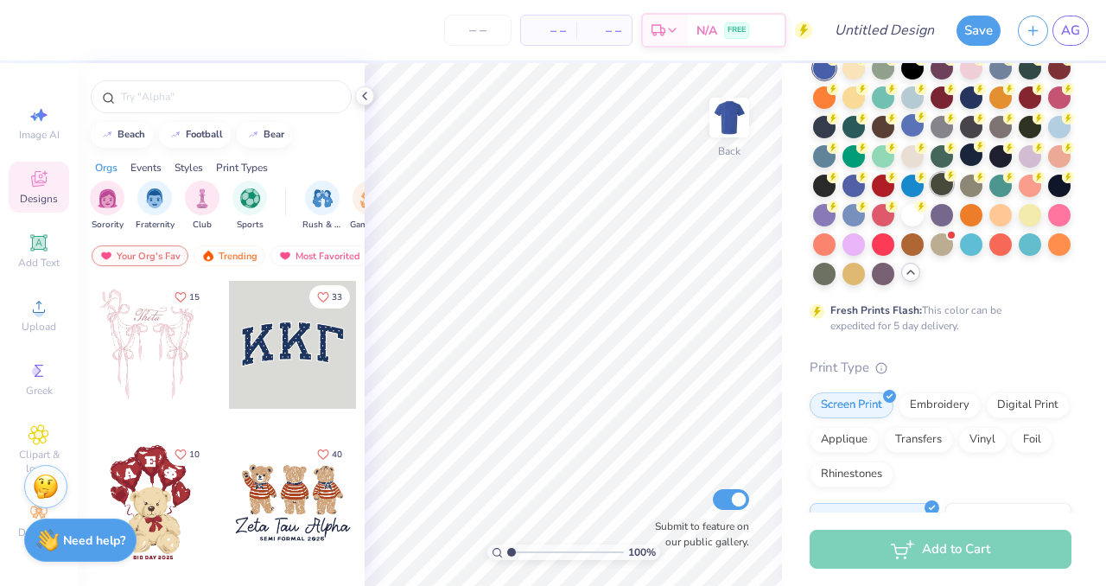
scroll to position [107, 0]
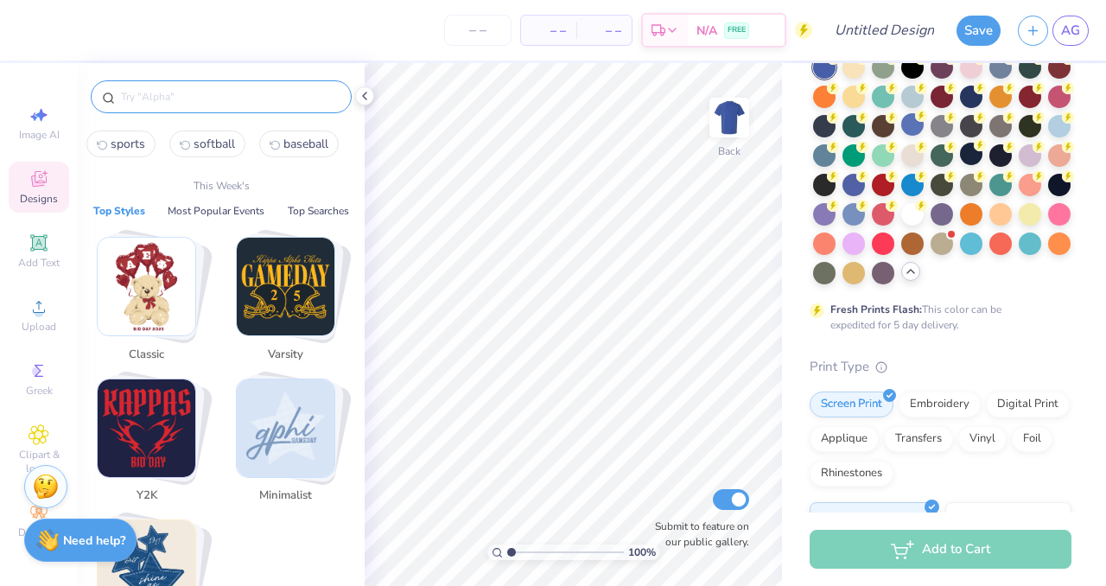
click at [167, 105] on input "text" at bounding box center [229, 96] width 221 height 17
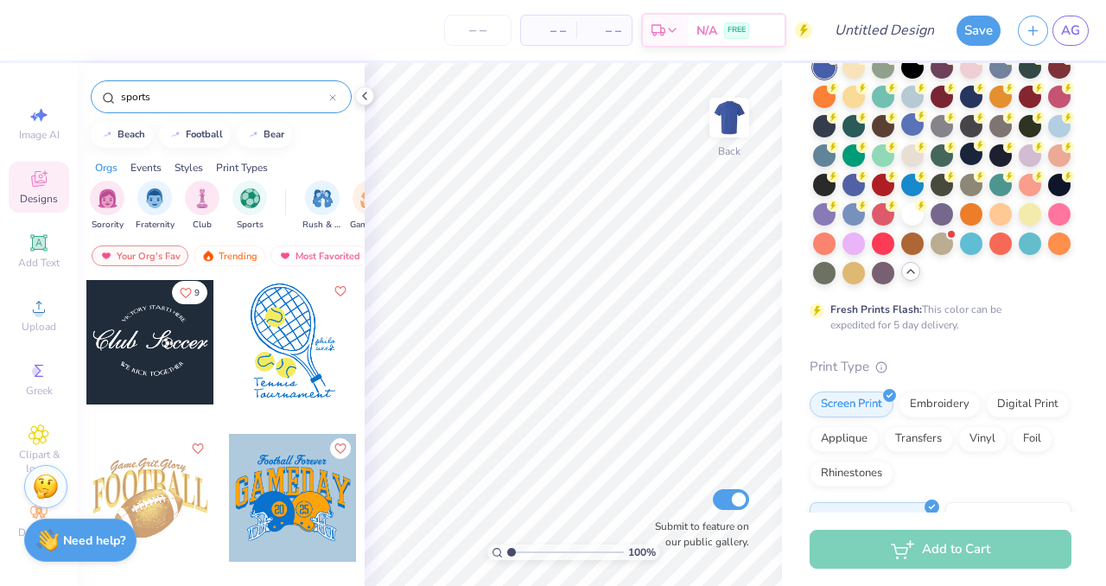
scroll to position [2594, 0]
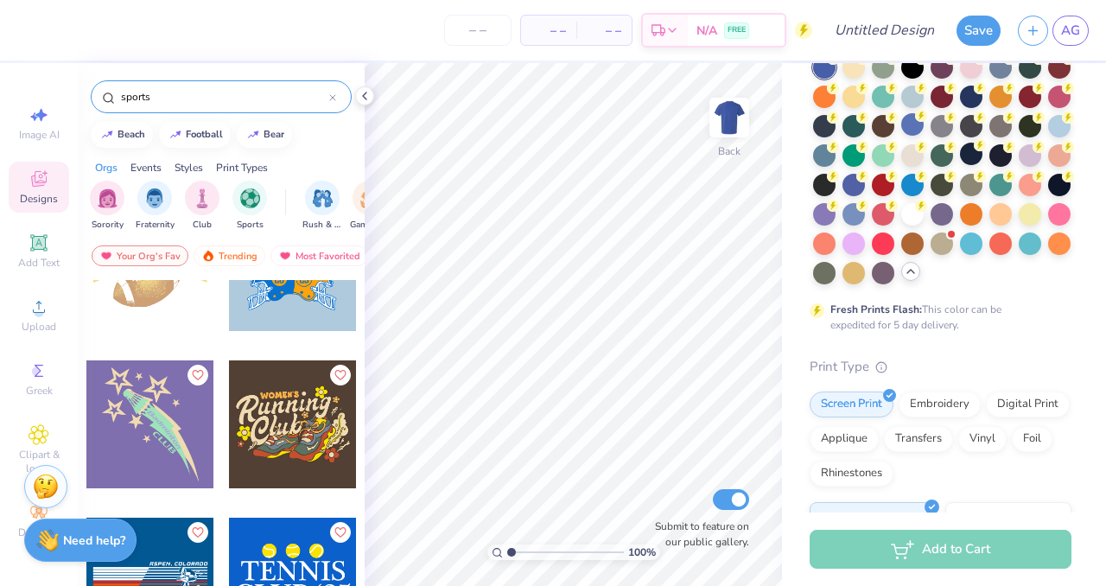
click at [136, 95] on input "sports" at bounding box center [224, 96] width 210 height 17
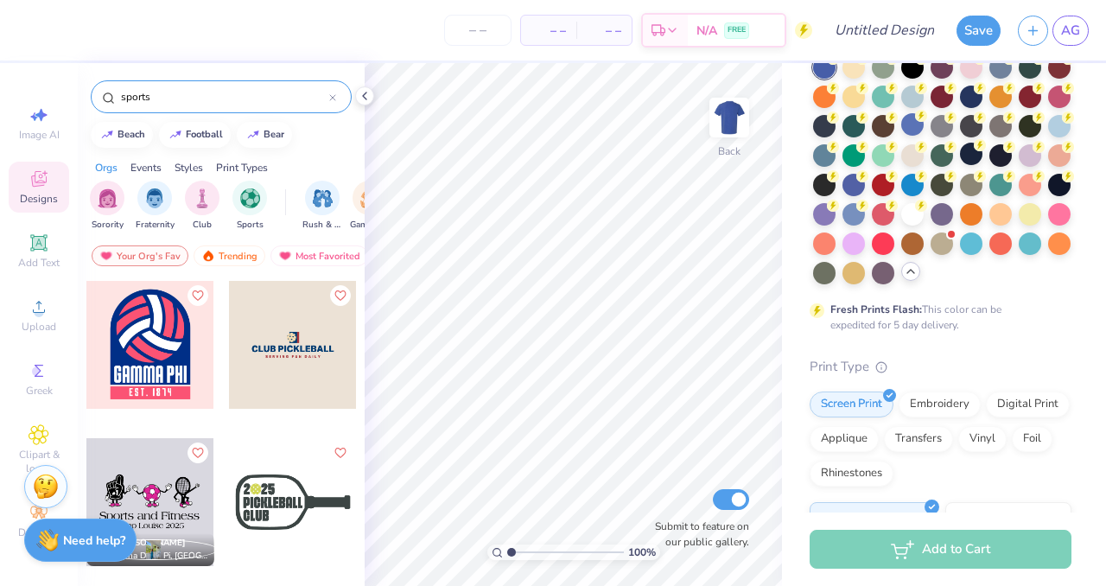
click at [136, 95] on input "sports" at bounding box center [224, 96] width 210 height 17
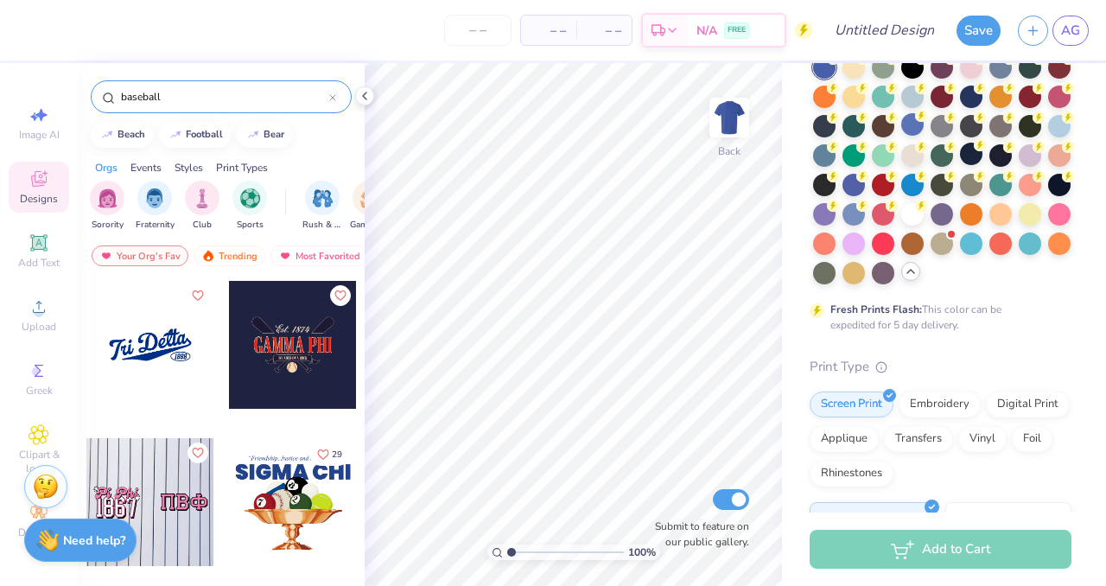
type input "baseball"
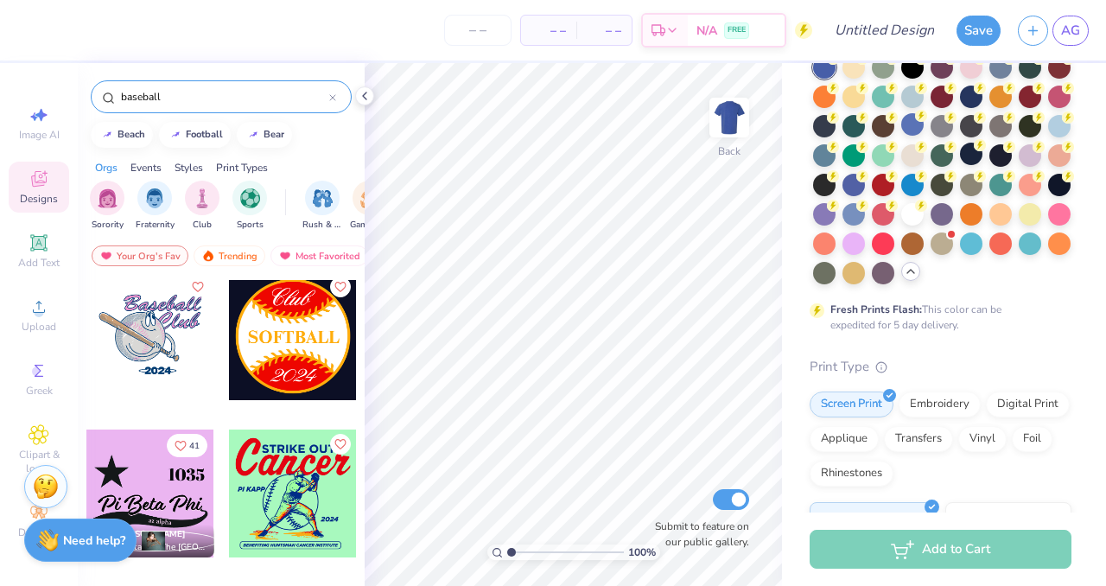
scroll to position [3332, 0]
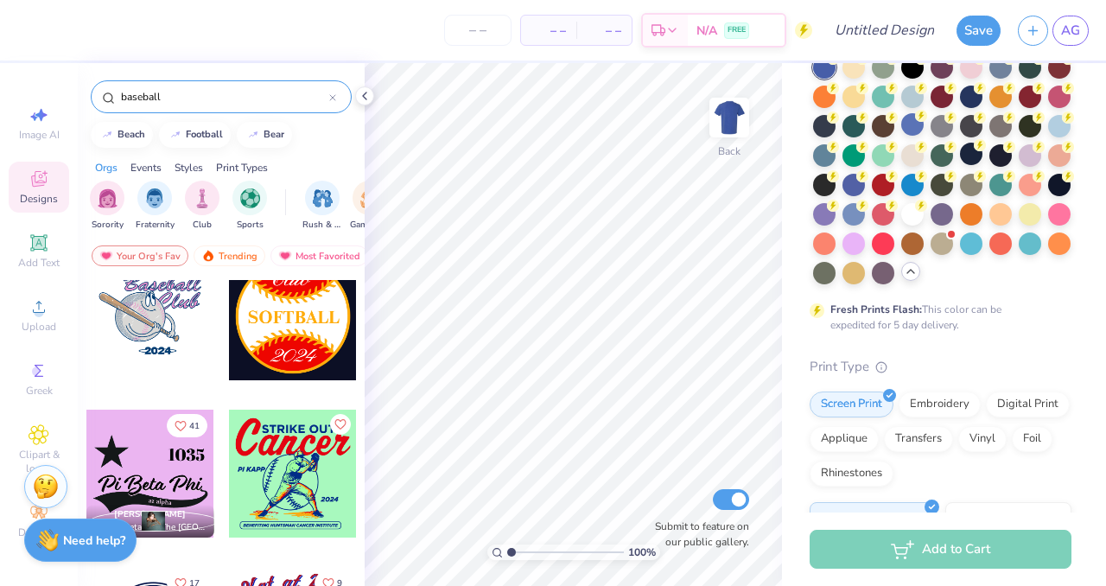
drag, startPoint x: 190, startPoint y: 92, endPoint x: 93, endPoint y: 87, distance: 96.9
click at [94, 89] on div "baseball" at bounding box center [221, 96] width 261 height 33
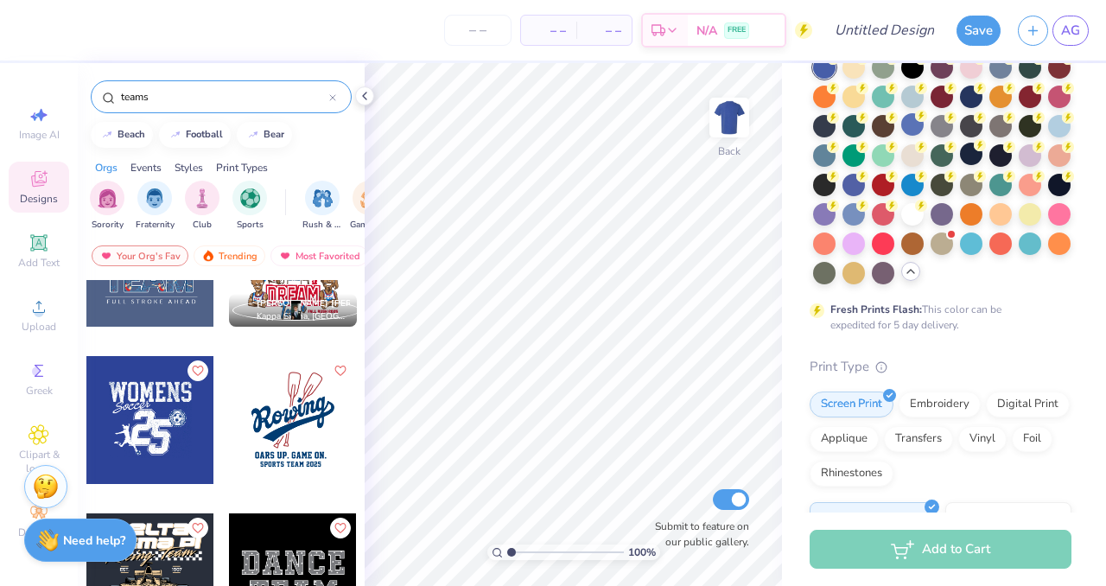
scroll to position [0, 0]
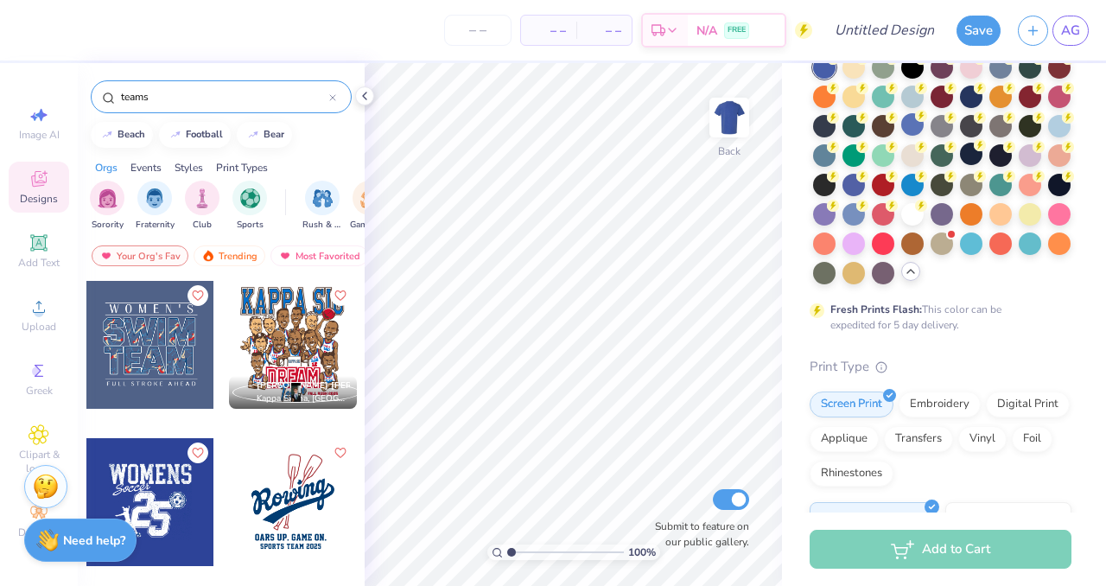
click at [115, 94] on div "teams" at bounding box center [221, 96] width 261 height 33
click at [118, 94] on div "teams" at bounding box center [221, 96] width 261 height 33
click at [124, 92] on input "teams" at bounding box center [224, 96] width 210 height 17
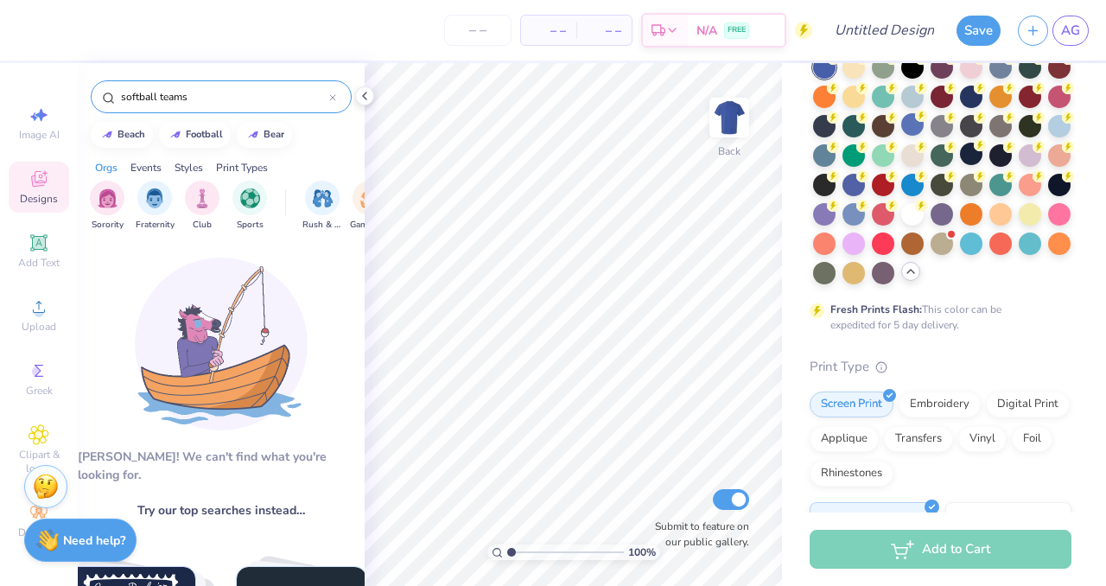
click at [198, 94] on input "softball teams" at bounding box center [224, 96] width 210 height 17
click at [137, 96] on input "softball team" at bounding box center [224, 96] width 210 height 17
click at [137, 97] on input "softball team" at bounding box center [224, 96] width 210 height 17
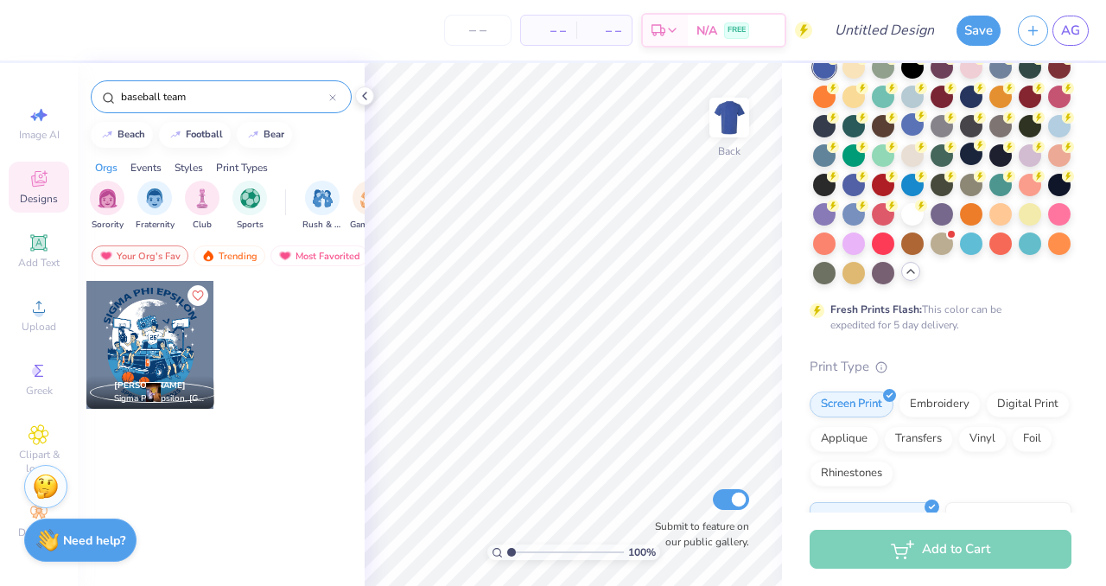
drag, startPoint x: 217, startPoint y: 98, endPoint x: 78, endPoint y: 101, distance: 139.2
click at [80, 101] on div "baseball team" at bounding box center [221, 92] width 287 height 59
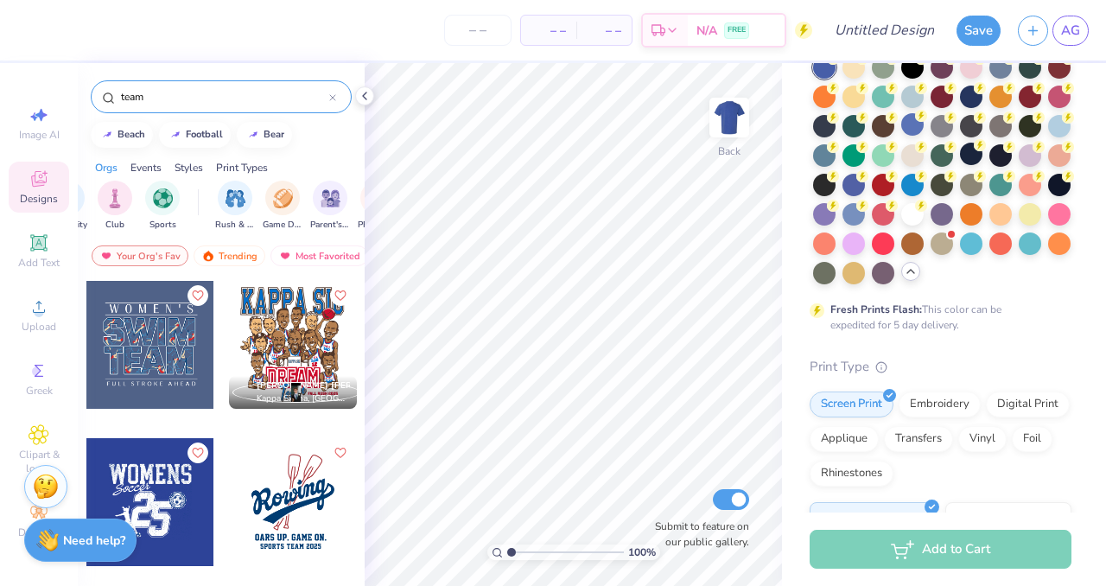
scroll to position [0, 160]
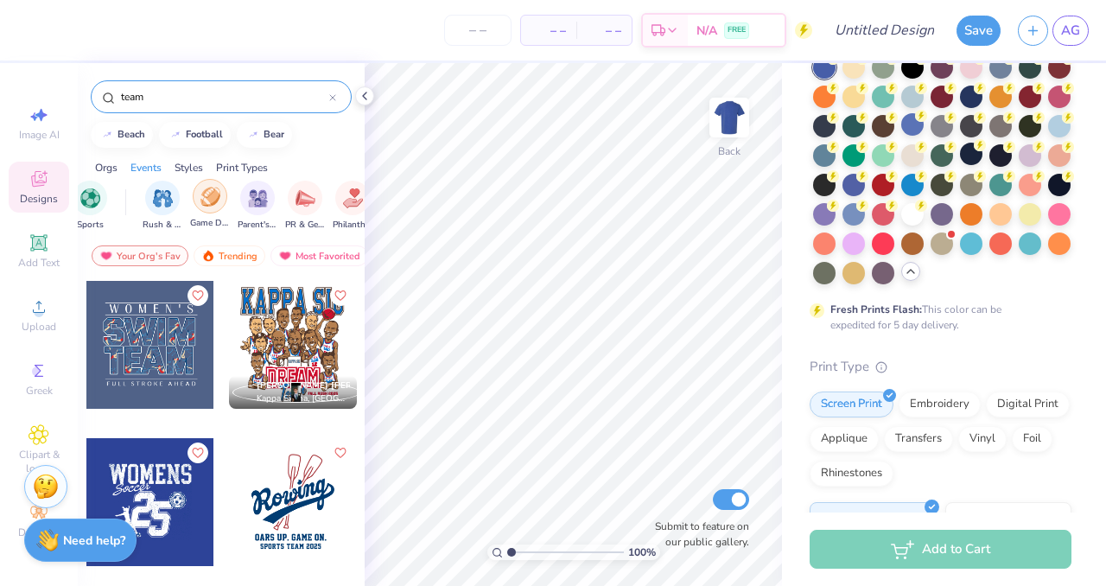
click at [194, 200] on div "filter for Game Day" at bounding box center [210, 196] width 35 height 35
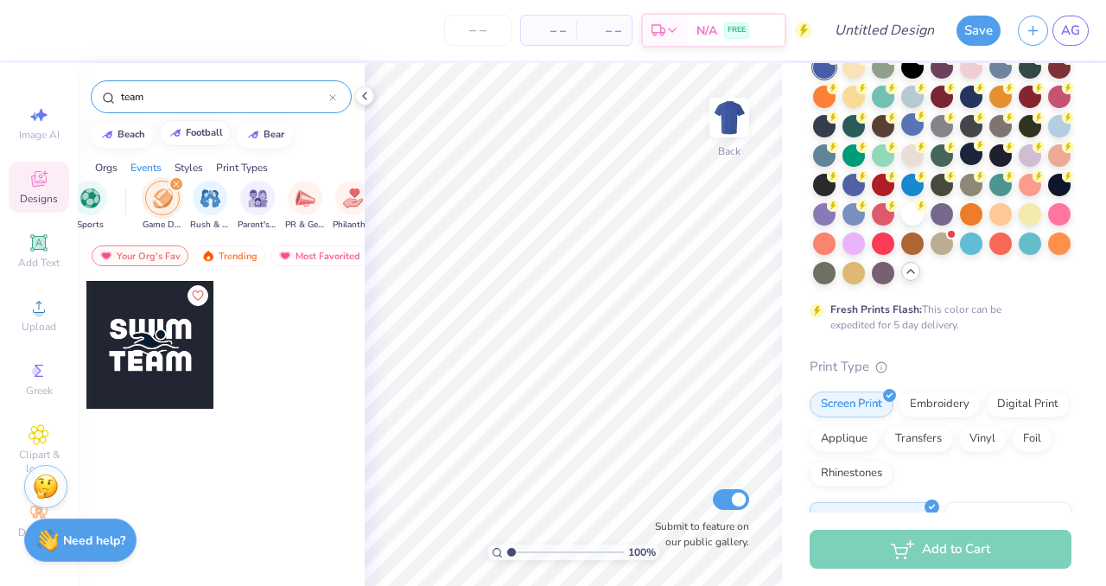
click at [218, 124] on button "football" at bounding box center [195, 133] width 72 height 26
click at [205, 108] on div "football" at bounding box center [221, 96] width 261 height 33
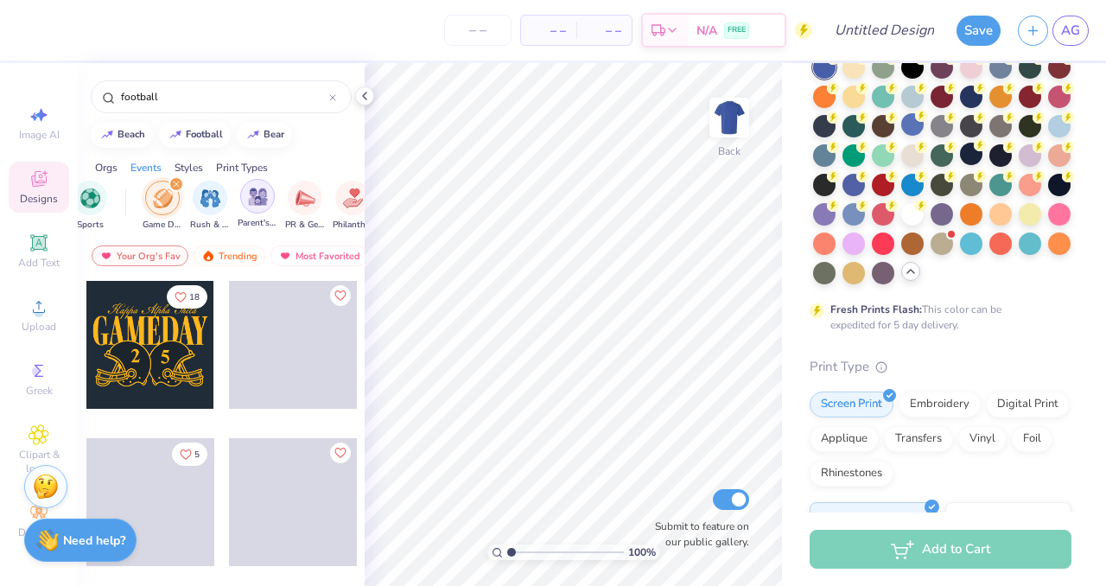
click at [260, 205] on img "filter for Parent's Weekend" at bounding box center [258, 197] width 20 height 20
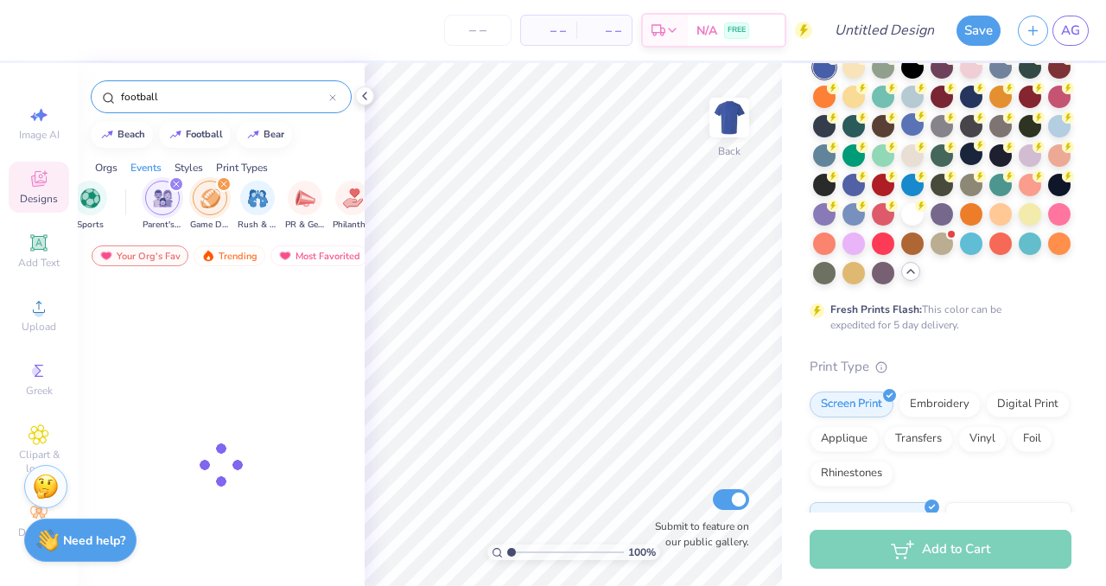
click at [220, 88] on input "football" at bounding box center [224, 96] width 210 height 17
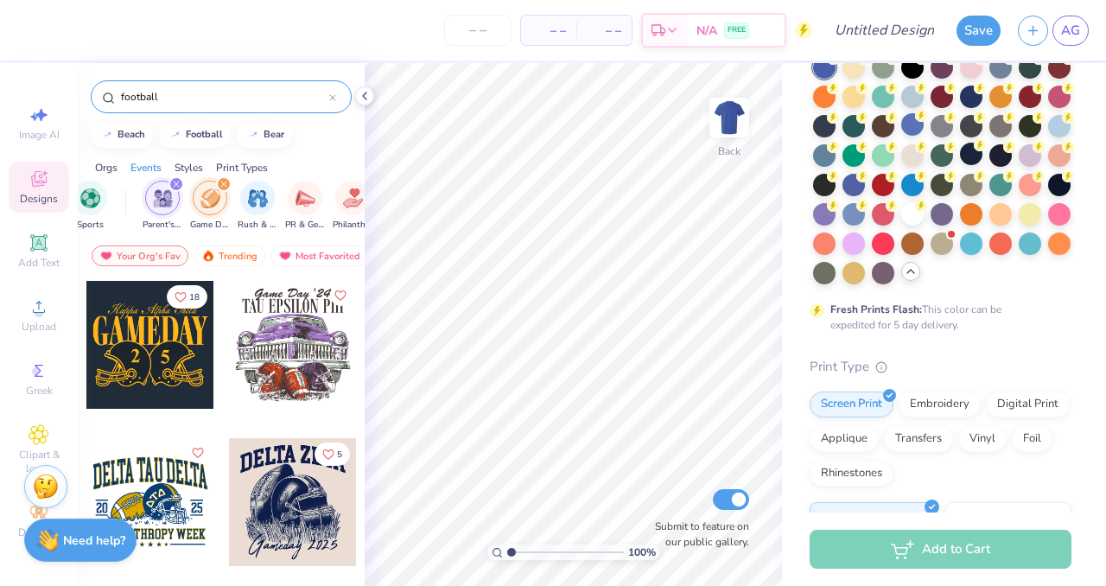
click at [226, 101] on input "football" at bounding box center [224, 96] width 210 height 17
type input "f"
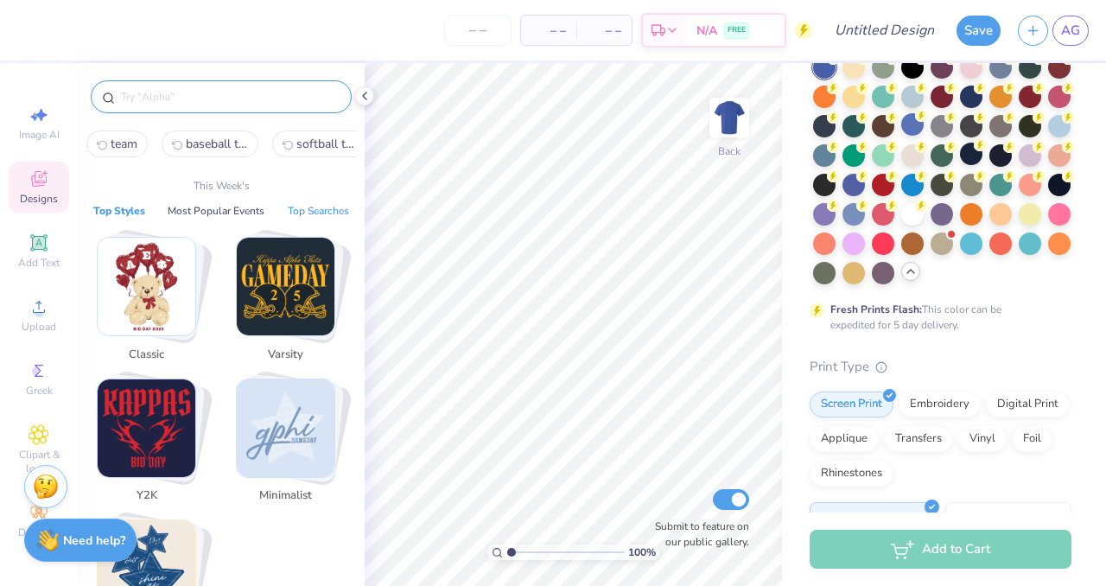
click at [288, 209] on button "Top Searches" at bounding box center [319, 210] width 72 height 17
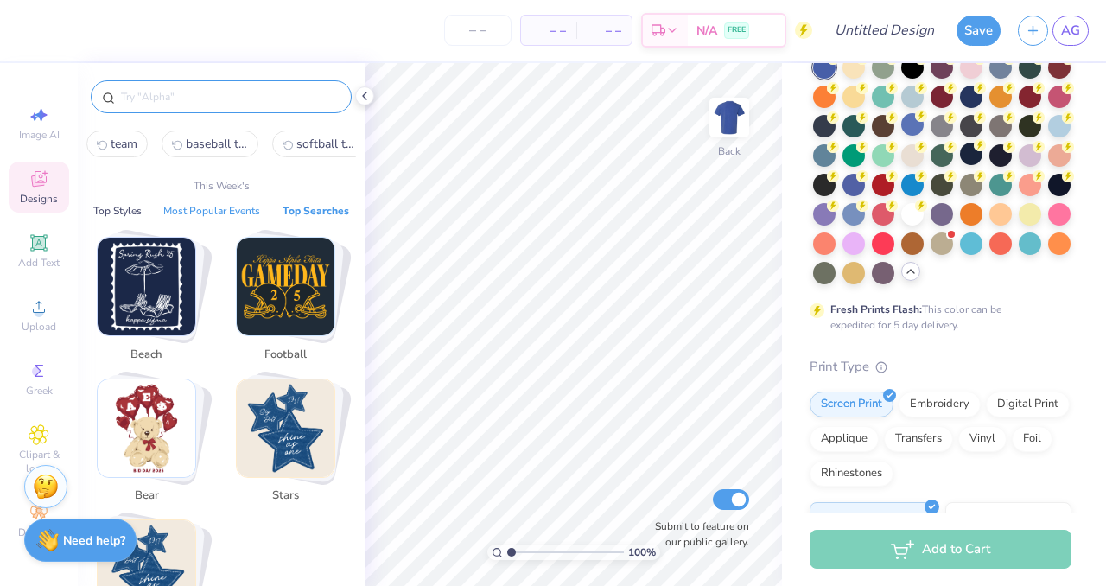
click at [225, 204] on button "Most Popular Events" at bounding box center [211, 210] width 107 height 17
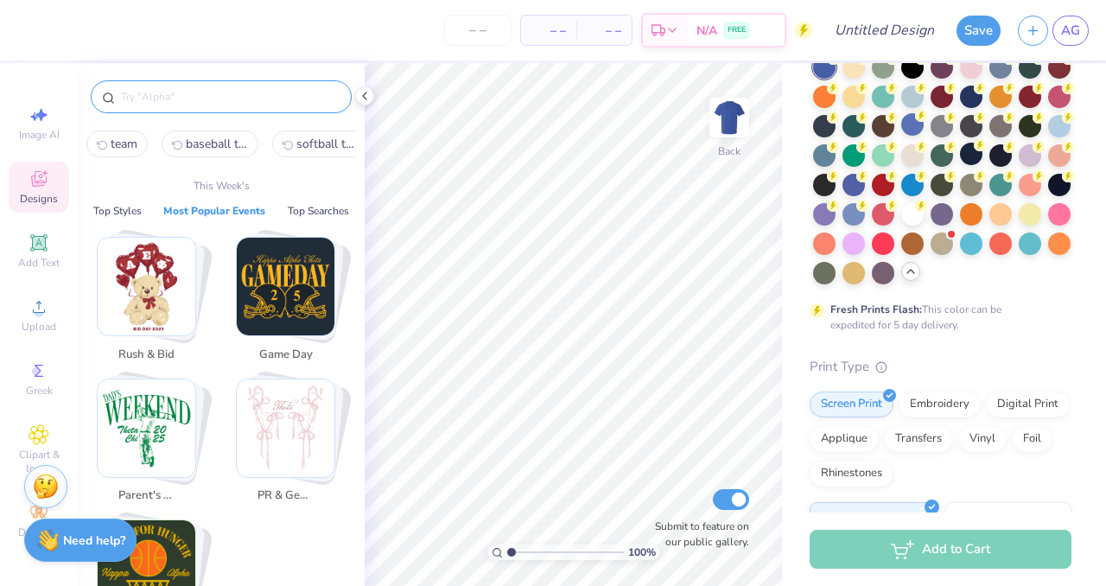
click at [226, 518] on div "Rush & Bid Game Day Parent's Weekend PR & General Philanthropy" at bounding box center [221, 471] width 270 height 502
click at [182, 538] on img "Stack Card Button Philanthropy" at bounding box center [147, 569] width 98 height 98
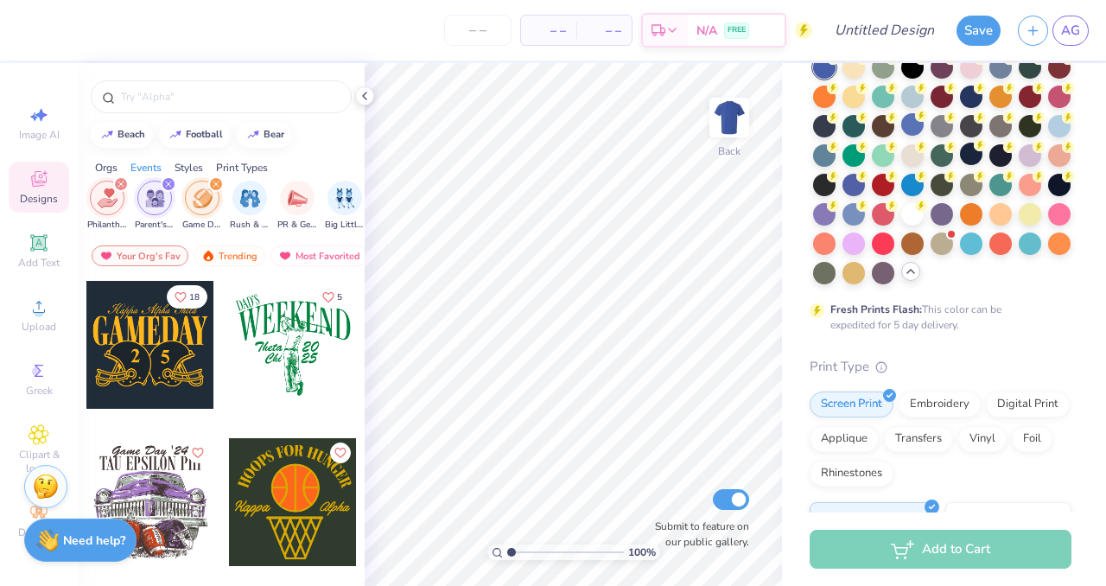
scroll to position [22, 0]
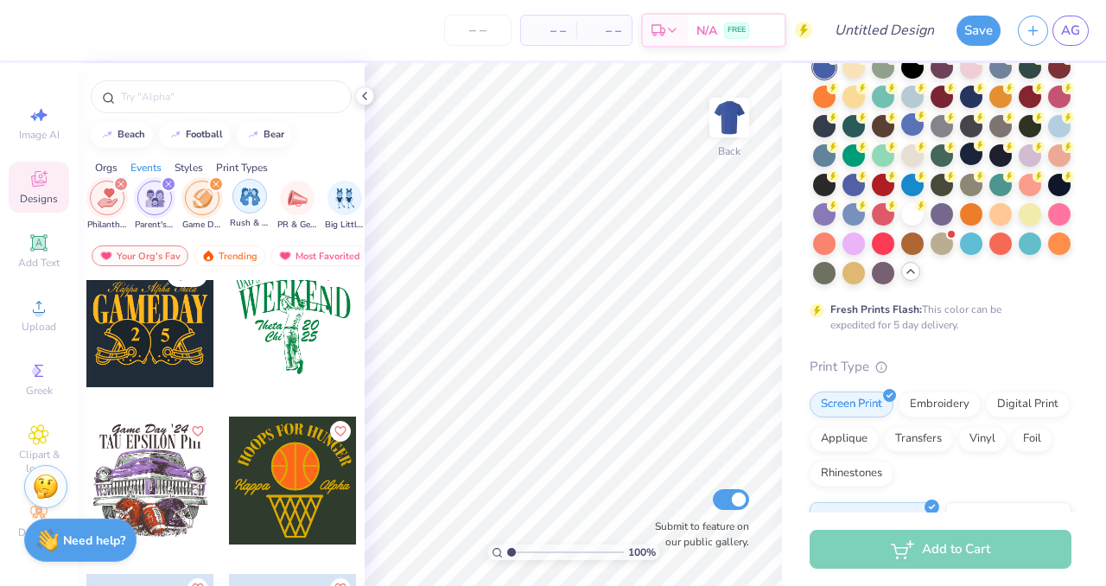
click at [296, 207] on div "filter for PR & General" at bounding box center [297, 198] width 35 height 35
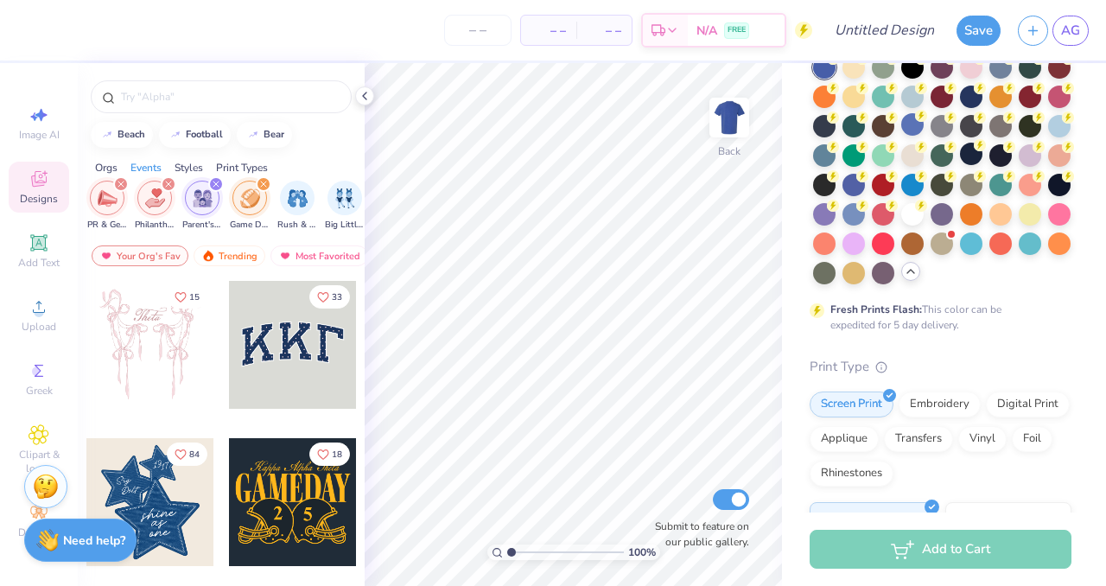
click at [220, 186] on div "filter for Parent's Weekend" at bounding box center [216, 184] width 16 height 16
click at [170, 181] on icon "filter for Philanthropy" at bounding box center [168, 184] width 7 height 7
click at [173, 182] on div "filter for Game Day" at bounding box center [169, 184] width 16 height 16
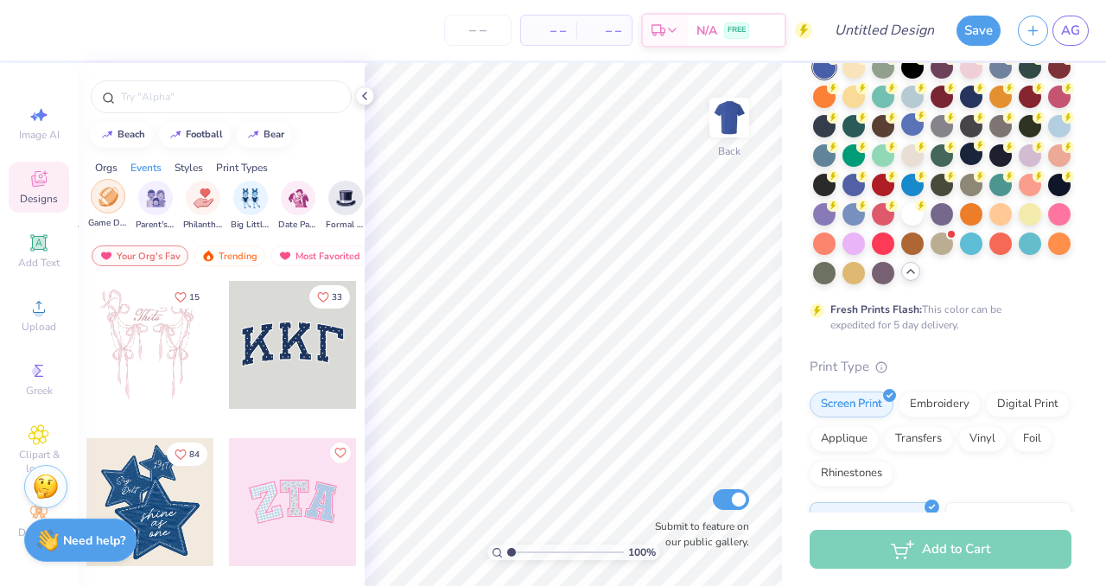
scroll to position [0, 0]
click at [333, 181] on icon "filter for PR & General" at bounding box center [336, 184] width 7 height 7
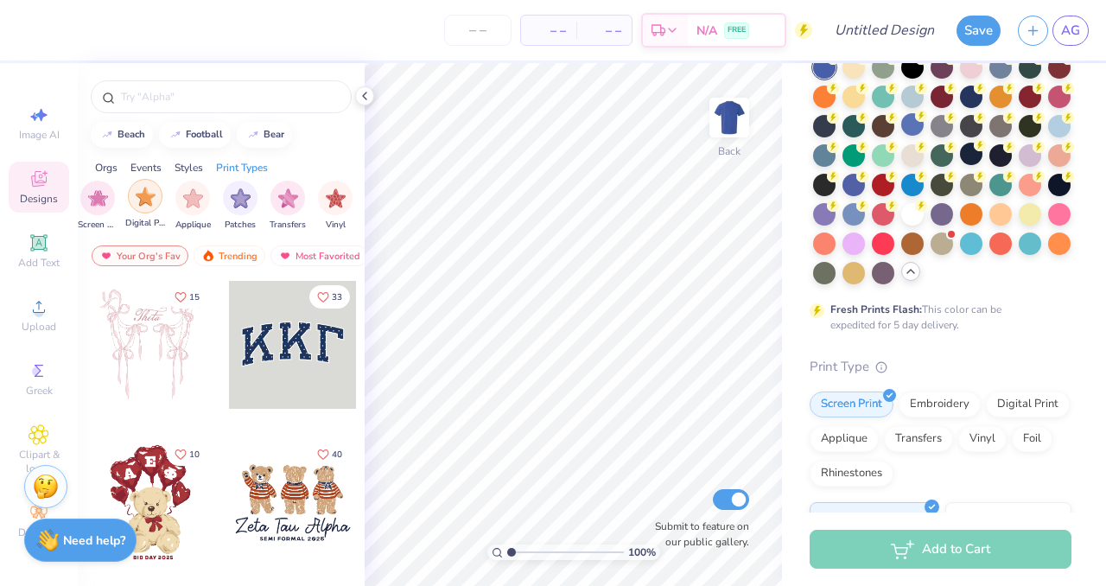
scroll to position [0, 1428]
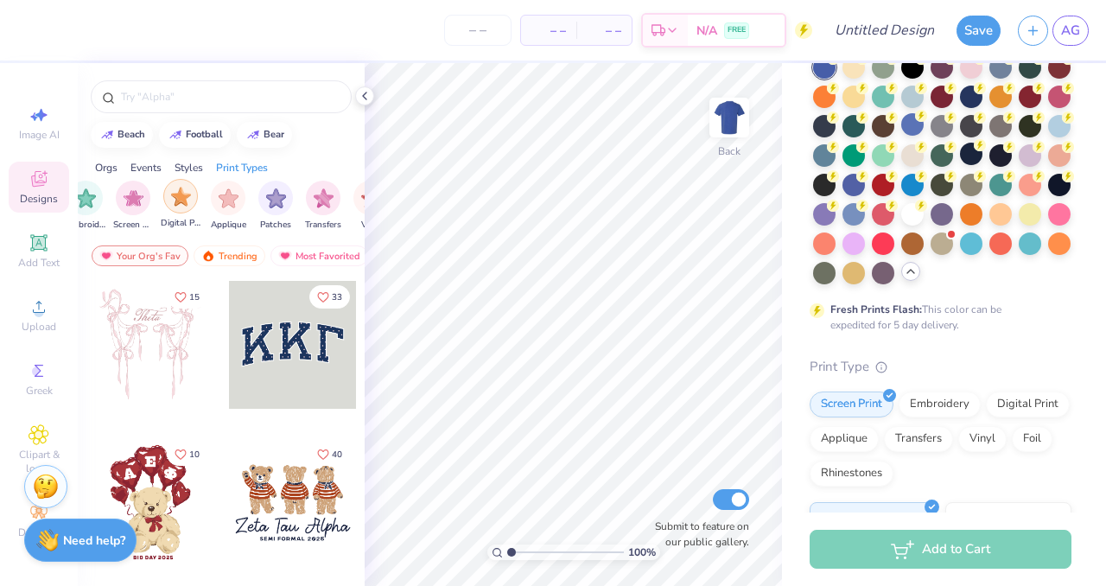
click at [134, 197] on img "filter for Screen Print" at bounding box center [134, 198] width 20 height 20
click at [93, 180] on div "filter for Screen Print" at bounding box center [100, 184] width 16 height 16
click at [176, 174] on div "Styles" at bounding box center [189, 168] width 29 height 16
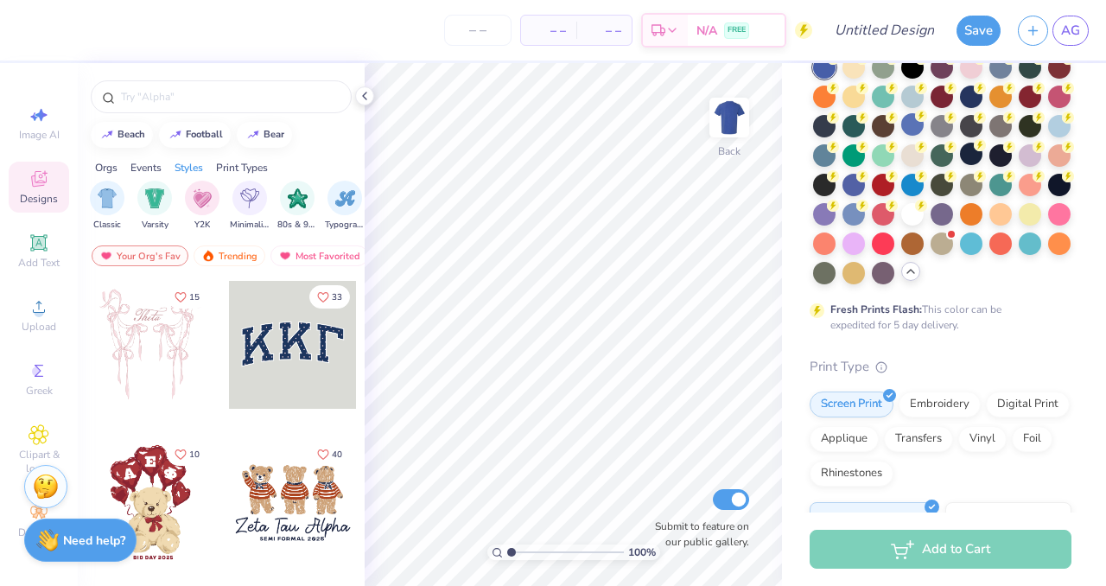
click at [161, 174] on div "Events" at bounding box center [145, 168] width 31 height 16
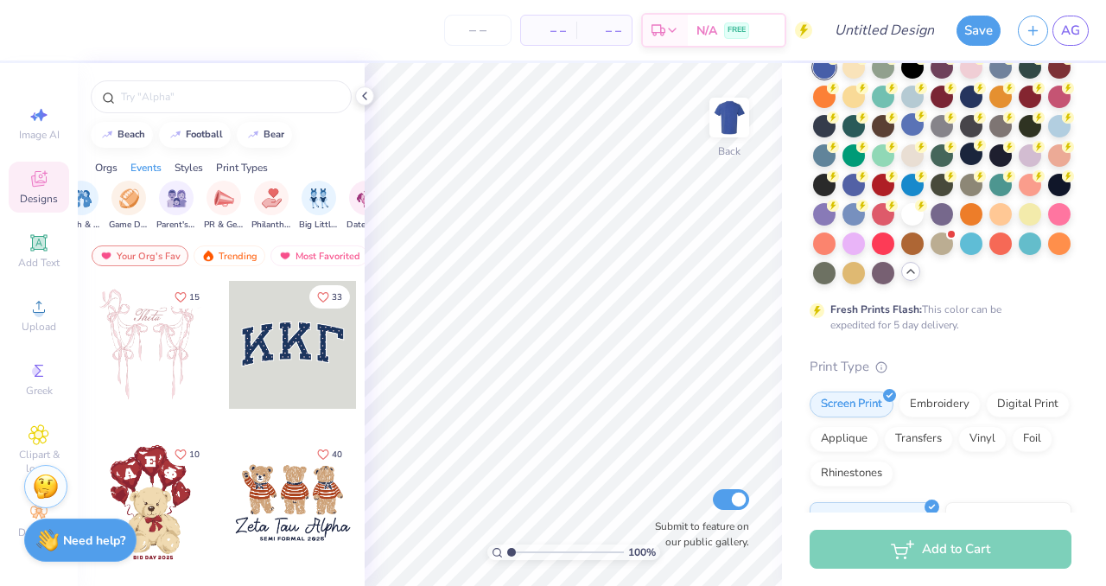
scroll to position [0, 215]
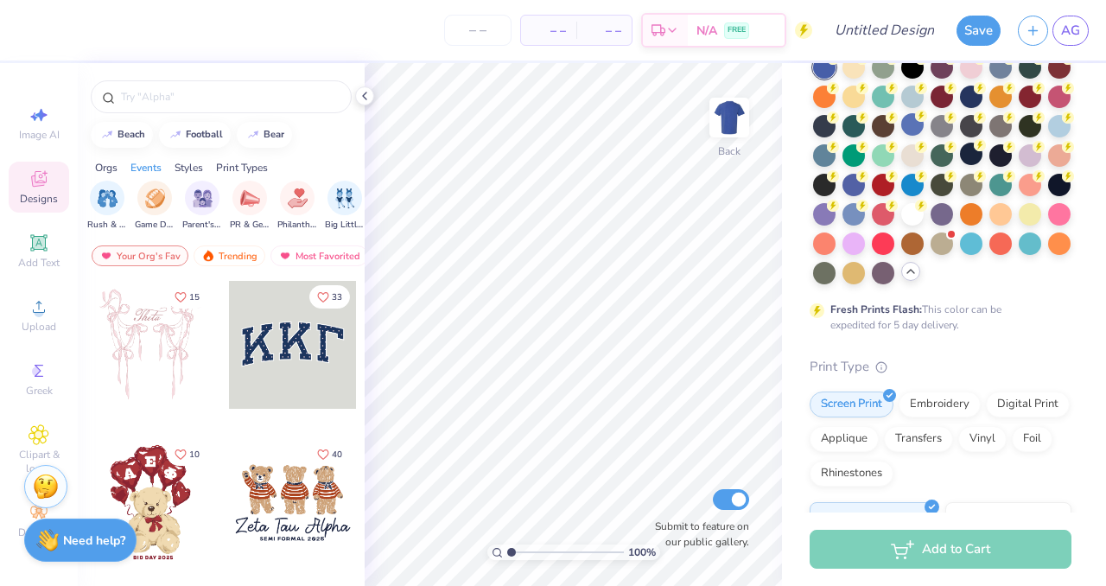
click at [129, 168] on div "Orgs Events Styles Print Types" at bounding box center [221, 163] width 287 height 24
click at [117, 168] on div "Orgs" at bounding box center [106, 168] width 22 height 16
click at [217, 201] on div "filter for Club" at bounding box center [202, 196] width 35 height 35
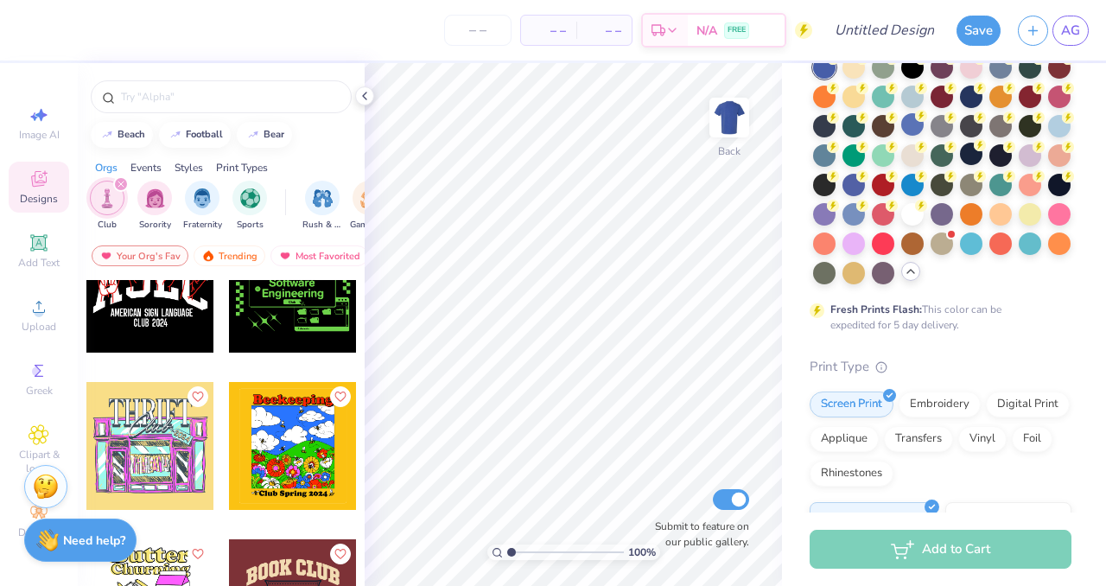
scroll to position [1761, 0]
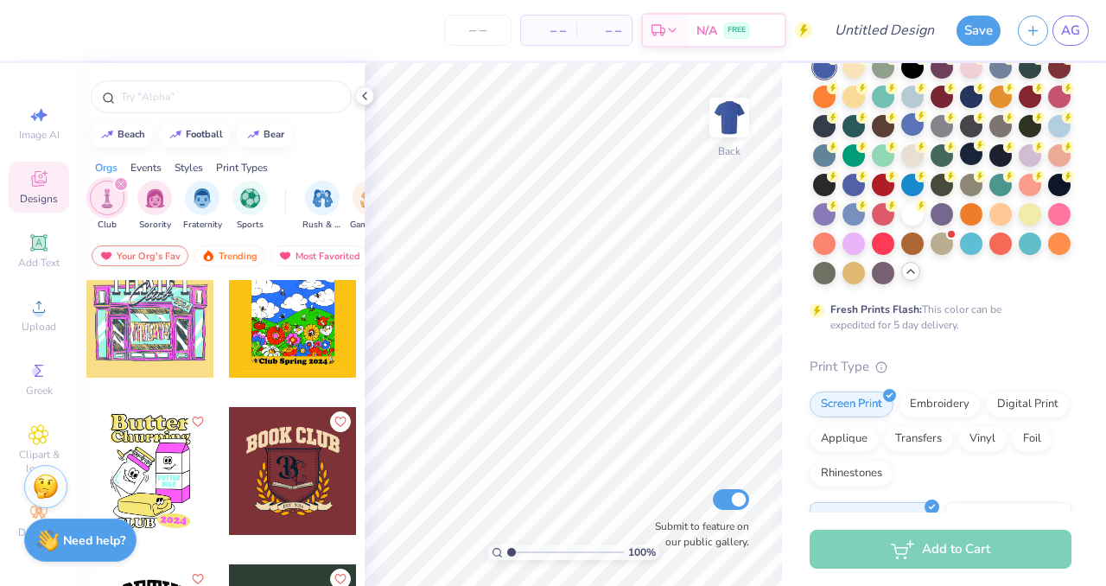
click at [123, 181] on icon "filter for Club" at bounding box center [121, 184] width 7 height 7
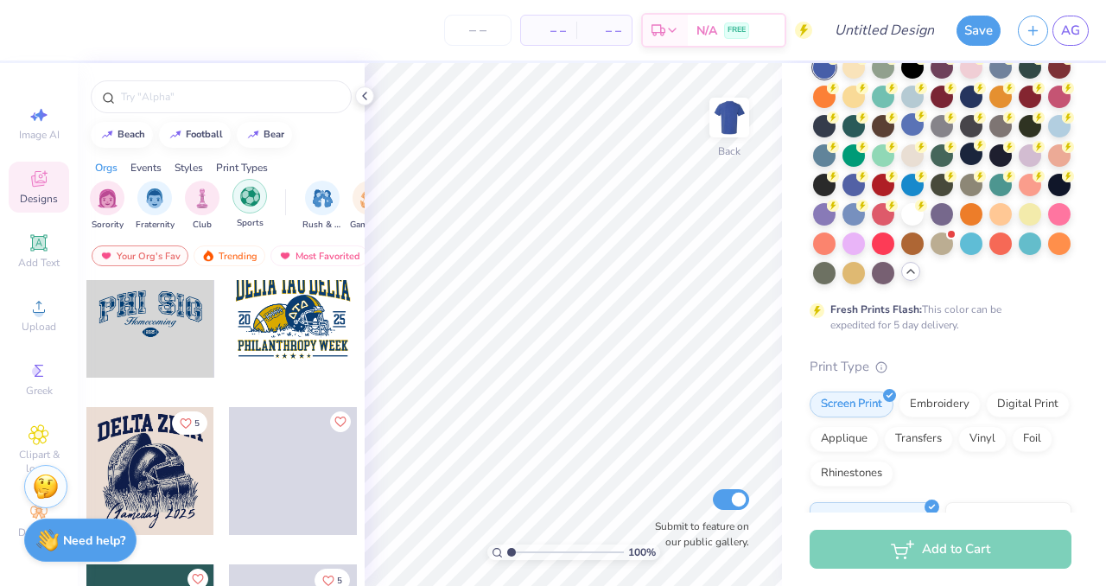
click at [243, 198] on img "filter for Sports" at bounding box center [250, 197] width 20 height 20
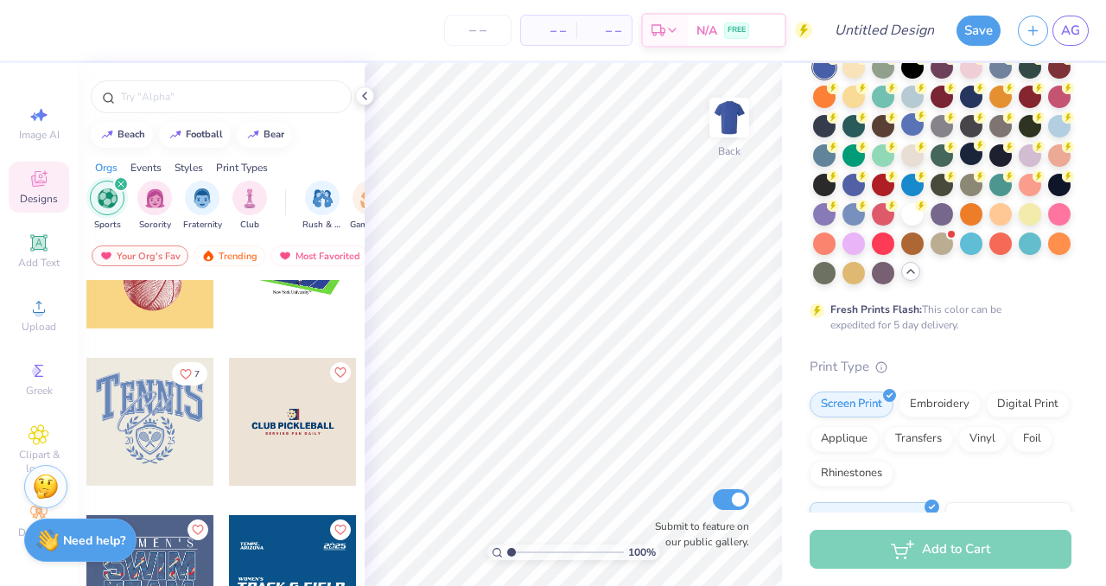
scroll to position [113, 0]
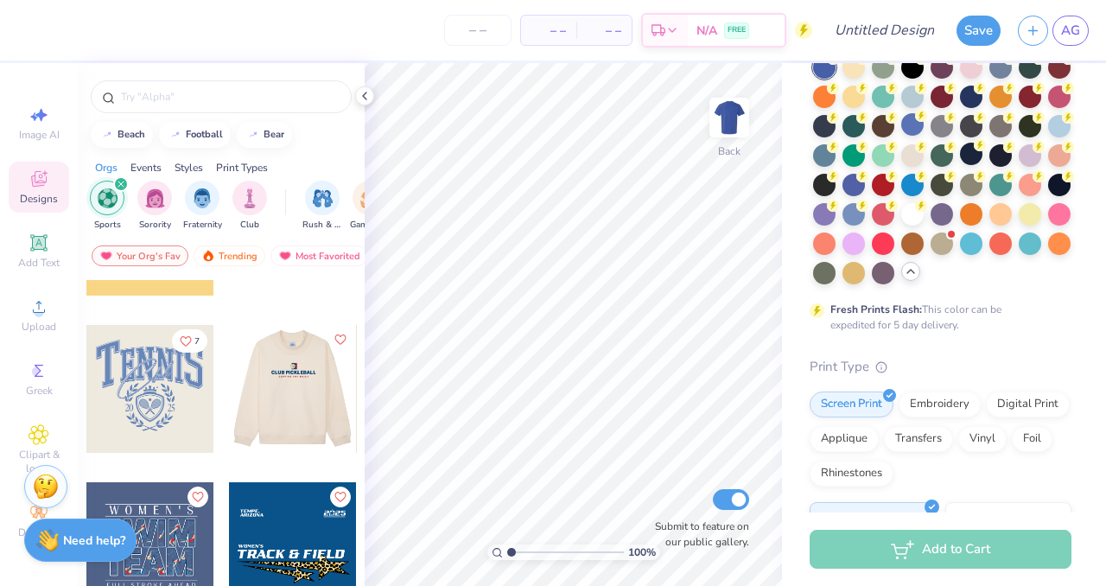
click at [229, 400] on div at bounding box center [165, 389] width 128 height 128
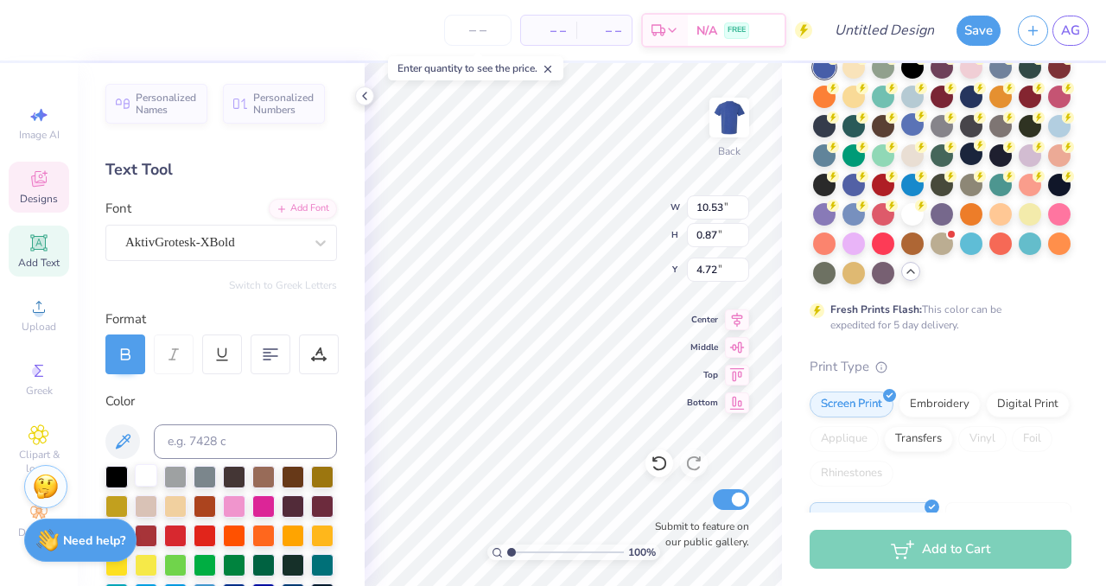
click at [149, 479] on div at bounding box center [146, 475] width 22 height 22
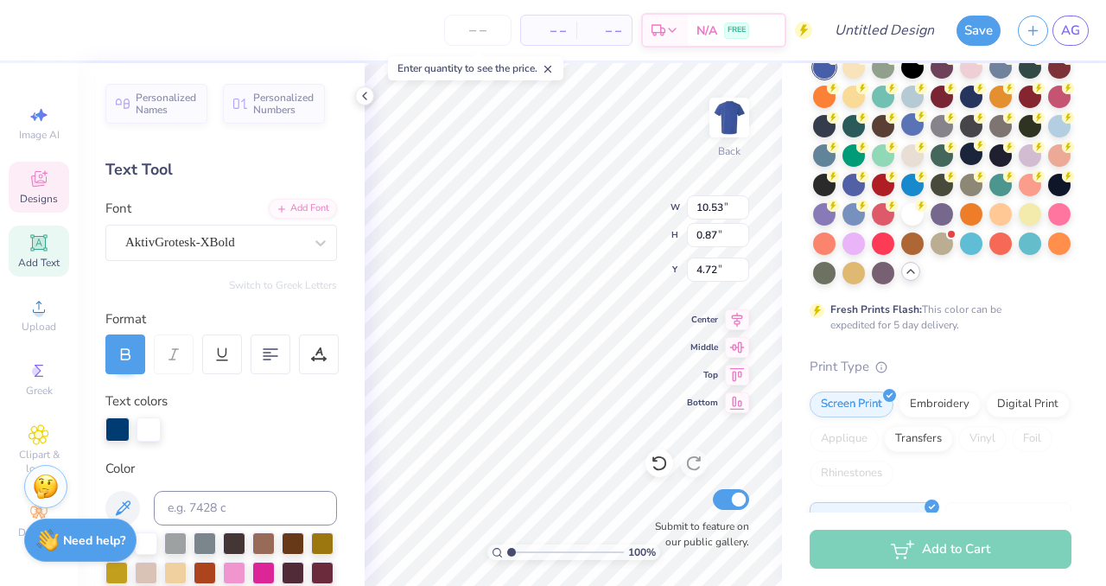
scroll to position [0, 0]
type textarea "CLUB SOFTBALL"
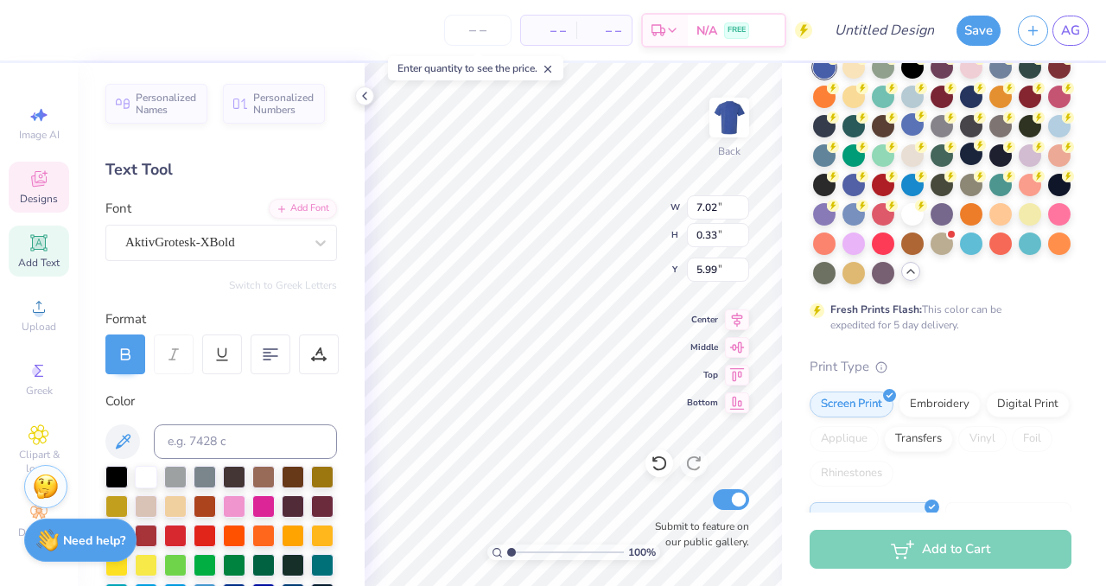
type input "7.02"
type input "0.33"
type input "5.99"
type input "9.45"
type input "0.87"
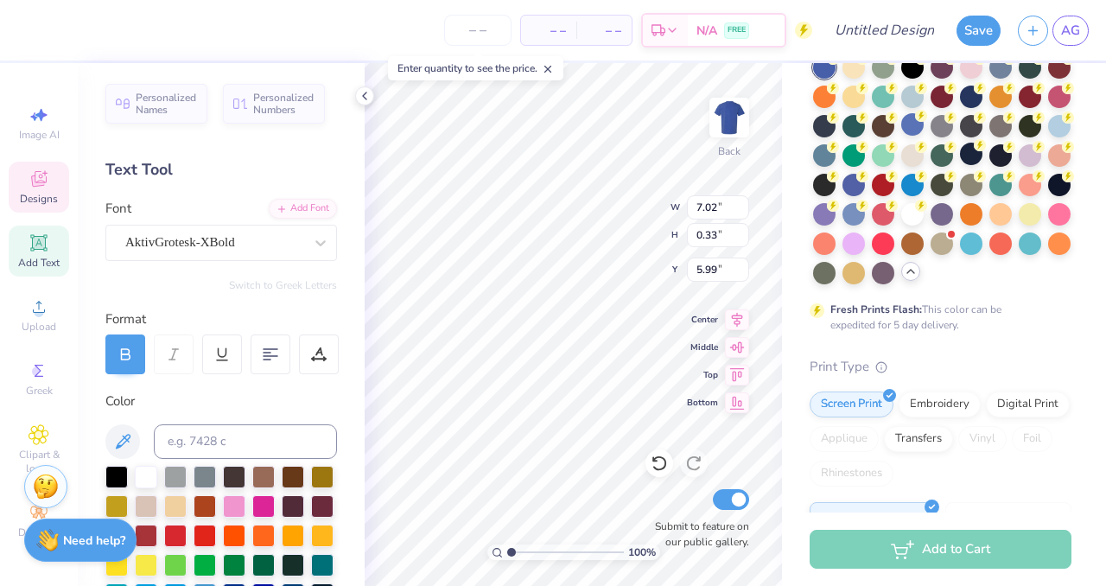
type input "4.73"
type textarea "C"
type textarea "S"
click at [145, 473] on div at bounding box center [146, 475] width 22 height 22
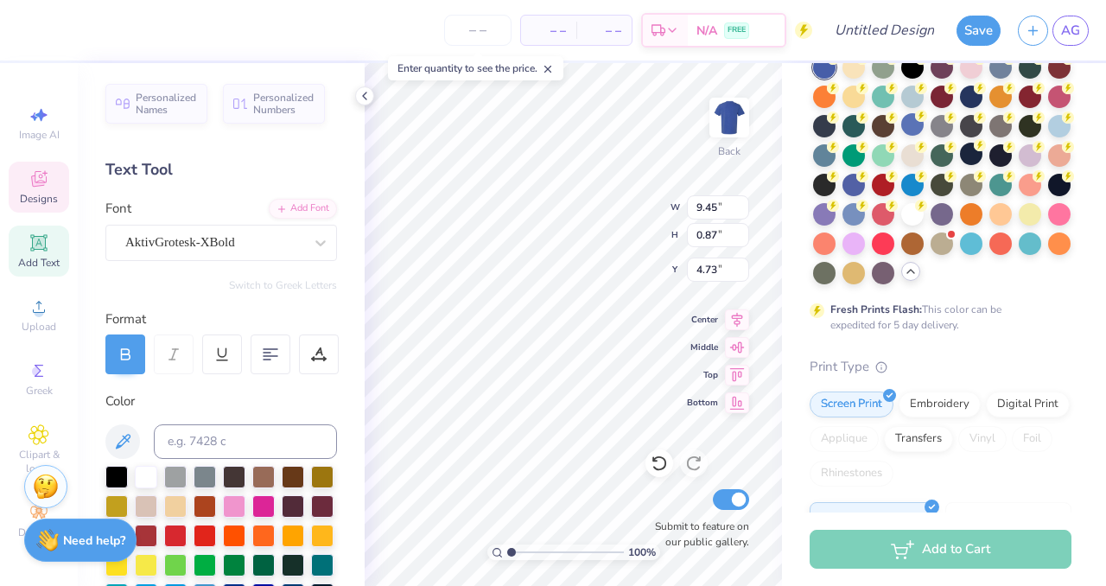
type textarea "SHARKS"
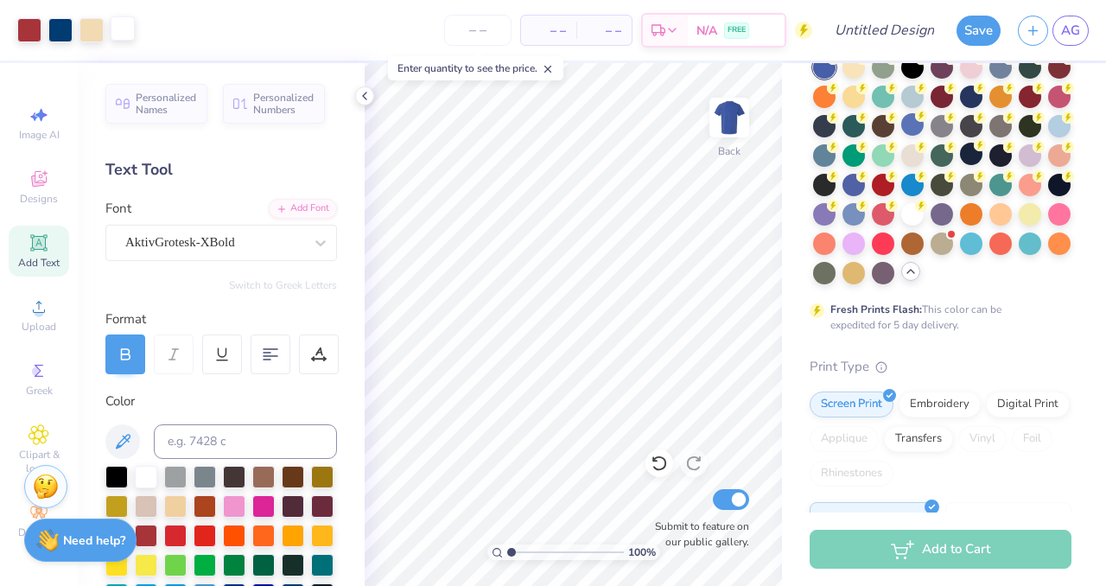
click at [130, 29] on div at bounding box center [123, 28] width 24 height 24
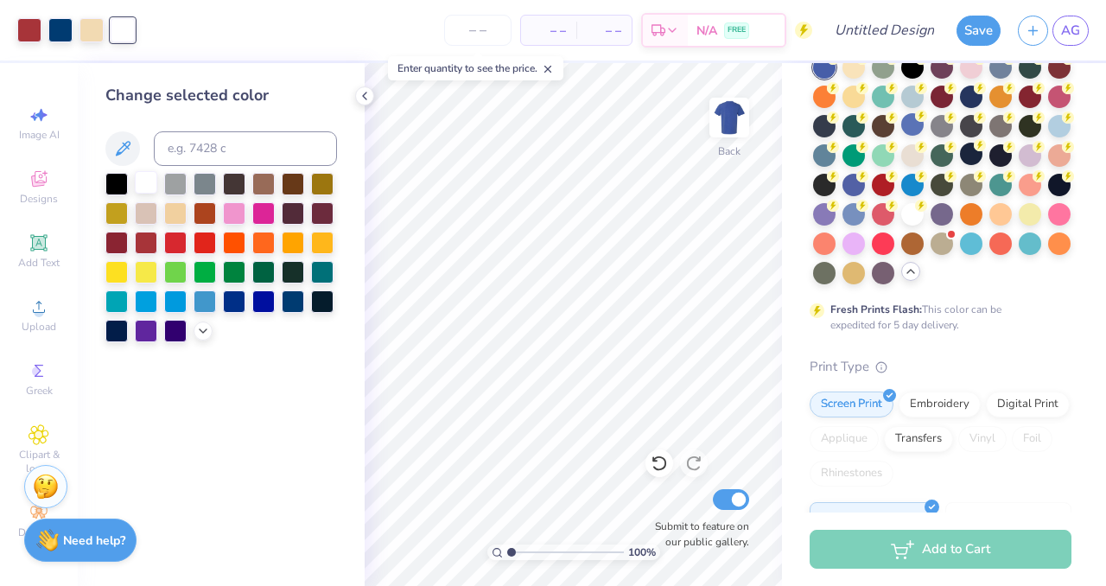
click at [143, 175] on div at bounding box center [146, 182] width 22 height 22
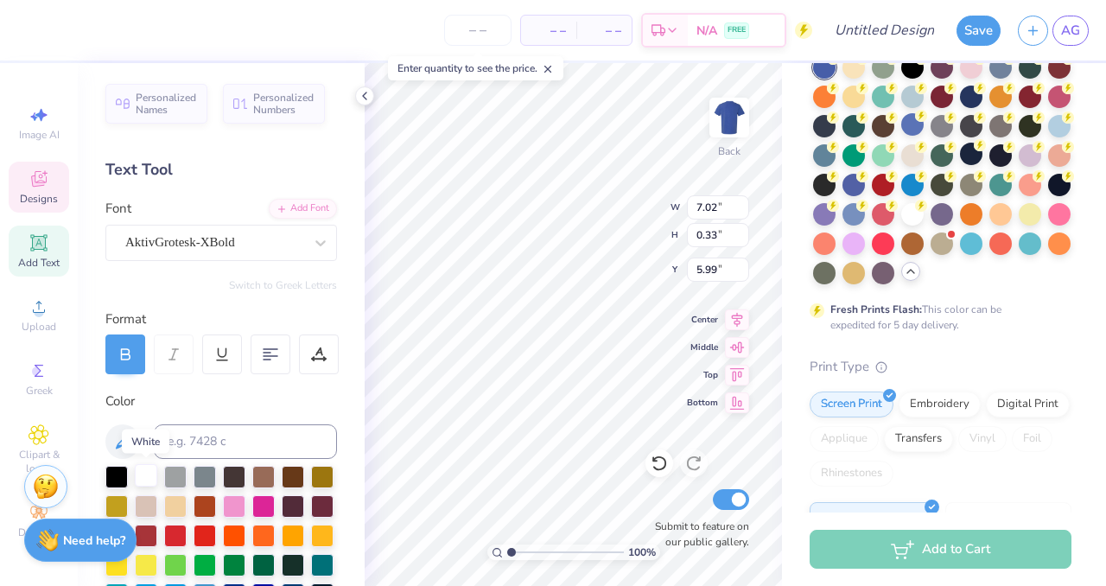
click at [146, 476] on div at bounding box center [146, 475] width 22 height 22
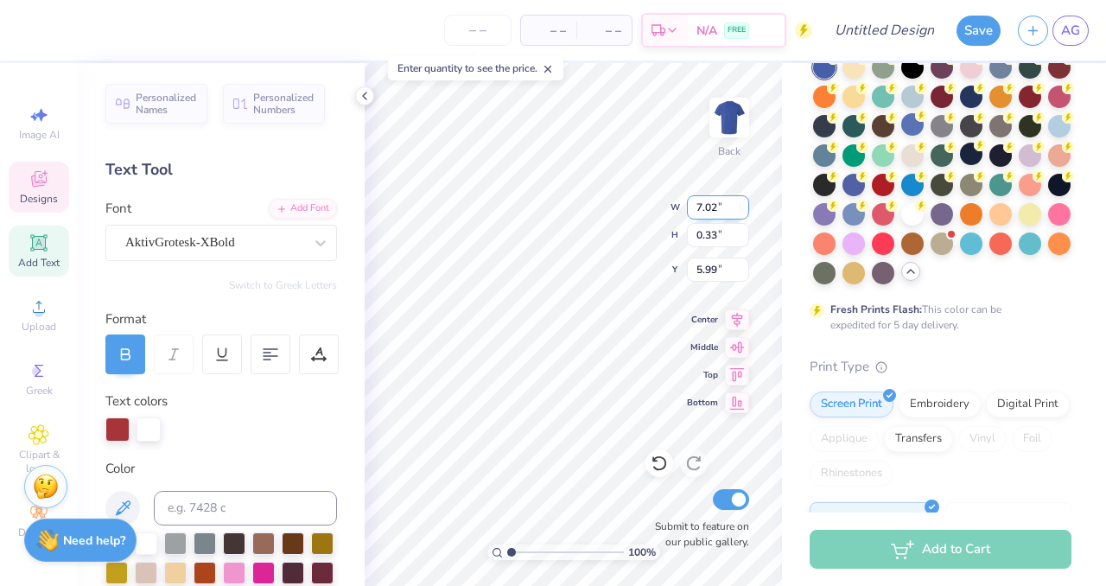
scroll to position [0, 5]
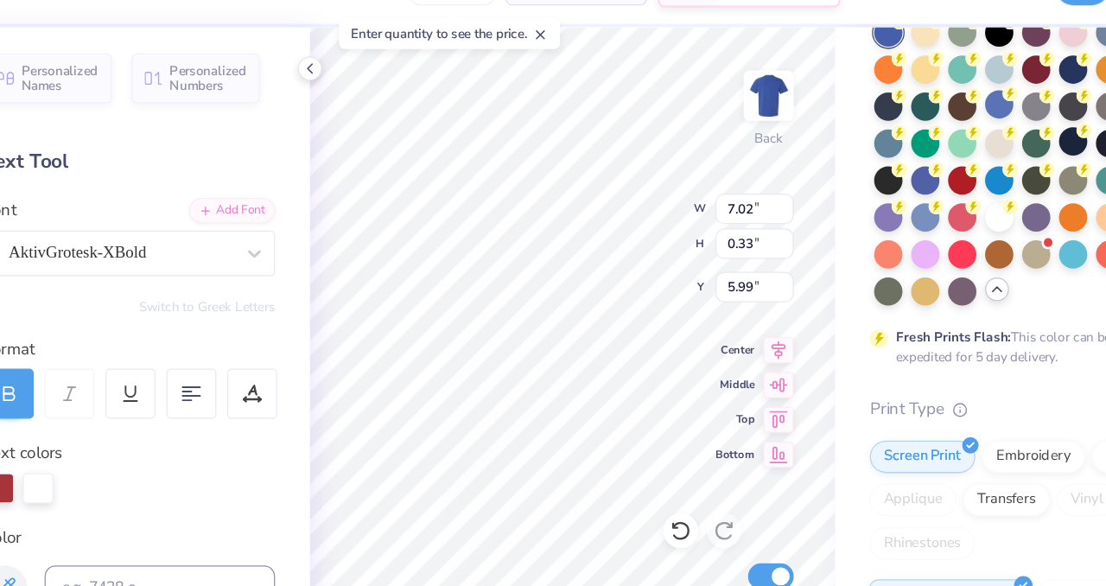
type textarea "NSU Club Softball"
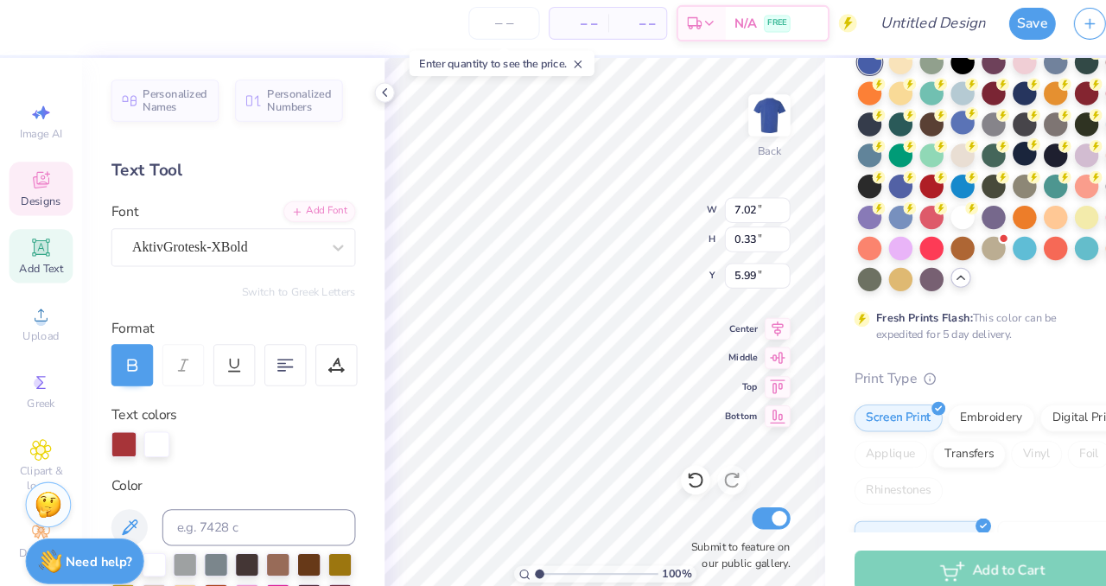
click at [627, 237] on div "100 % Back W 7.02 7.02 " H 0.33 0.33 " Y 5.99 5.99 " Center Middle Top Bottom S…" at bounding box center [573, 324] width 417 height 523
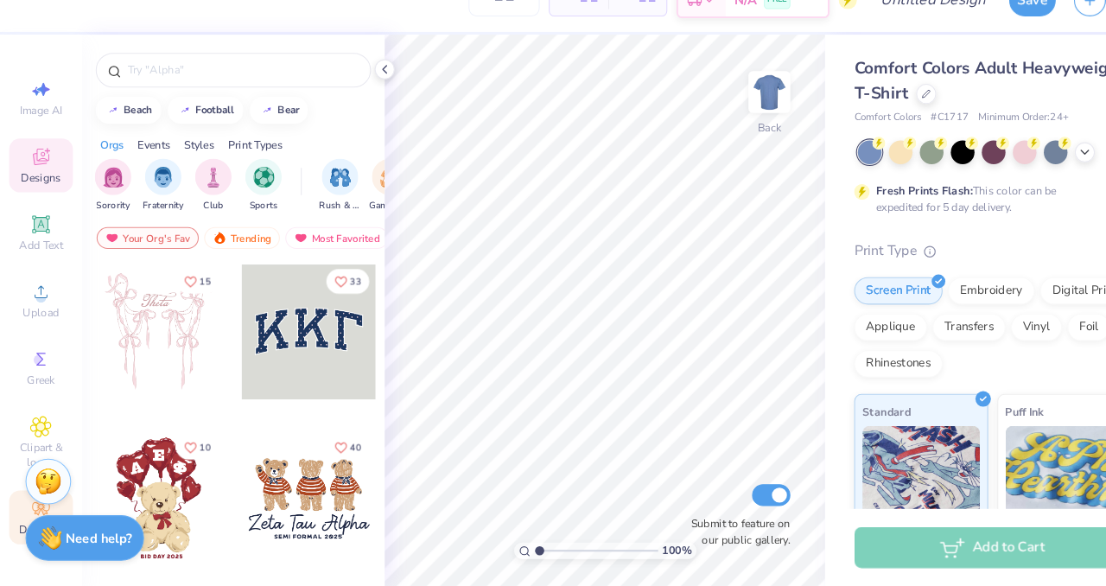
click at [43, 512] on icon at bounding box center [39, 512] width 21 height 21
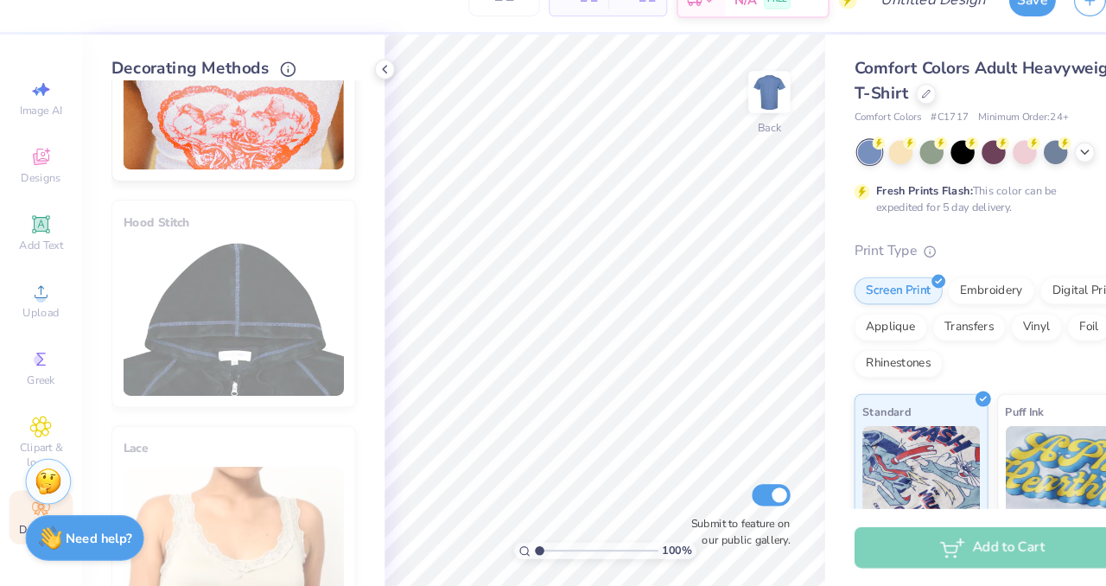
scroll to position [1035, 0]
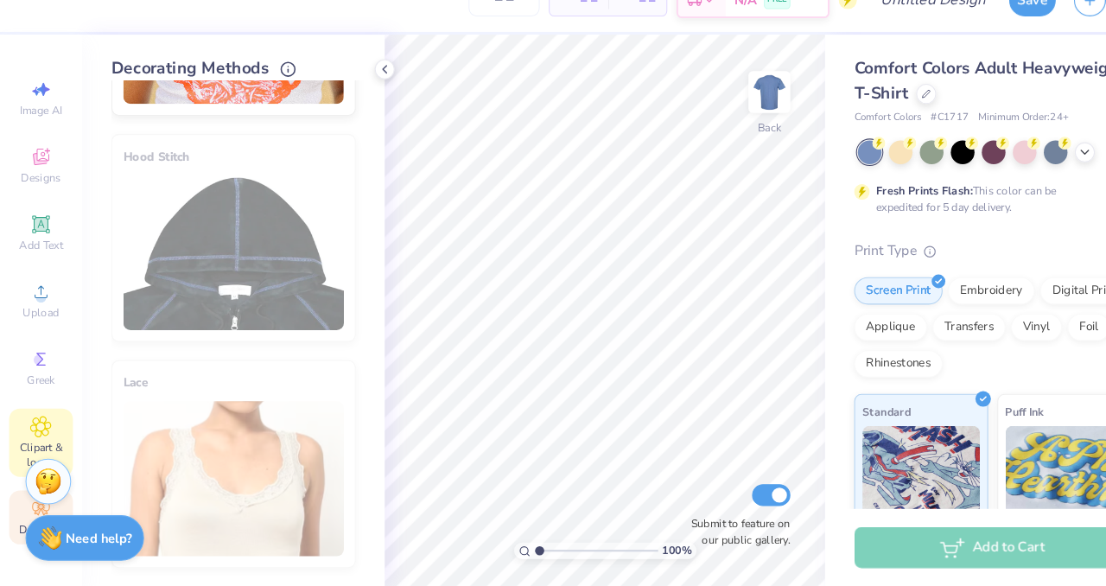
click at [45, 436] on icon at bounding box center [39, 434] width 20 height 21
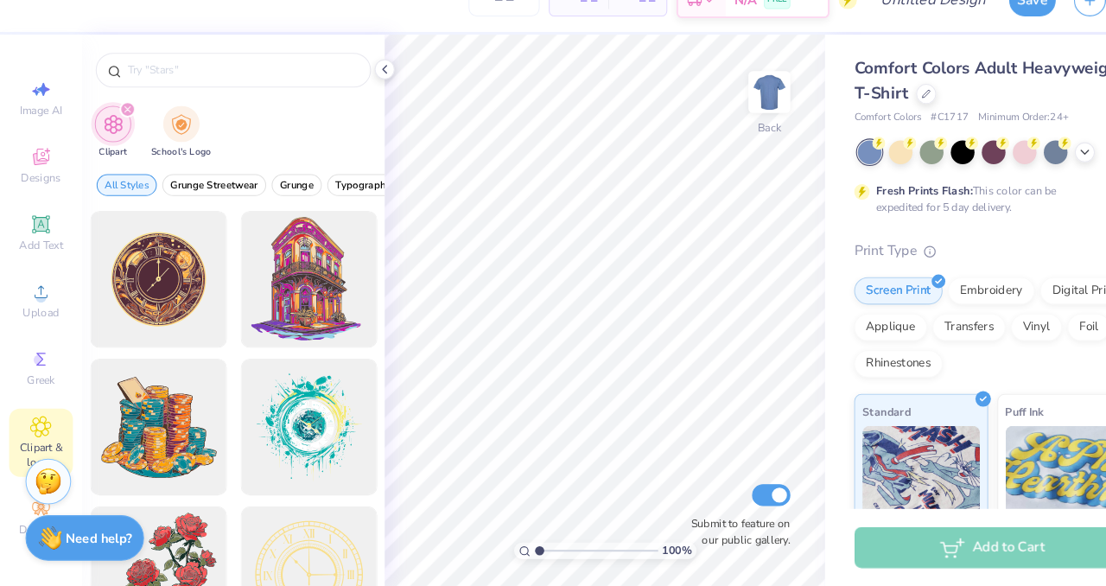
click at [118, 131] on icon "filter for Clipart" at bounding box center [121, 133] width 7 height 7
click at [116, 136] on div "filter for Clipart" at bounding box center [121, 134] width 16 height 16
click at [113, 131] on div "filter for Clipart" at bounding box center [121, 134] width 16 height 16
click at [126, 131] on div "filter for Clipart" at bounding box center [121, 134] width 16 height 16
click at [123, 134] on icon "filter for Clipart" at bounding box center [121, 133] width 7 height 7
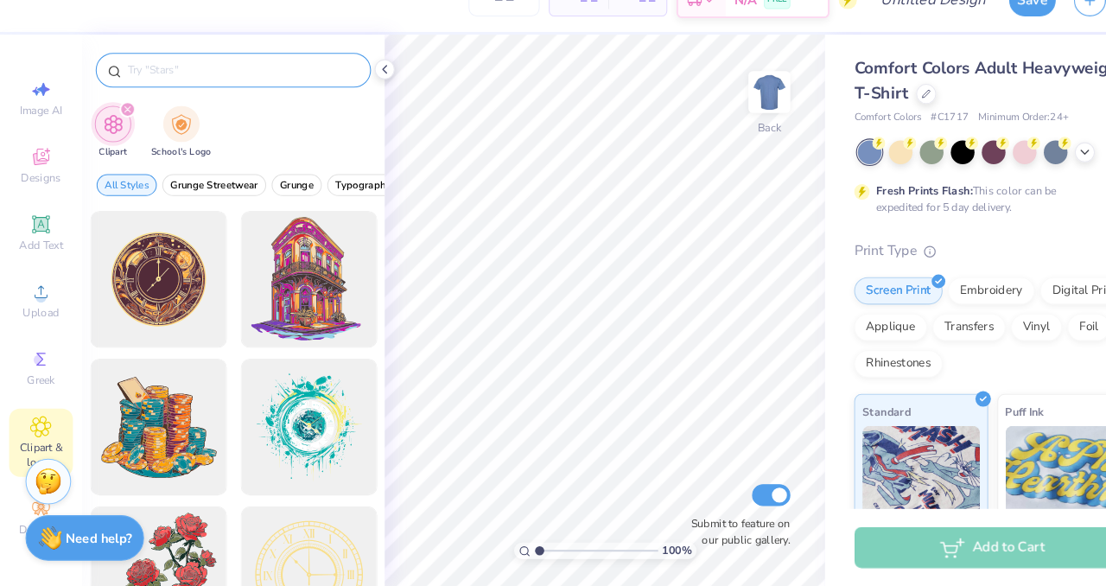
click at [207, 93] on input "text" at bounding box center [229, 96] width 221 height 17
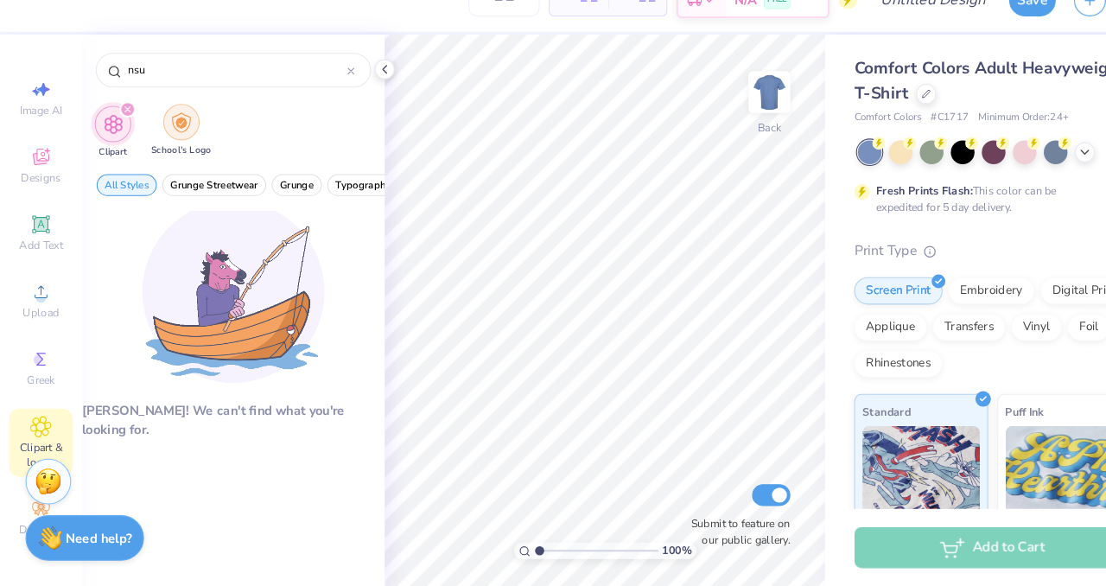
type input "nsu"
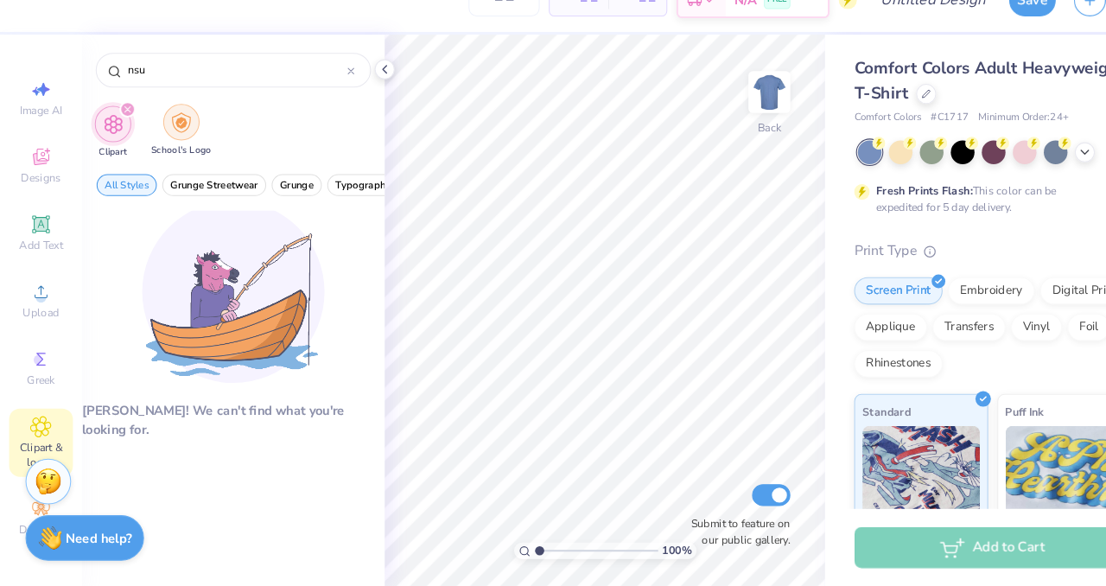
click at [161, 137] on div "filter for School's Logo" at bounding box center [172, 146] width 35 height 35
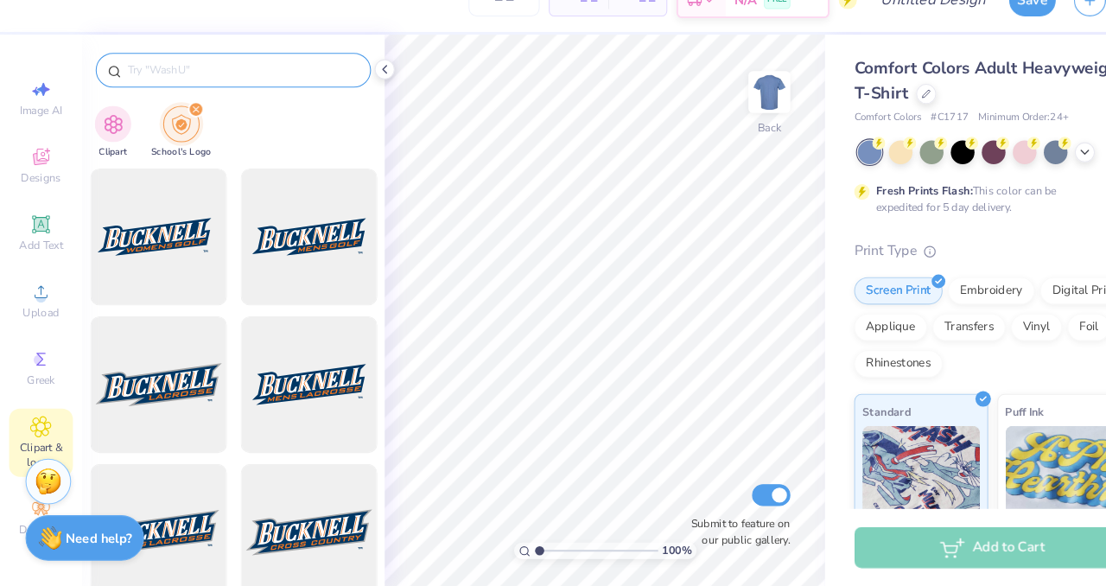
click at [204, 95] on input "text" at bounding box center [229, 96] width 221 height 17
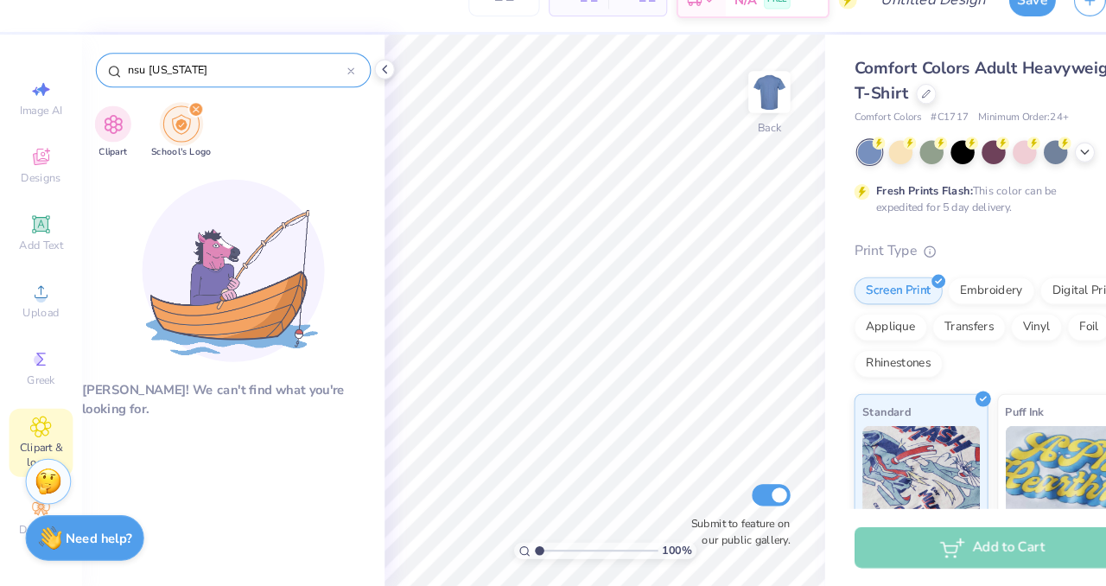
click at [166, 98] on input "nsu florida" at bounding box center [224, 96] width 210 height 17
click at [167, 99] on input "nsu florida" at bounding box center [224, 96] width 210 height 17
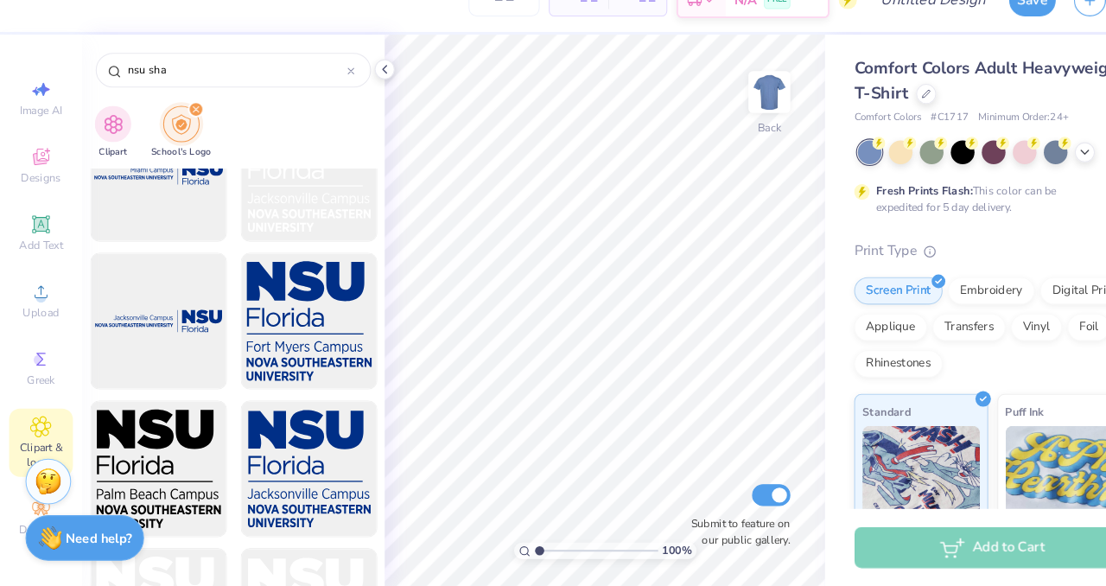
scroll to position [10984, 0]
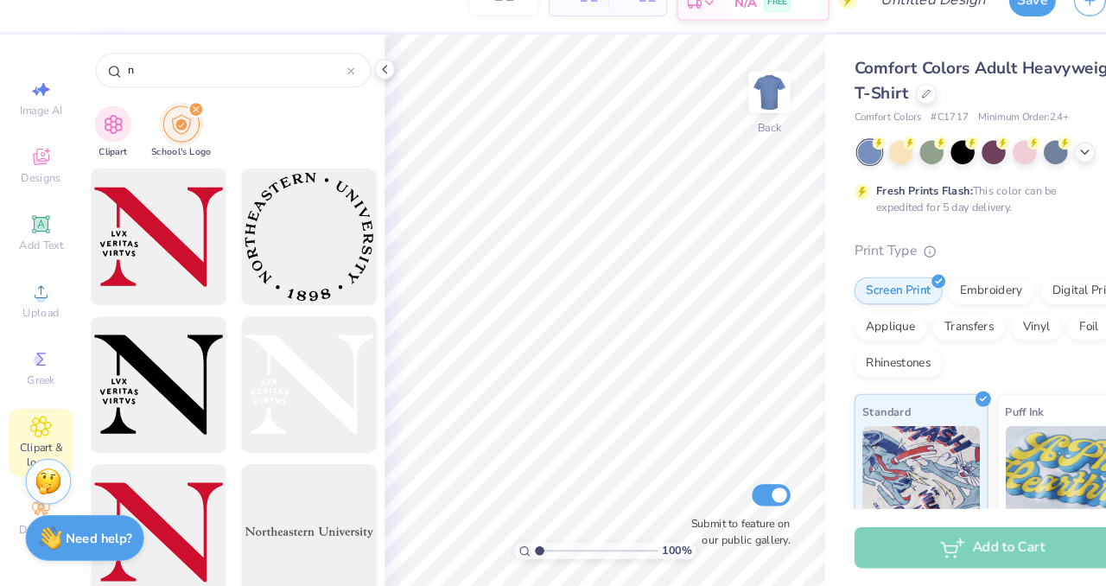
type input "n"
